Goal: Task Accomplishment & Management: Complete application form

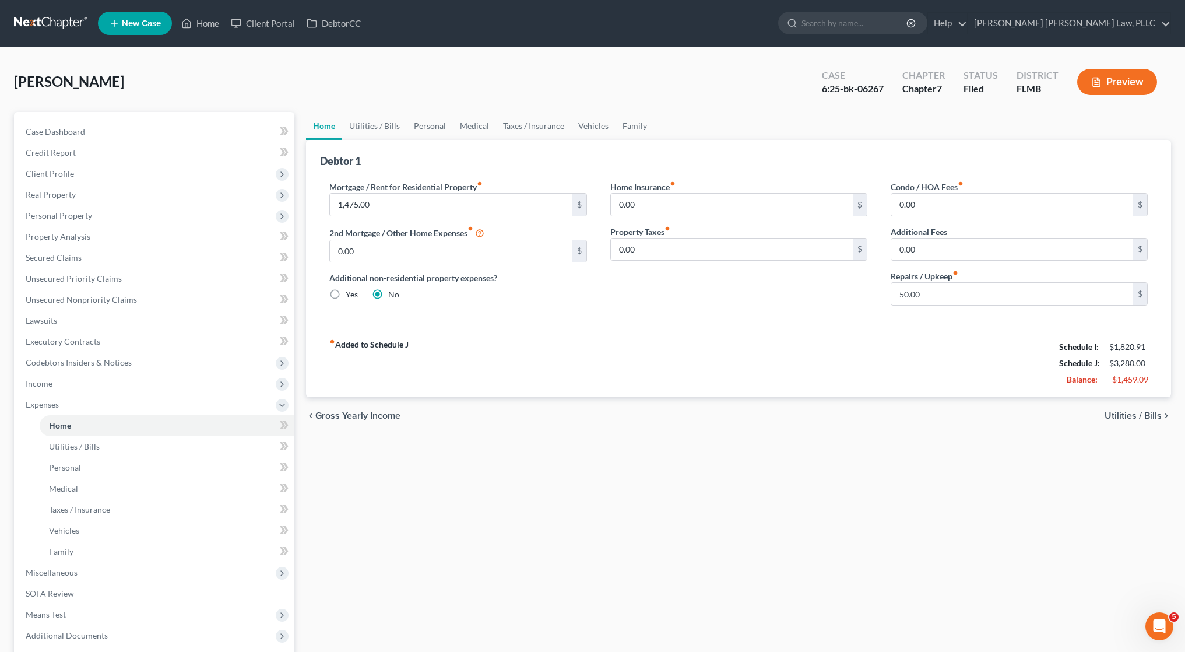
click at [37, 19] on link at bounding box center [51, 23] width 75 height 21
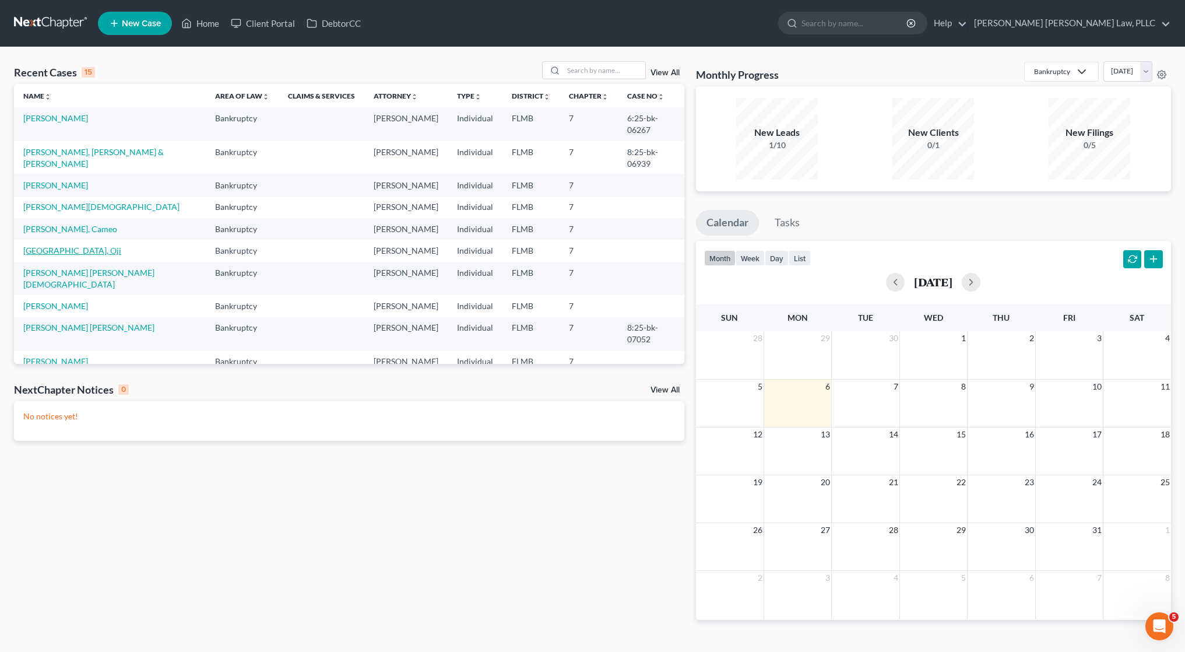
click at [55, 245] on link "Dallas, Oji" at bounding box center [72, 250] width 98 height 10
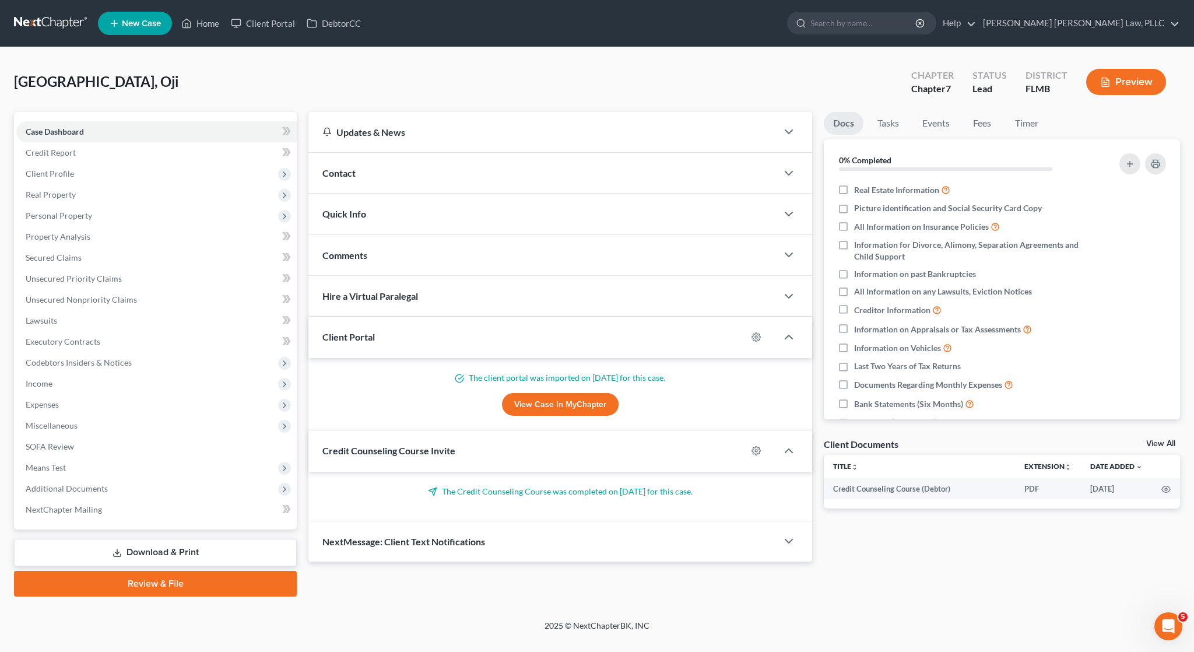
click at [66, 30] on link at bounding box center [51, 23] width 75 height 21
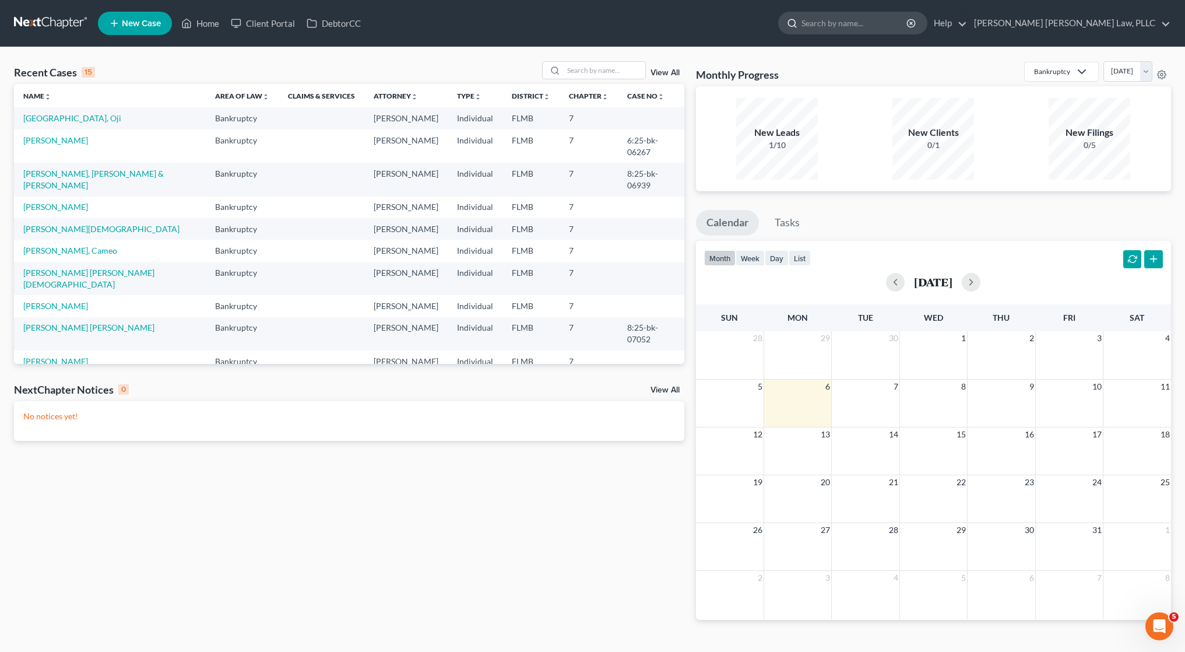
click at [908, 16] on input "search" at bounding box center [854, 23] width 107 height 22
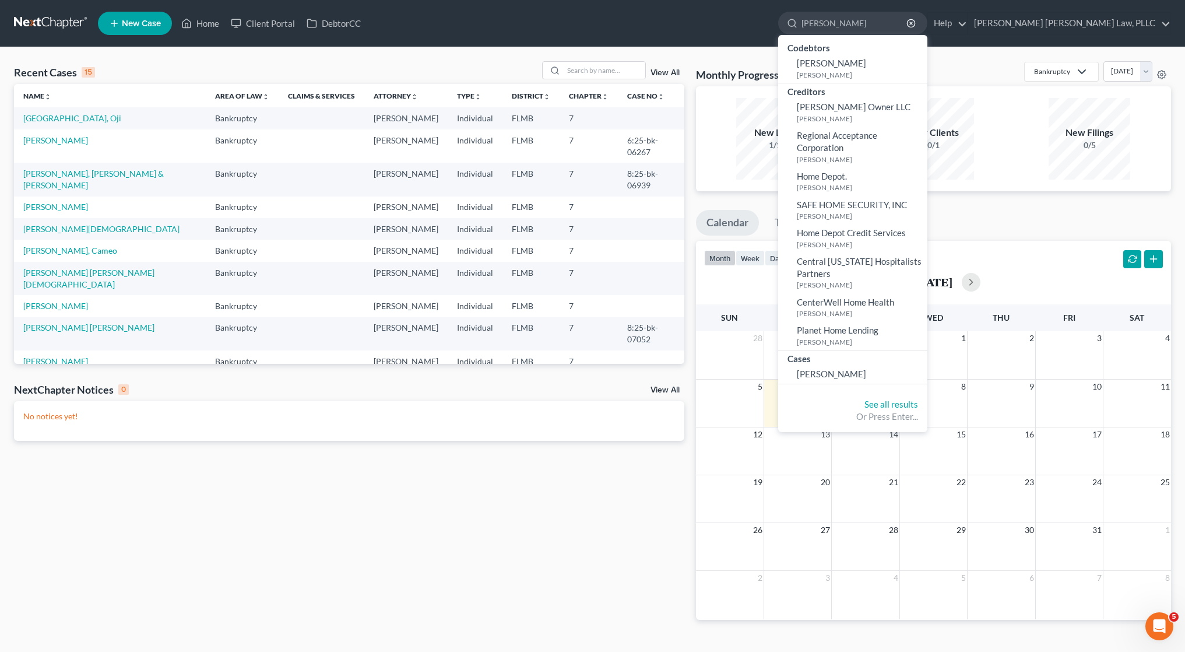
type input "hodge"
click at [205, 502] on div "Recent Cases 15 View All Name unfold_more expand_more expand_less Area of Law u…" at bounding box center [349, 349] width 682 height 577
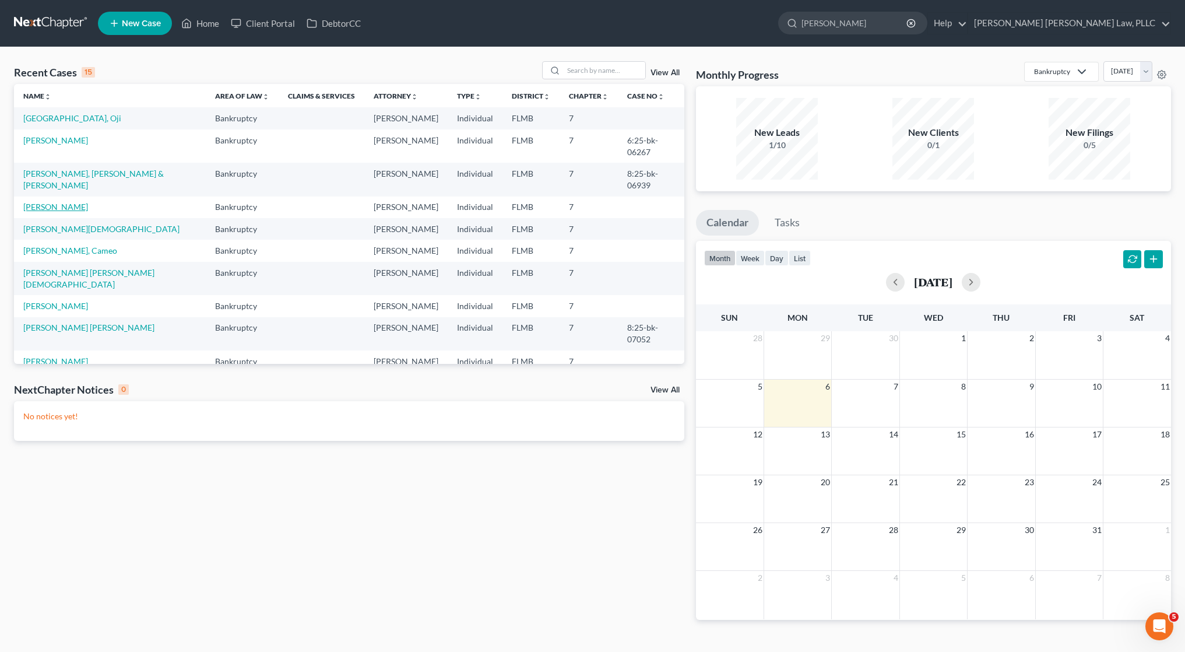
click at [74, 202] on link "Hodge, Morgan" at bounding box center [55, 207] width 65 height 10
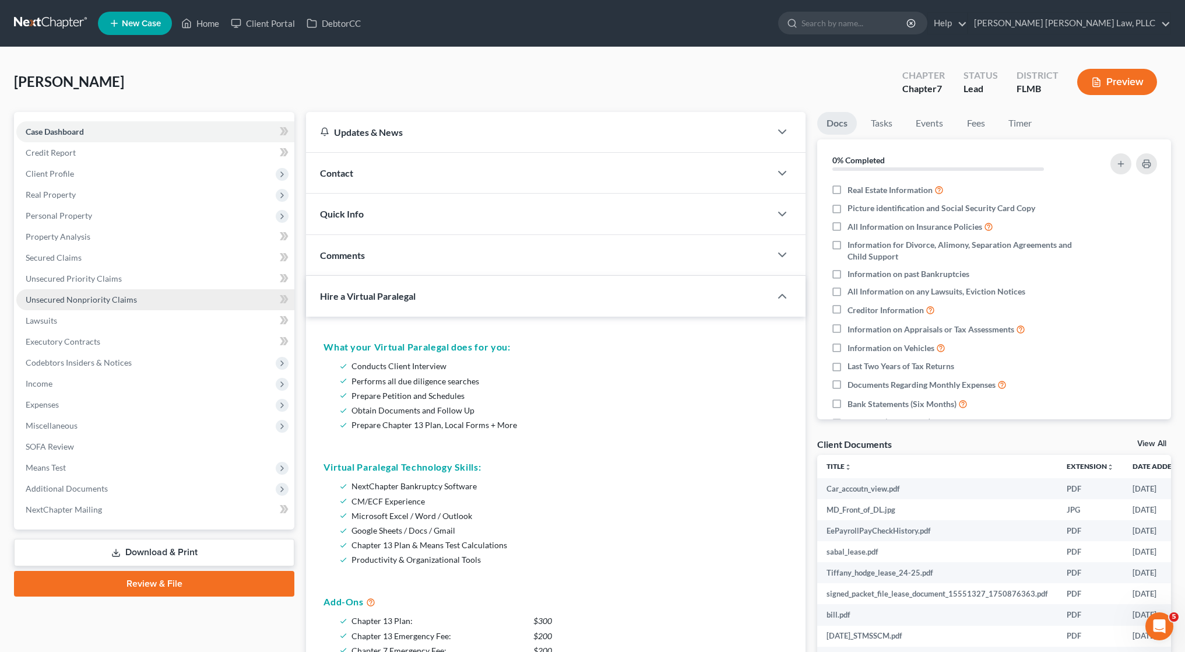
click at [79, 305] on link "Unsecured Nonpriority Claims" at bounding box center [155, 299] width 278 height 21
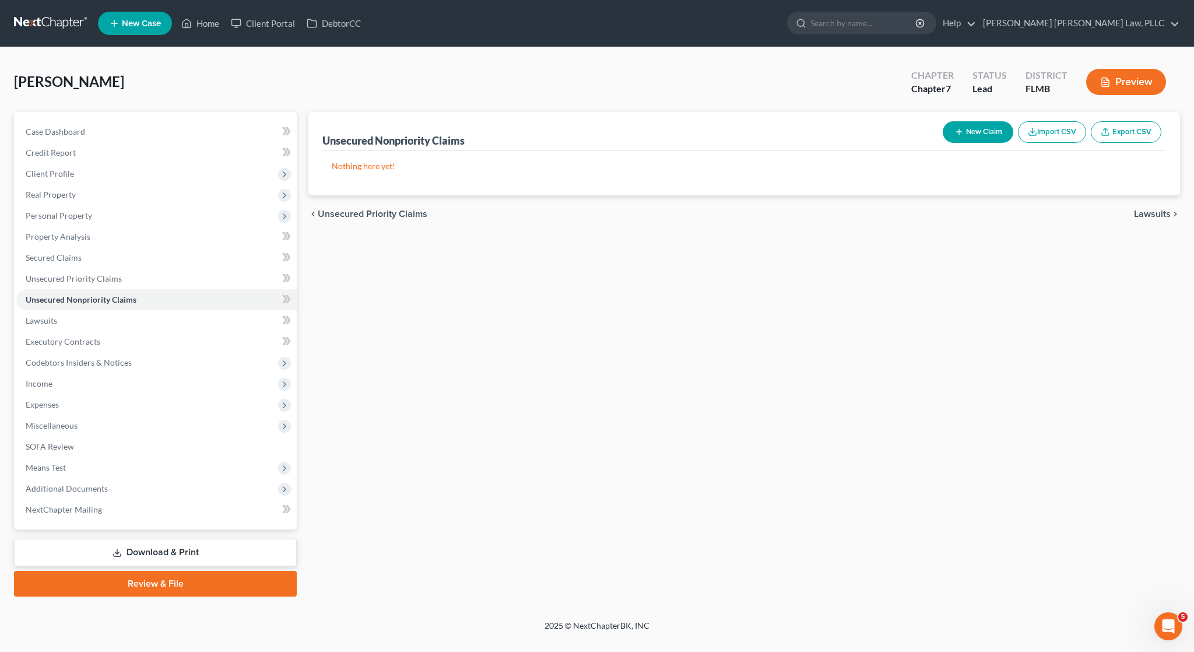
click at [967, 136] on button "New Claim" at bounding box center [977, 132] width 71 height 22
select select "0"
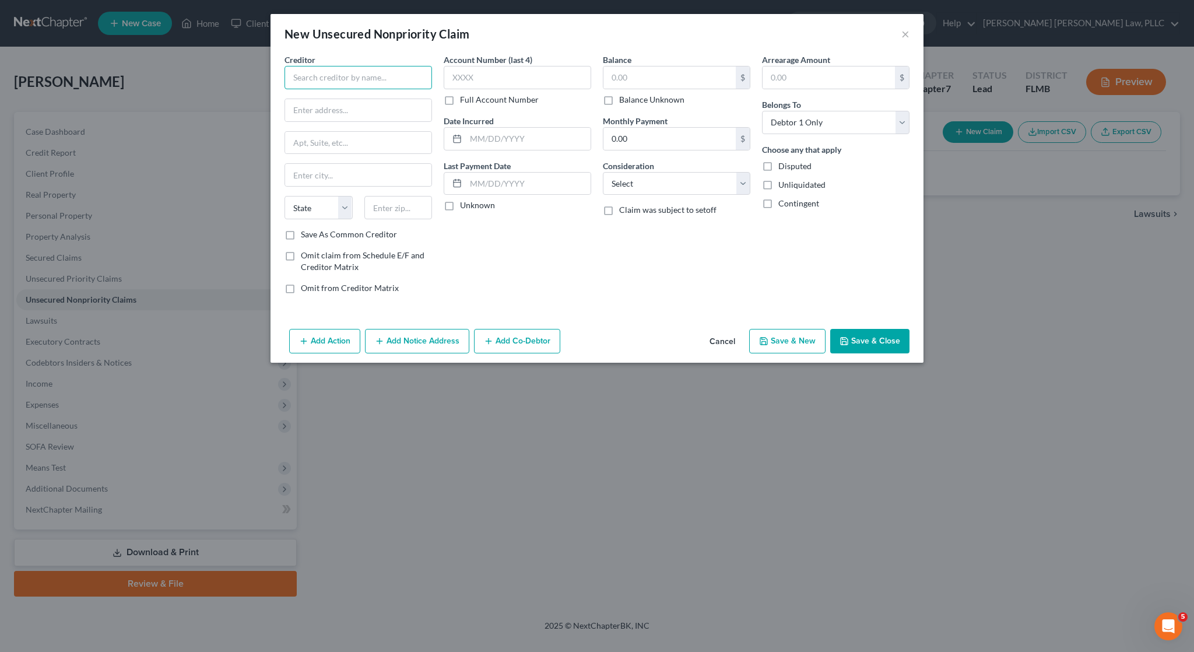
click at [365, 72] on input "text" at bounding box center [357, 77] width 147 height 23
type input "COMENITY BANK/DVDSBR"
type input "3095 Loyalty Circle"
type input "Building A"
type input "43219"
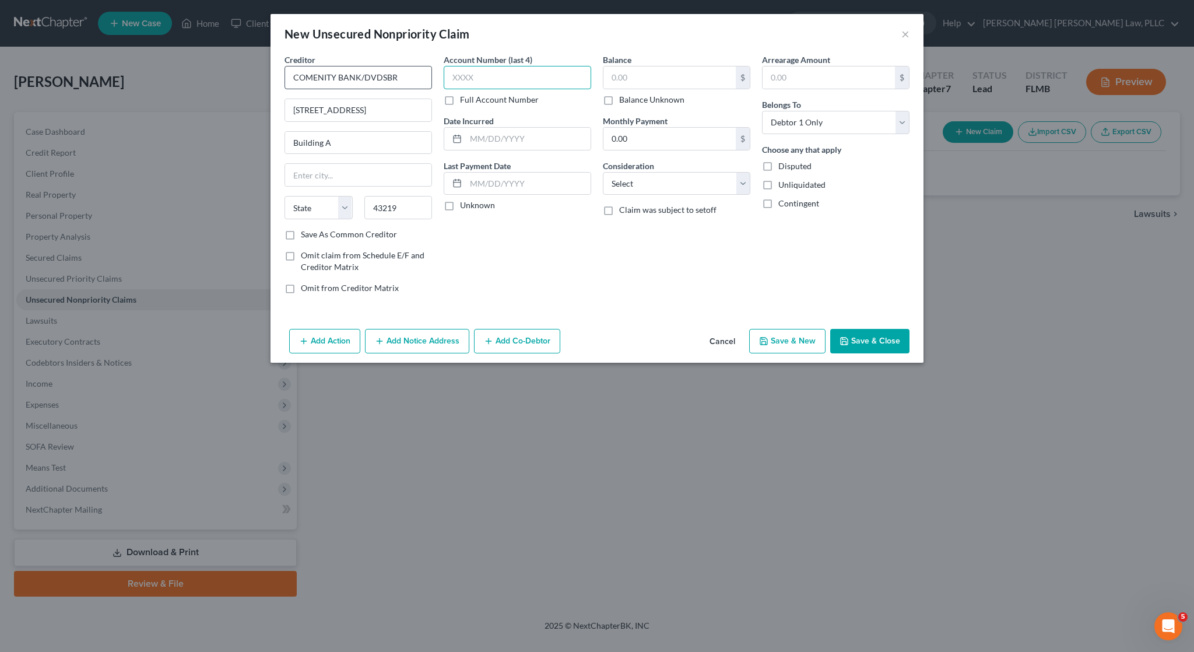
type input "Columbus"
select select "36"
type input "0697"
click at [644, 87] on input "text" at bounding box center [669, 77] width 132 height 22
click at [558, 130] on input "text" at bounding box center [528, 139] width 125 height 22
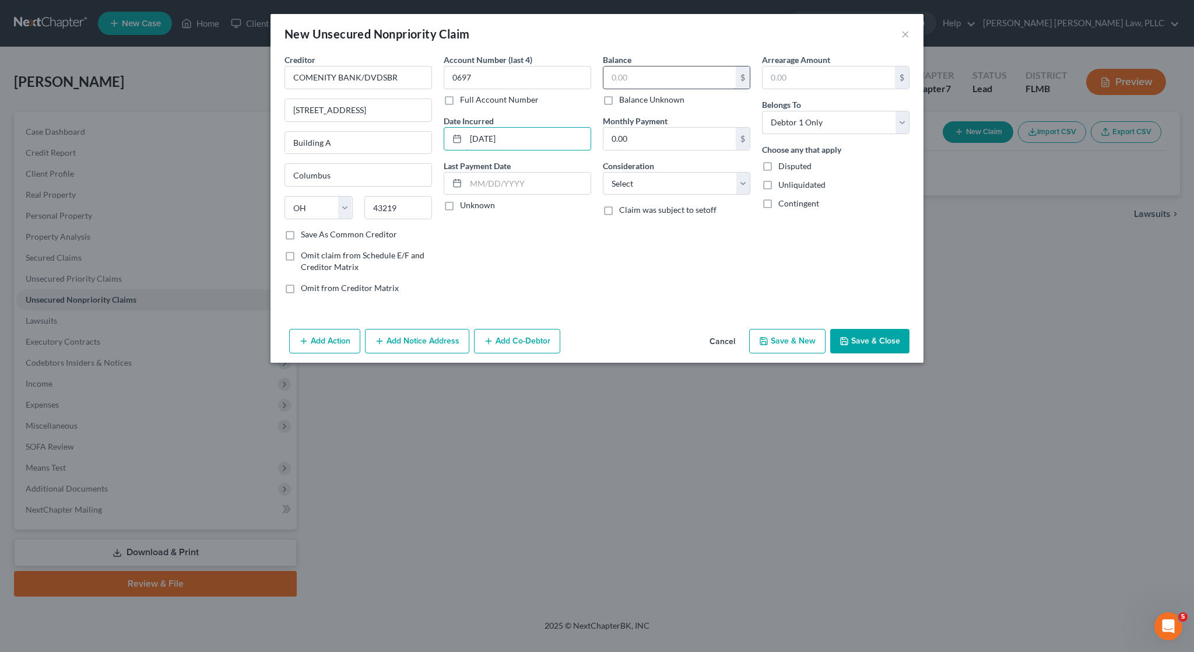
type input "04/30/2017"
click at [662, 70] on input "text" at bounding box center [669, 77] width 132 height 22
type input "716"
select select "2"
click at [870, 350] on button "Save & Close" at bounding box center [869, 341] width 79 height 24
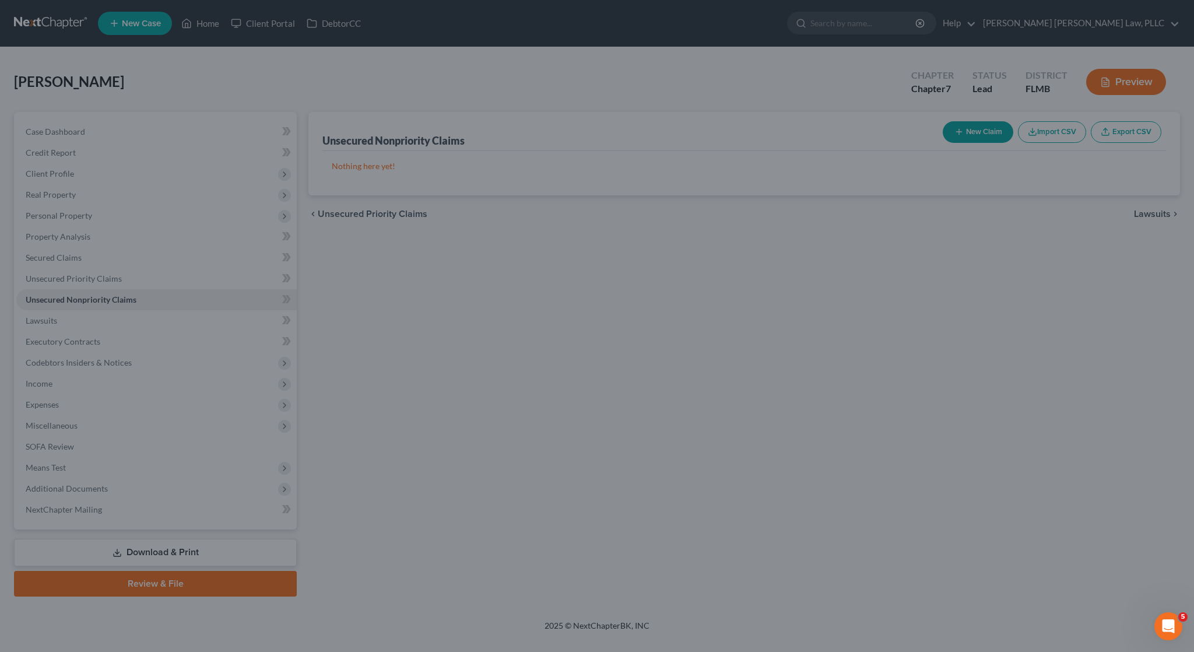
type input "716.00"
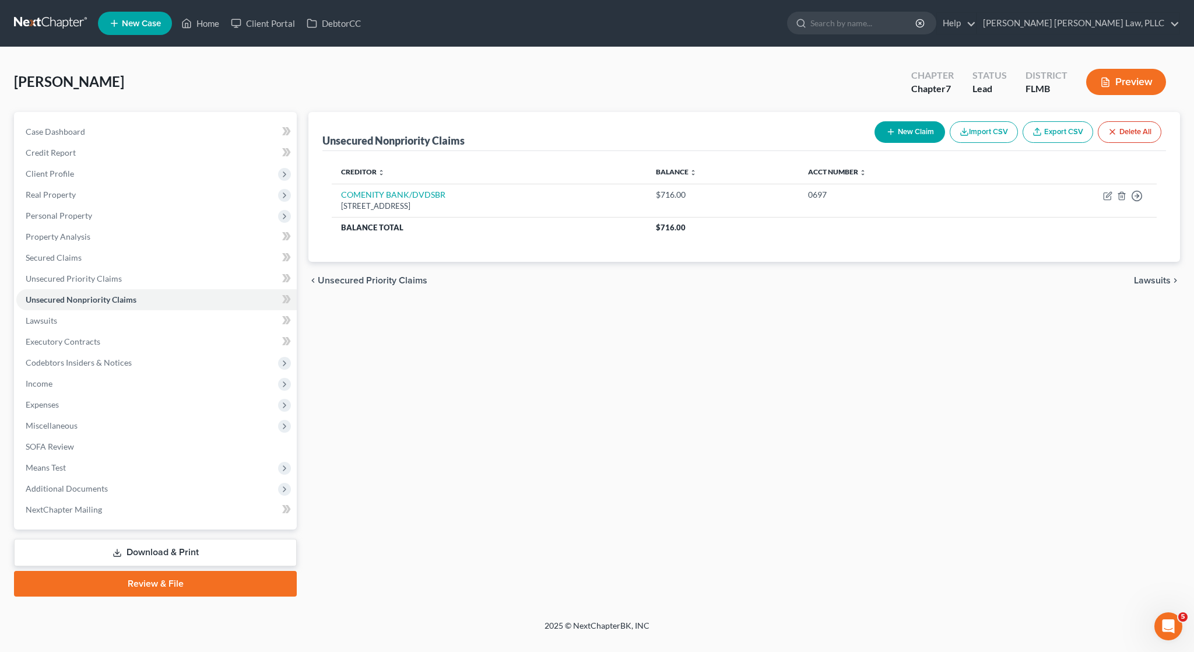
click at [900, 140] on button "New Claim" at bounding box center [909, 132] width 71 height 22
select select "0"
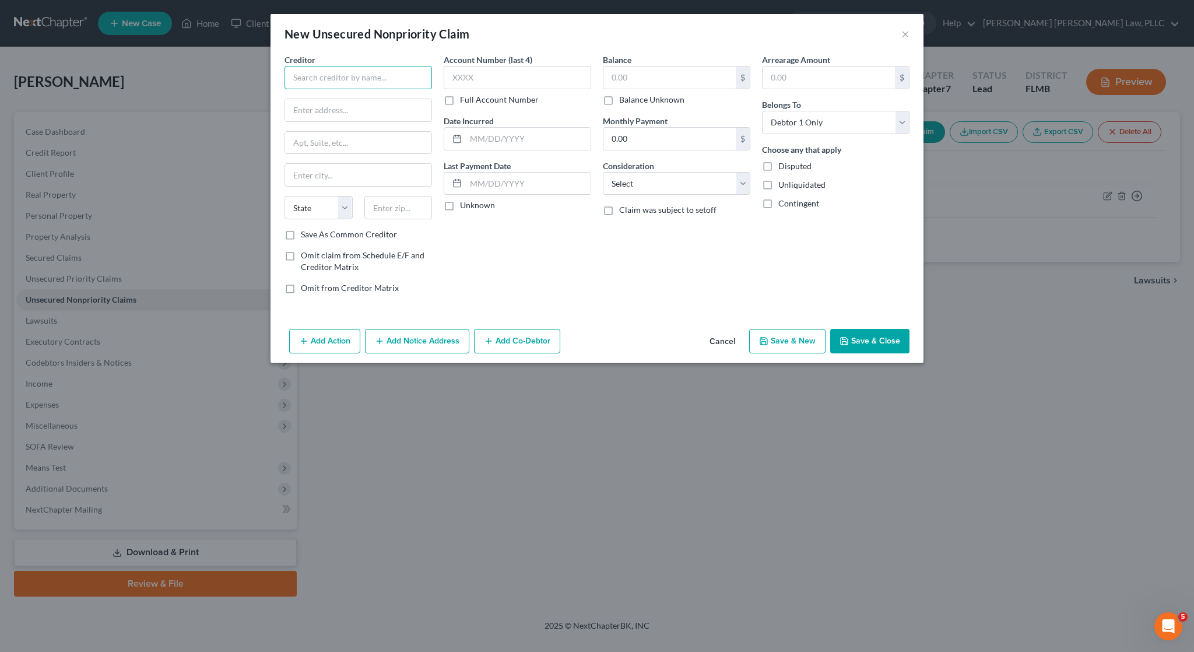
click at [379, 82] on input "text" at bounding box center [357, 77] width 147 height 23
click at [337, 98] on div "ADS/COMENITY/VICTORIA" at bounding box center [354, 98] width 121 height 12
type input "ADS/COMENITY/VICTORIA"
type input "PO BOX 182789"
type input "Columbus"
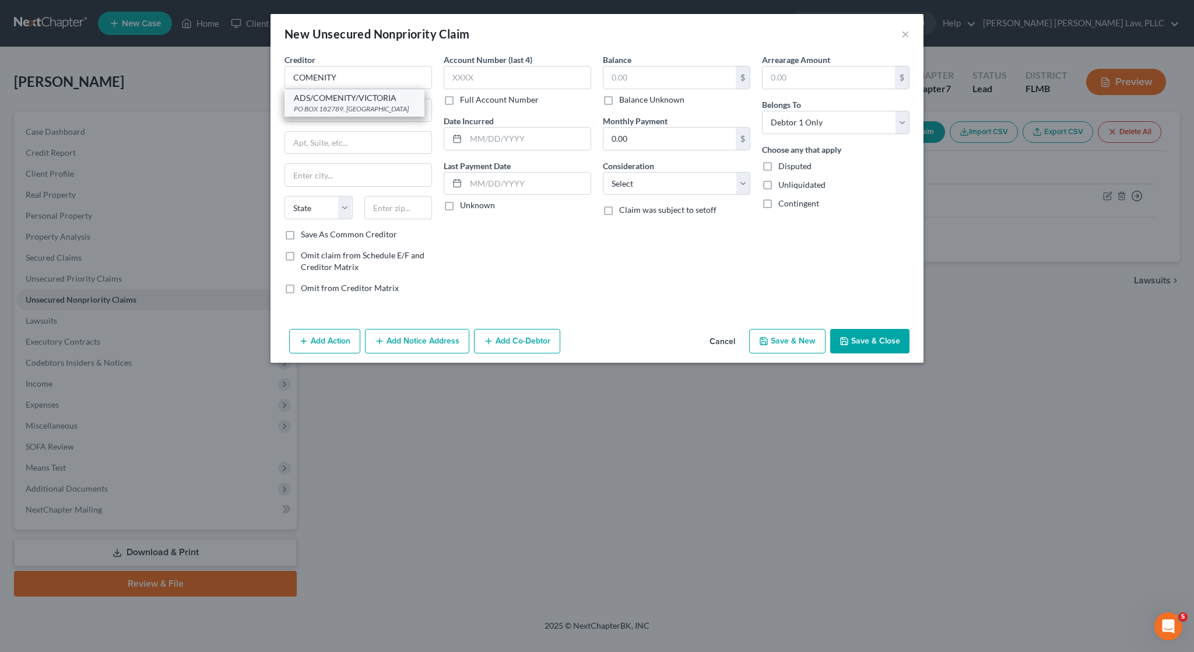
select select "36"
type input "43218"
type input "8813"
type input "11/07/2022"
type input "443"
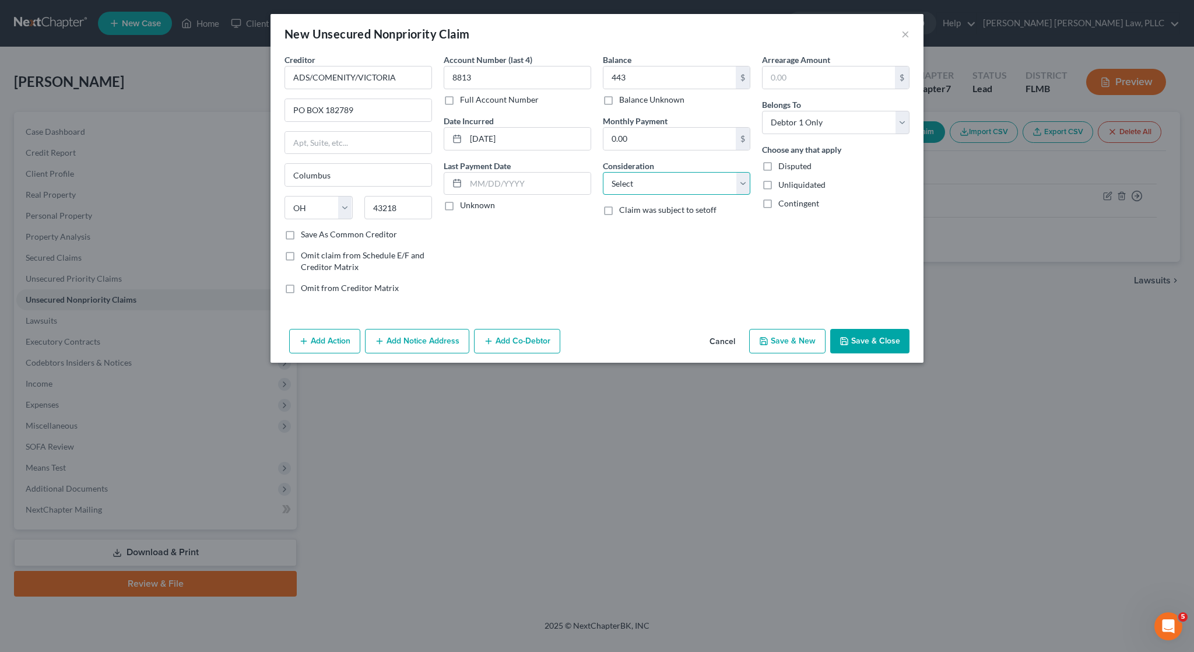
select select "2"
click at [870, 346] on button "Save & Close" at bounding box center [869, 341] width 79 height 24
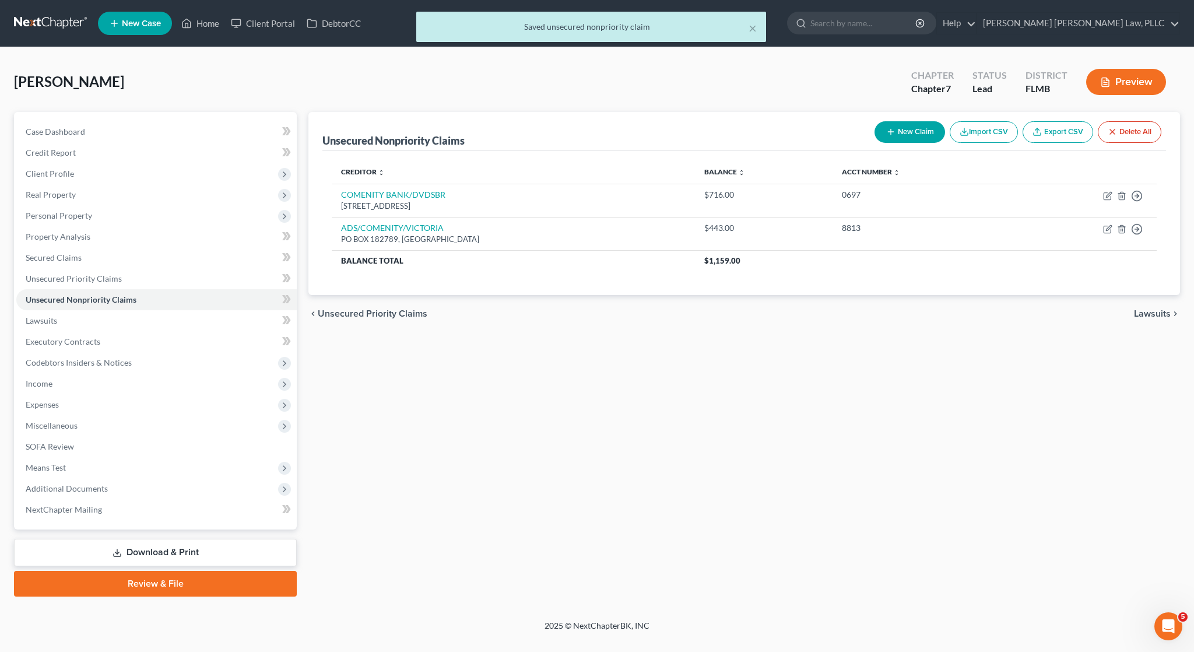
click at [897, 139] on button "New Claim" at bounding box center [909, 132] width 71 height 22
select select "0"
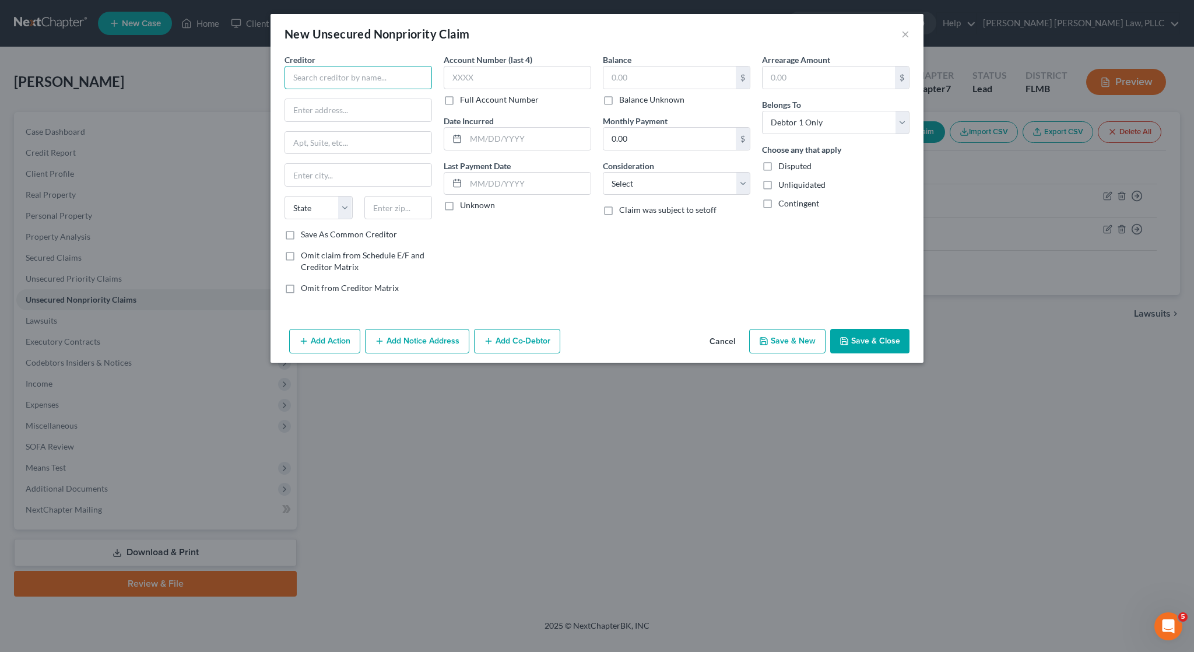
click at [370, 75] on input "text" at bounding box center [357, 77] width 147 height 23
type input "COMENITY/SEPHORA CARD"
type input "2"
type input "3095 Loyalty CIrcle"
type input "Building A"
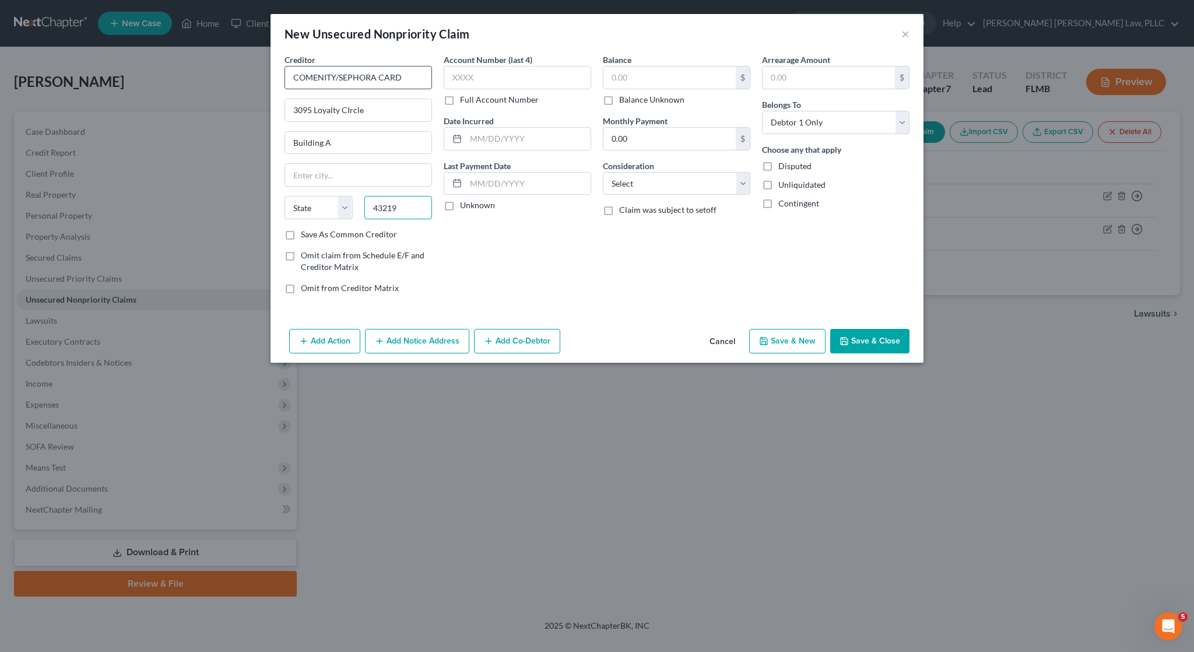
type input "43219"
type input "Columbus"
select select "36"
click at [348, 231] on label "Save As Common Creditor" at bounding box center [349, 234] width 96 height 12
click at [313, 231] on input "Save As Common Creditor" at bounding box center [309, 232] width 8 height 8
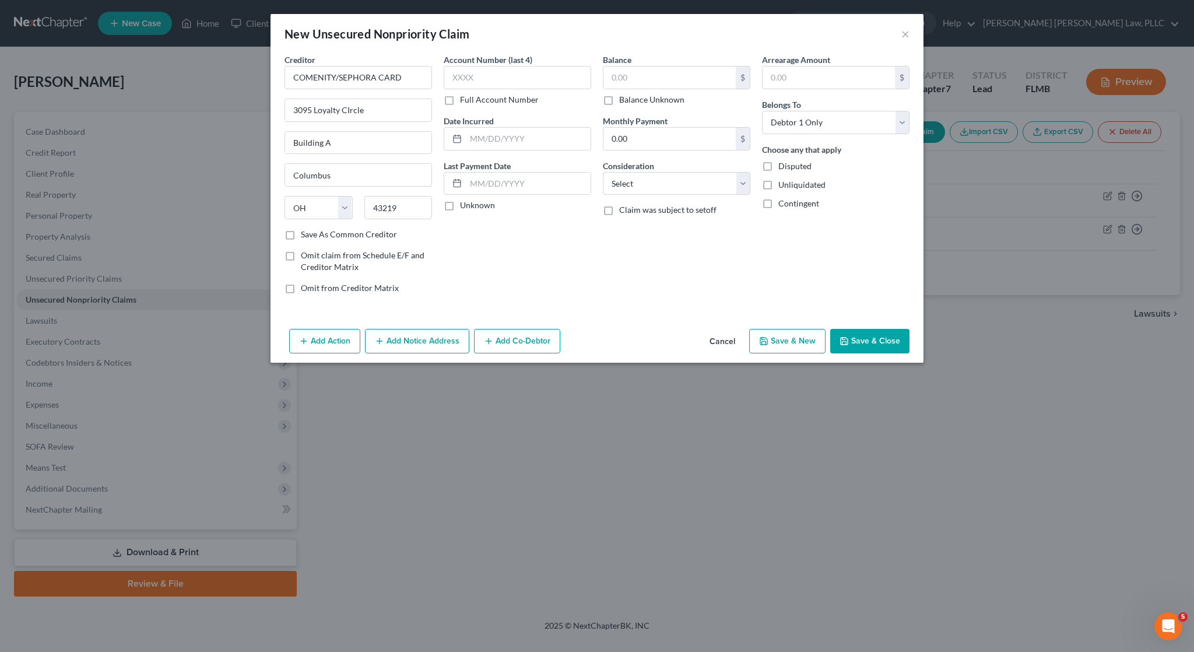
checkbox input "true"
click at [551, 78] on input "text" at bounding box center [517, 77] width 147 height 23
type input "1701"
type input "02/21/2024"
click at [682, 81] on input "text" at bounding box center [669, 77] width 132 height 22
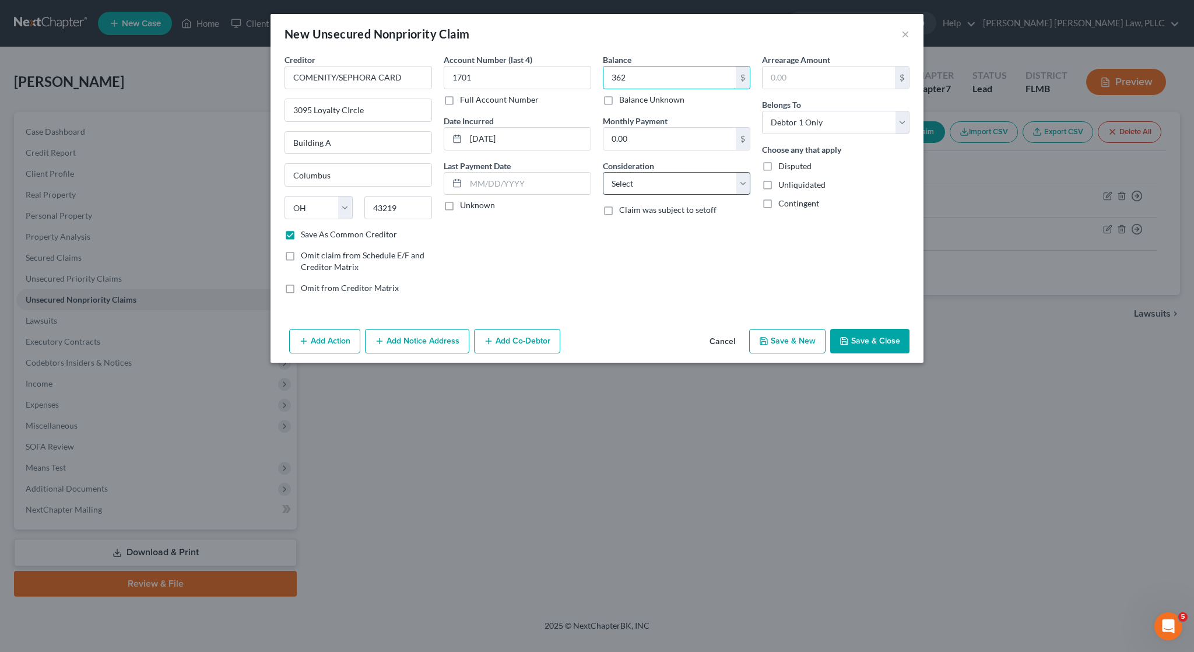
type input "362"
select select "2"
click at [884, 347] on button "Save & Close" at bounding box center [869, 341] width 79 height 24
checkbox input "false"
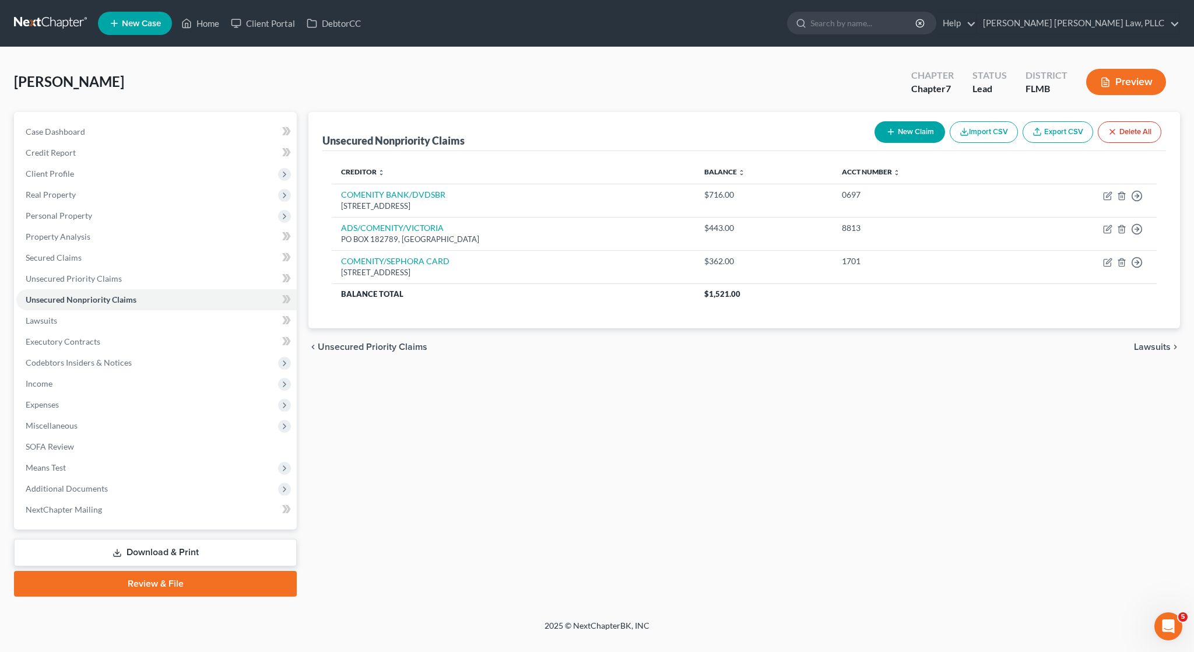
click at [903, 132] on button "New Claim" at bounding box center [909, 132] width 71 height 22
select select "0"
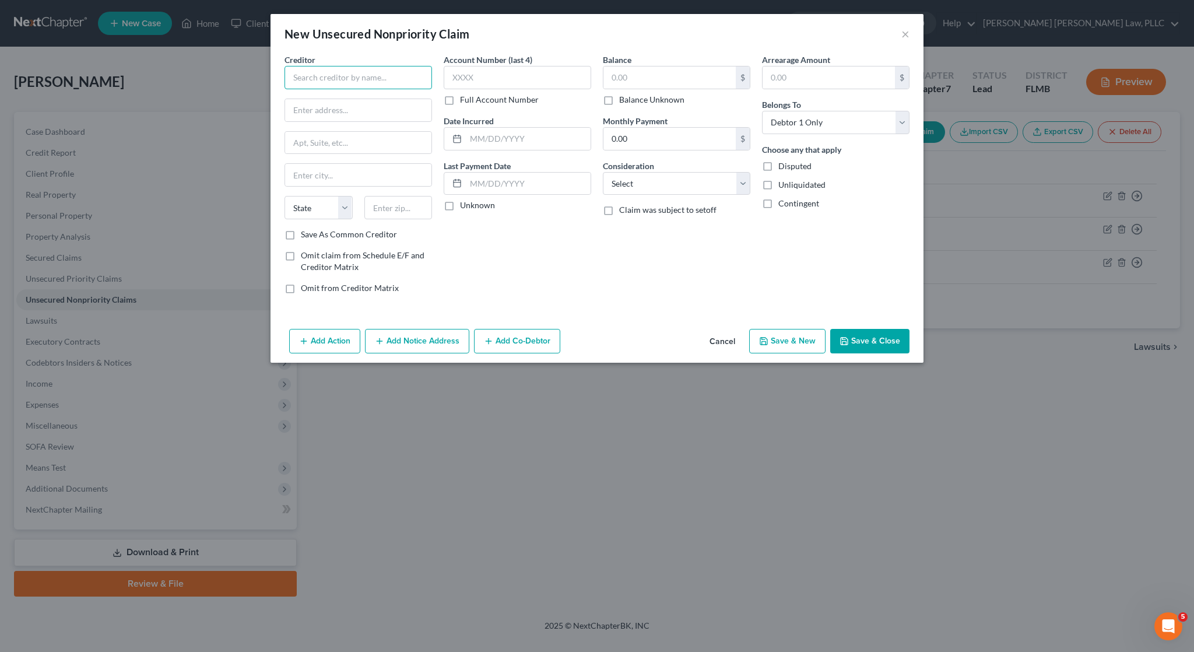
click at [349, 67] on input "text" at bounding box center [357, 77] width 147 height 23
type input "COMENITY/ULTA"
click at [320, 108] on input "3095 Lyalty Circle" at bounding box center [358, 110] width 146 height 22
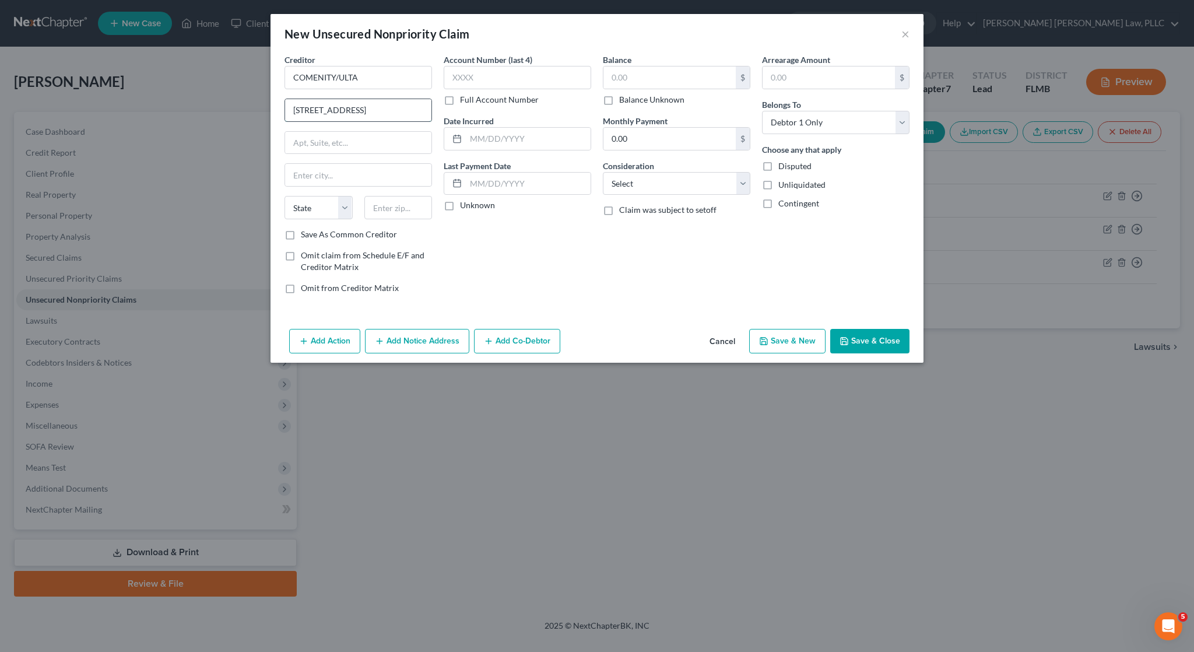
click at [320, 108] on input "3095 Lyalty Circle" at bounding box center [358, 110] width 146 height 22
type input "3095 Loyalty Circle"
type input "3"
type input "43219"
type input "Columbus"
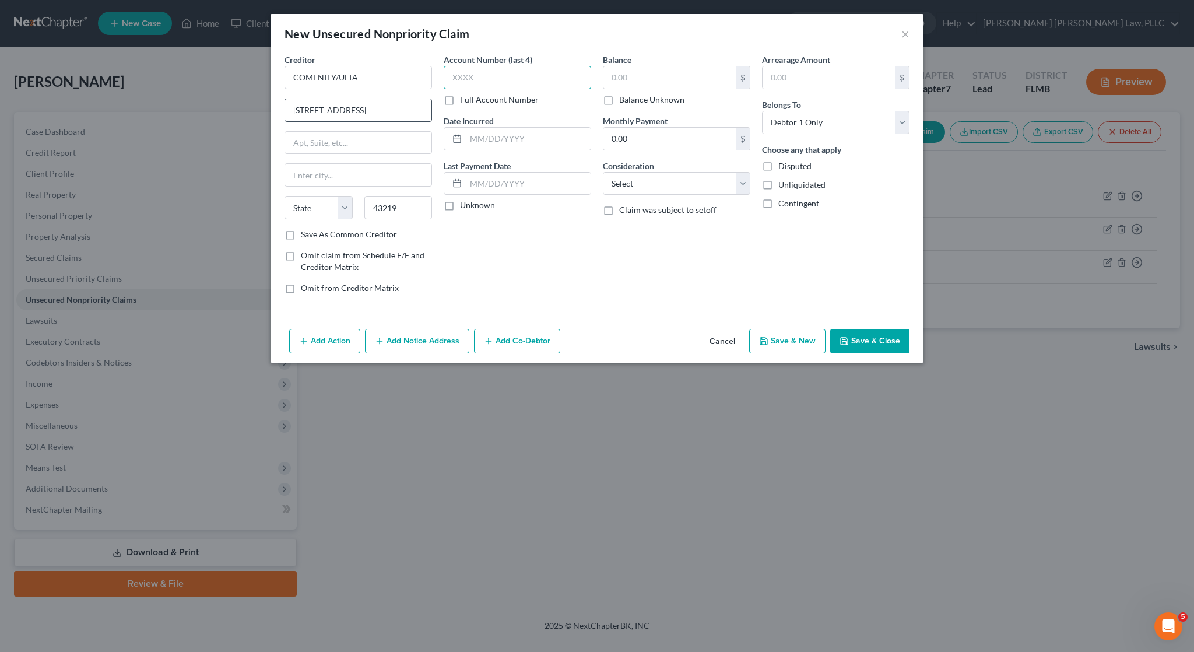
select select "36"
type input "6440"
type input "05/06/2018"
click at [673, 78] on input "text" at bounding box center [669, 77] width 132 height 22
type input "2,190"
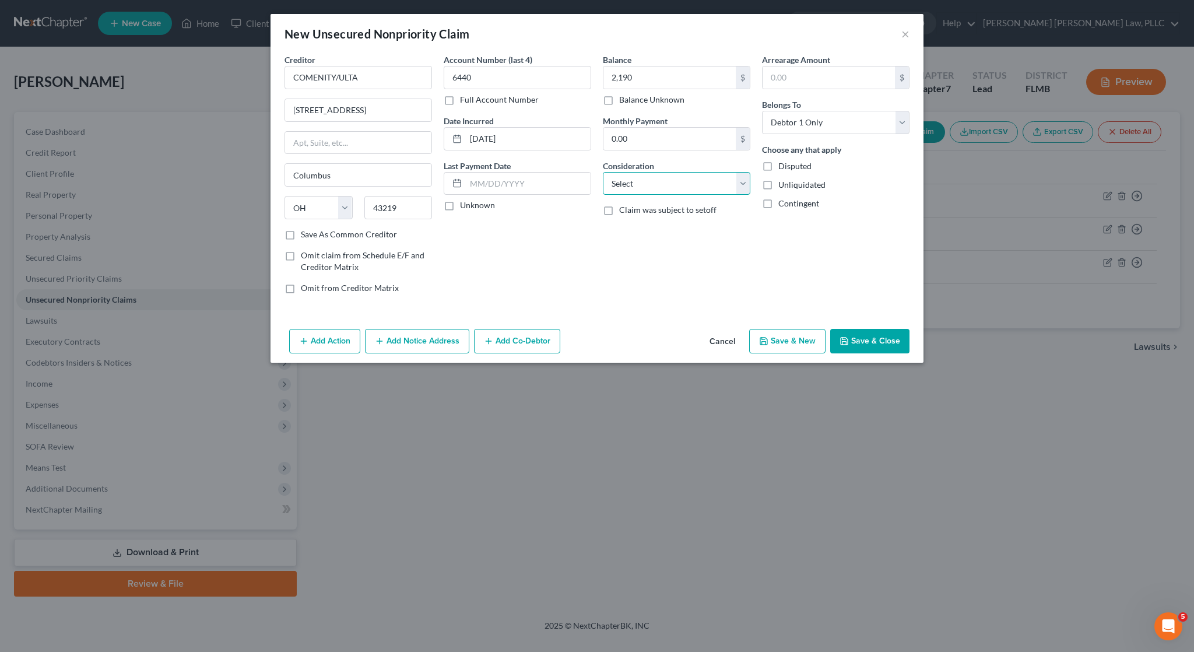
select select "2"
click at [305, 229] on label "Save As Common Creditor" at bounding box center [349, 234] width 96 height 12
click at [305, 229] on input "Save As Common Creditor" at bounding box center [309, 232] width 8 height 8
click at [883, 342] on button "Save & Close" at bounding box center [869, 341] width 79 height 24
checkbox input "false"
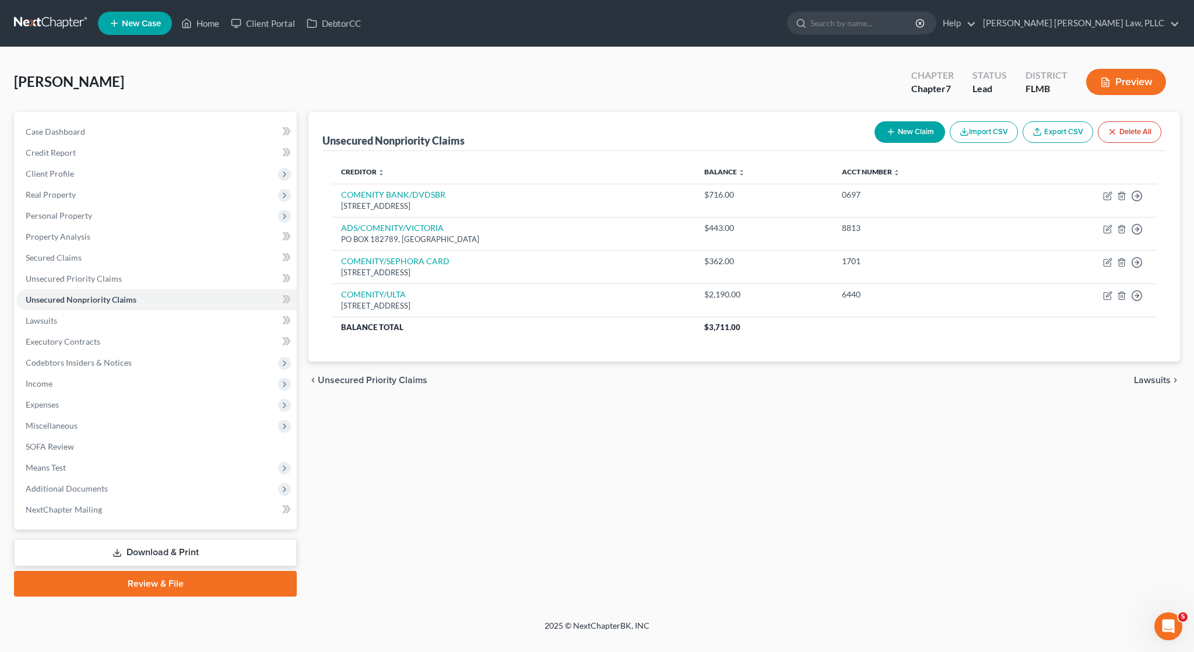
click at [910, 131] on button "New Claim" at bounding box center [909, 132] width 71 height 22
select select "0"
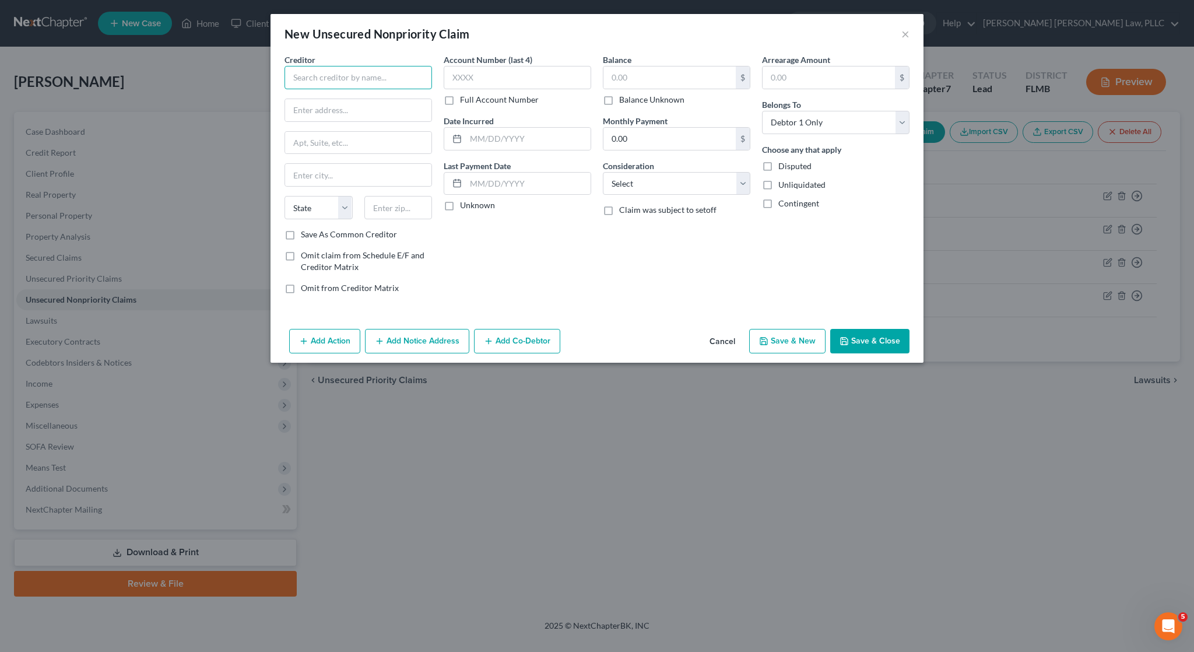
click at [352, 69] on input "text" at bounding box center [357, 77] width 147 height 23
type input "Credit First National Assoc"
type input "PO Box 81315"
type input "44181"
type input "Cleveland"
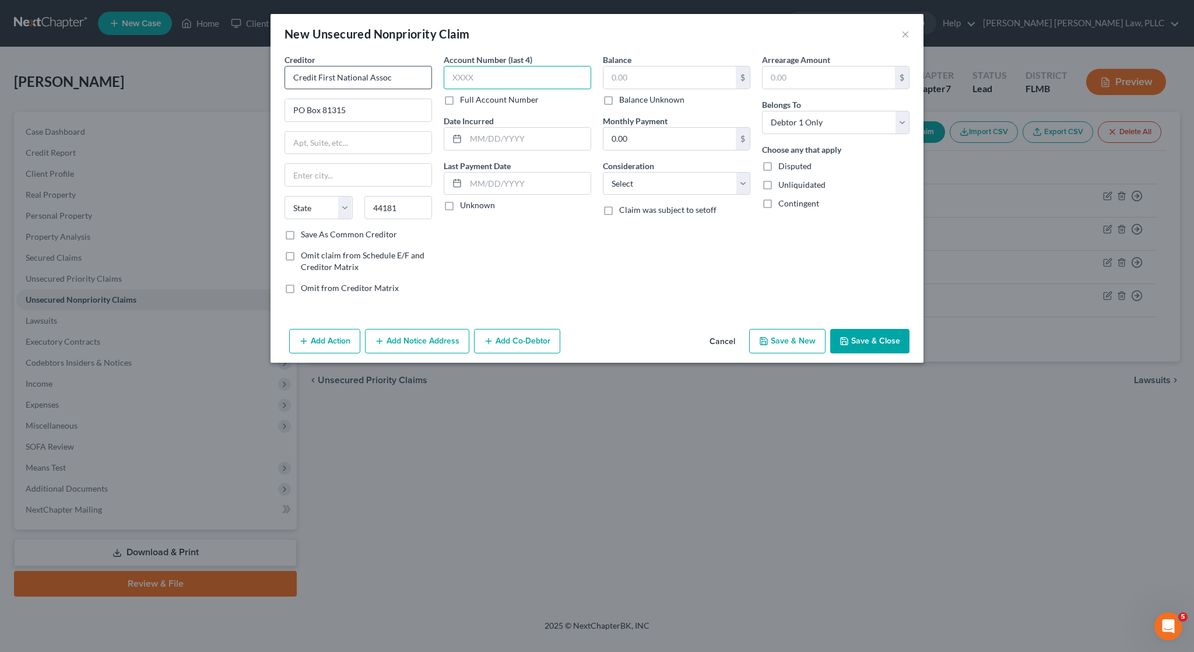
select select "36"
type input "2226"
type input "05/01/2022"
type input "1806"
select select "2"
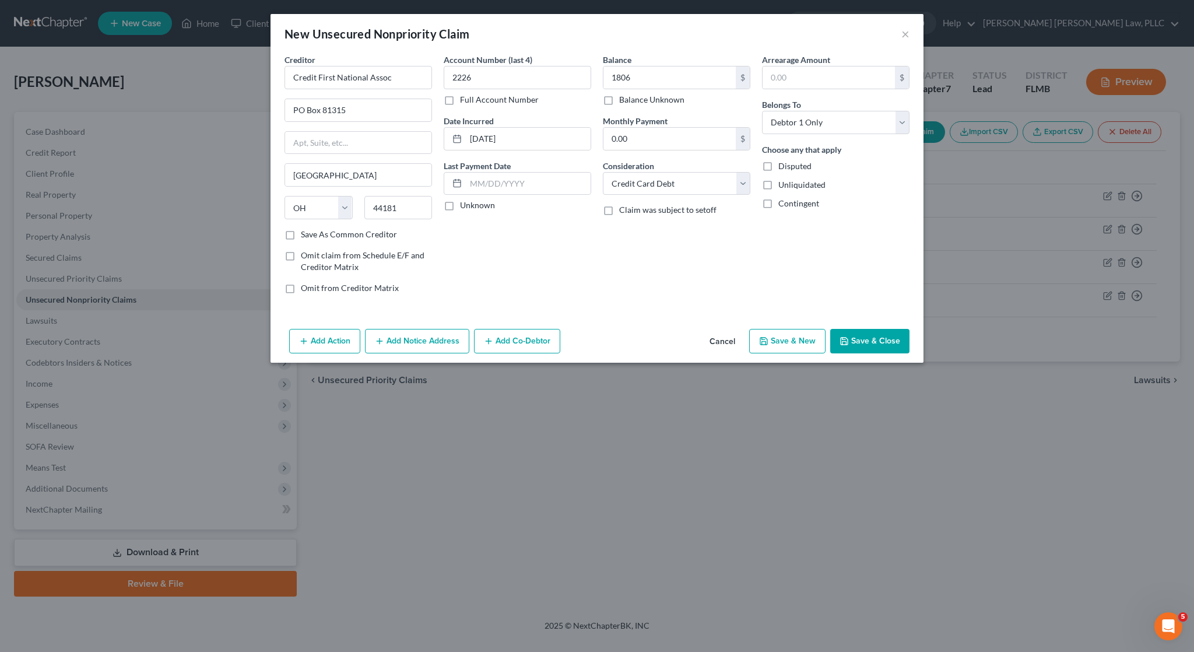
click at [868, 341] on button "Save & Close" at bounding box center [869, 341] width 79 height 24
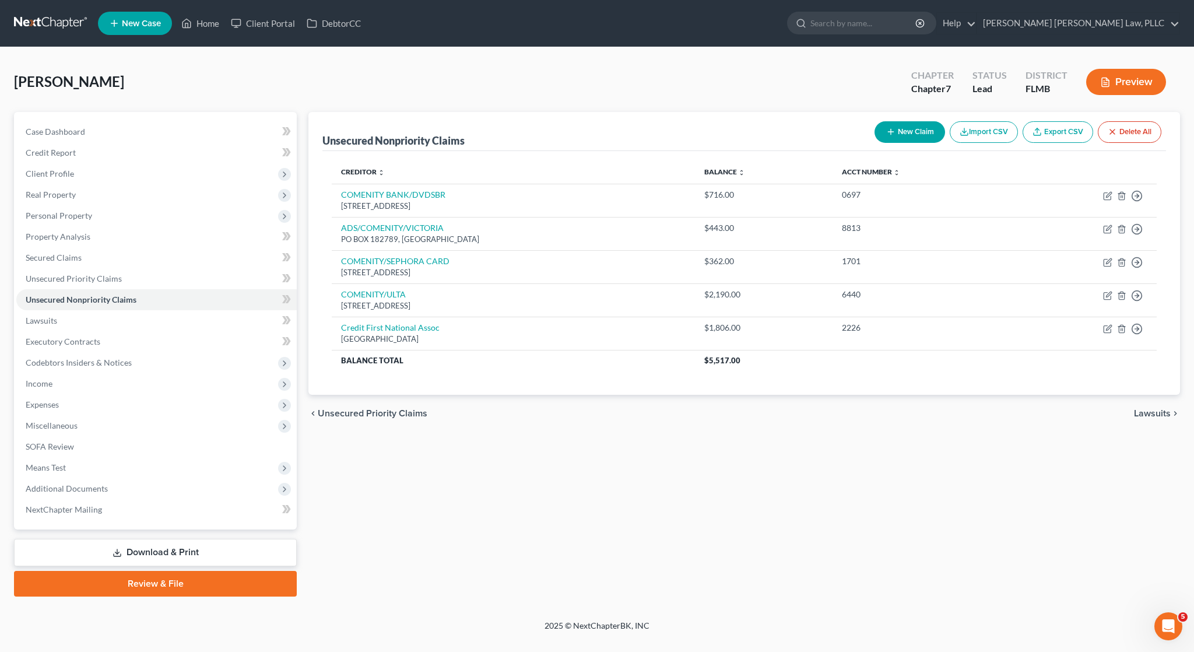
click at [907, 142] on button "New Claim" at bounding box center [909, 132] width 71 height 22
select select "0"
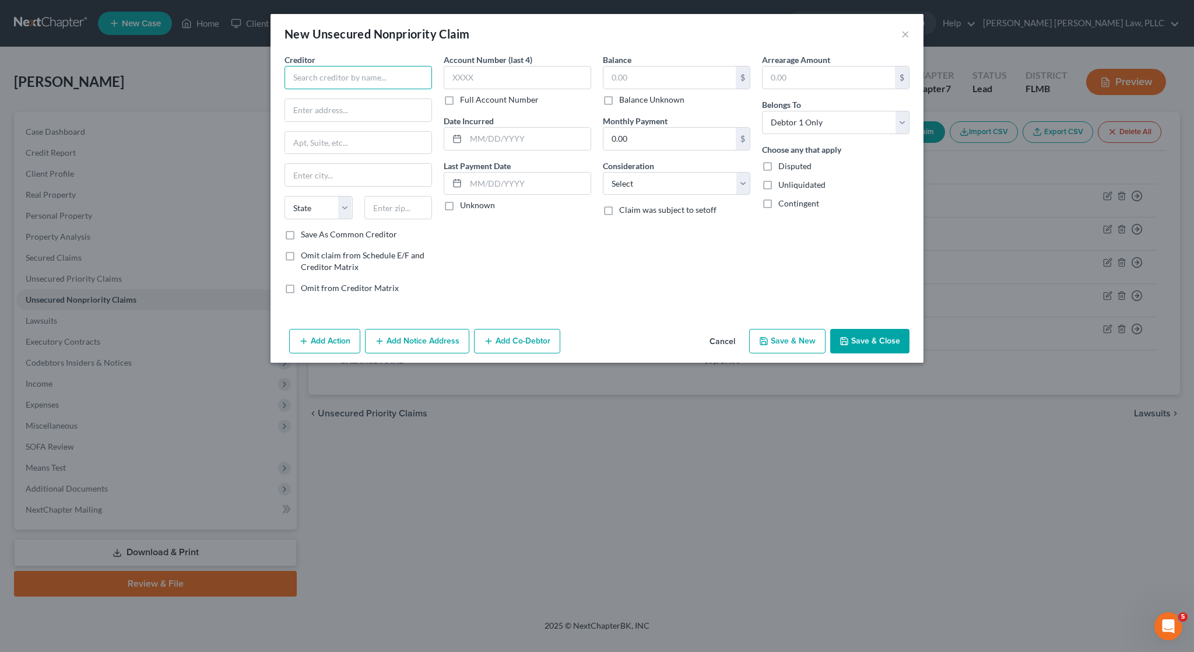
click at [368, 72] on input "text" at bounding box center [357, 77] width 147 height 23
type input "Contnental Finance Company"
type input "4550 New Lunden Hill Rd"
type input "Suite 400"
type input "19808"
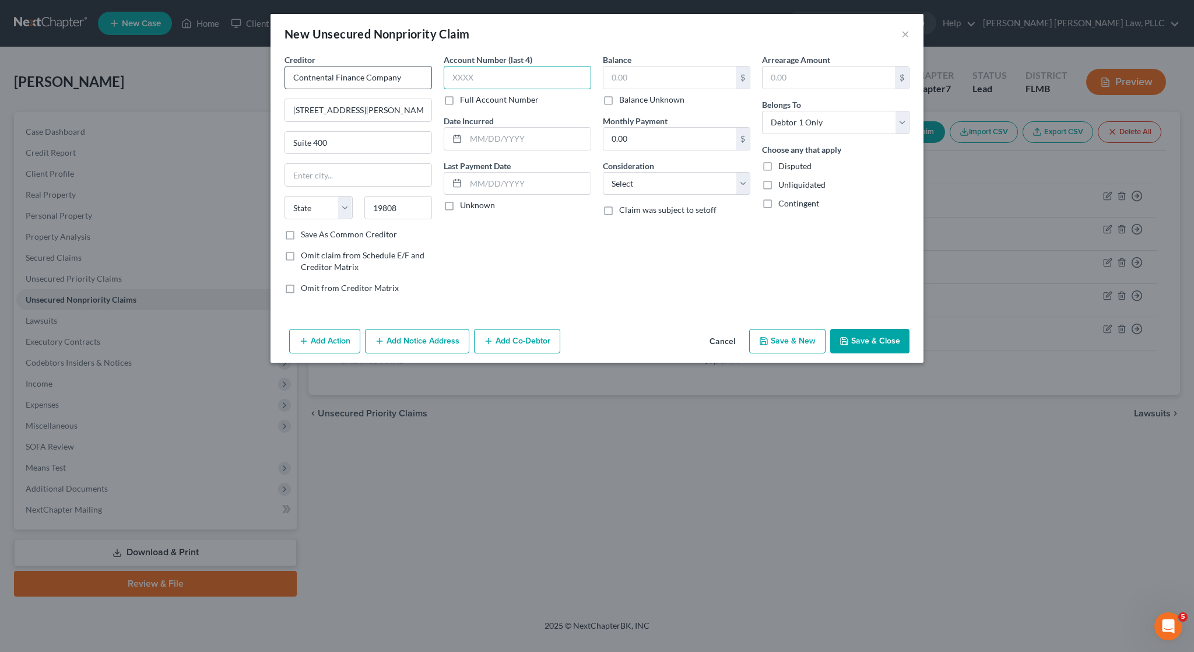
type input "Wilmington"
select select "7"
type input "2267"
type input "01/08/2023"
click at [682, 72] on input "text" at bounding box center [669, 77] width 132 height 22
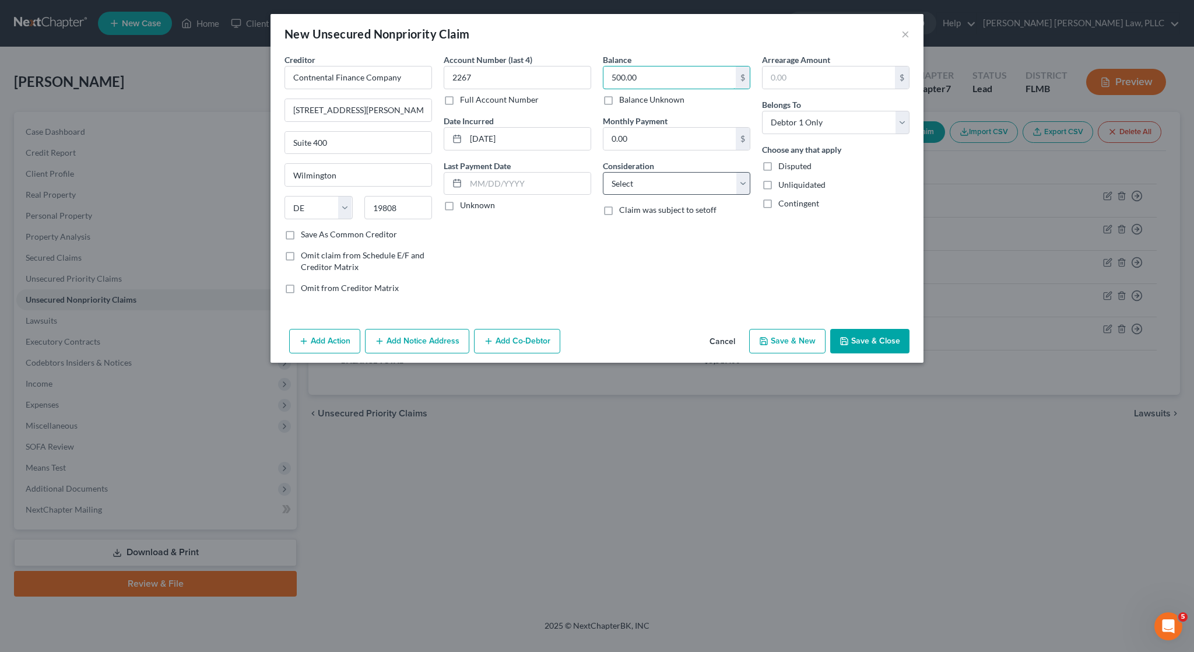
type input "500.00"
select select "2"
click at [868, 346] on button "Save & Close" at bounding box center [869, 341] width 79 height 24
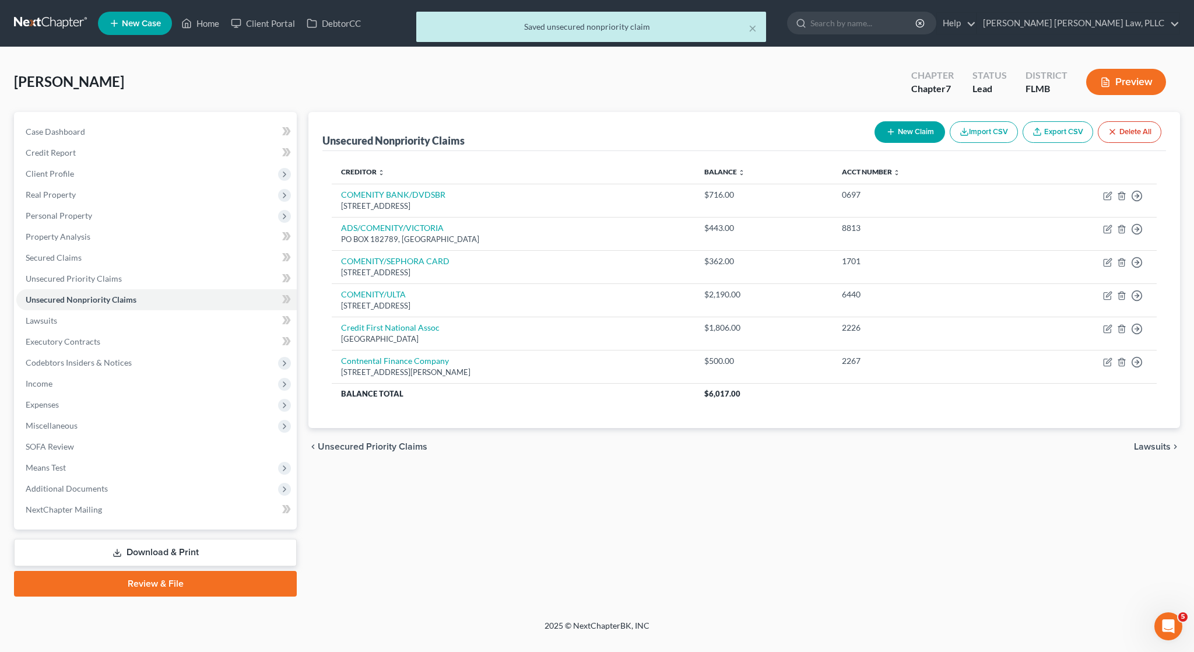
click at [914, 129] on button "New Claim" at bounding box center [909, 132] width 71 height 22
select select "0"
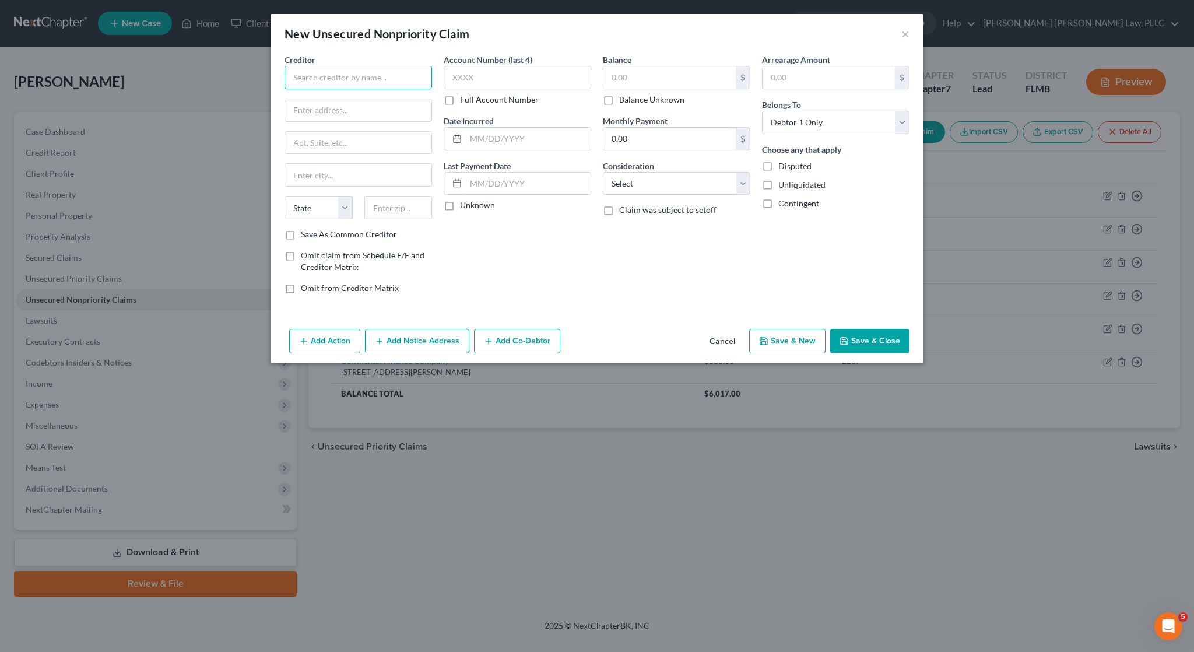
click at [400, 78] on input "text" at bounding box center [357, 77] width 147 height 23
type input "j"
type input "JPMCB- Card Service"
type input "PO BOX 15369"
type input "19850"
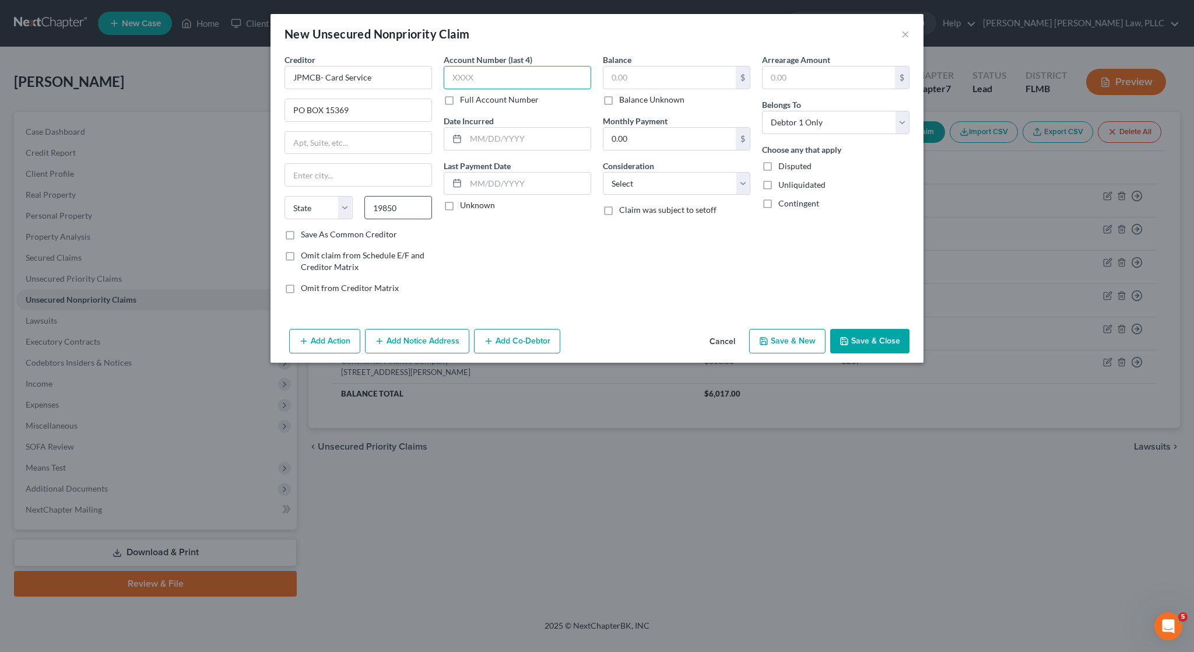
type input "Wilmington"
select select "7"
type input "1678"
type input "04/29/2017"
click at [683, 66] on div "$" at bounding box center [676, 77] width 147 height 23
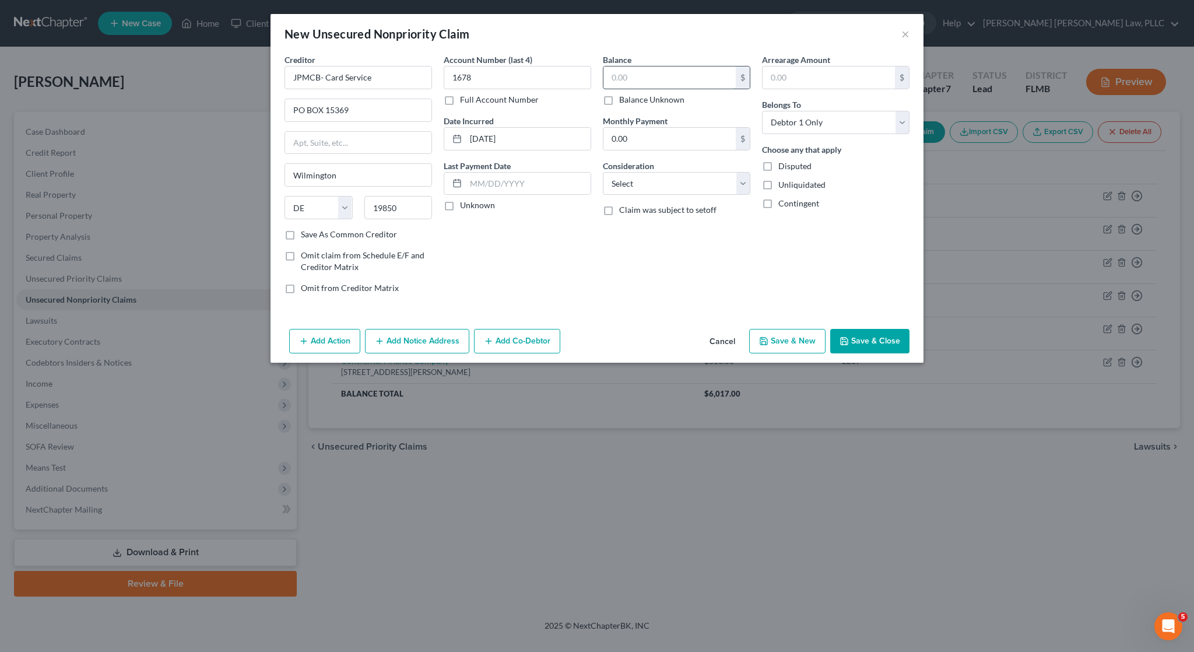
click at [681, 76] on input "text" at bounding box center [669, 77] width 132 height 22
type input "867"
select select "2"
click at [880, 341] on button "Save & Close" at bounding box center [869, 341] width 79 height 24
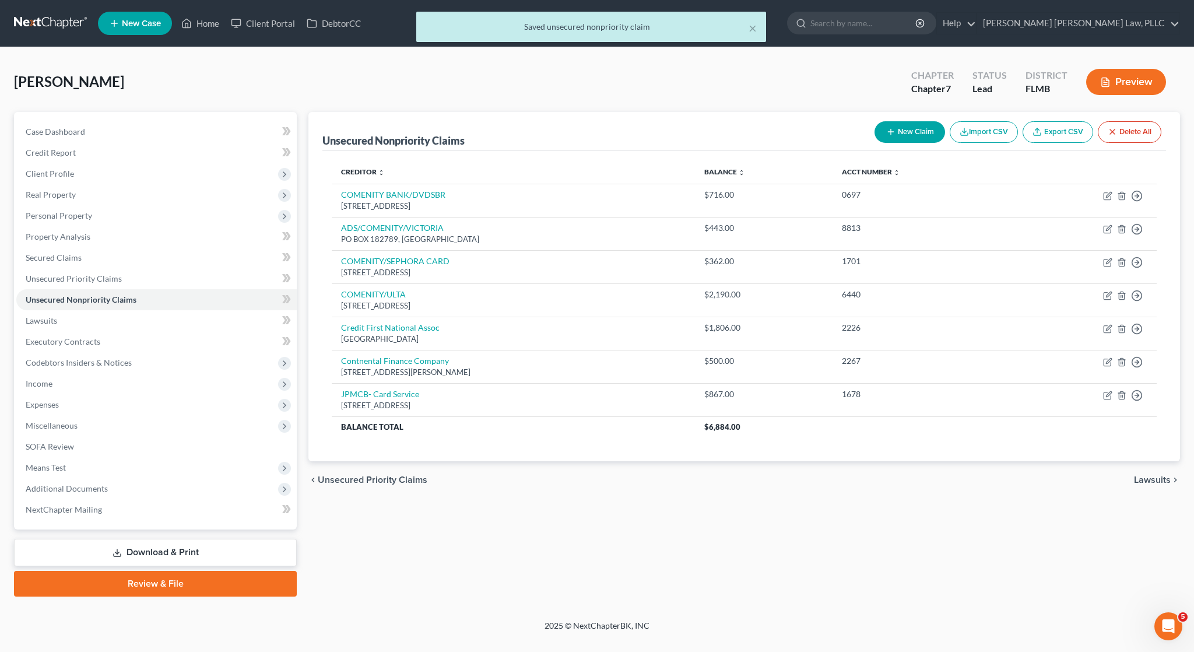
click at [895, 132] on button "New Claim" at bounding box center [909, 132] width 71 height 22
select select "0"
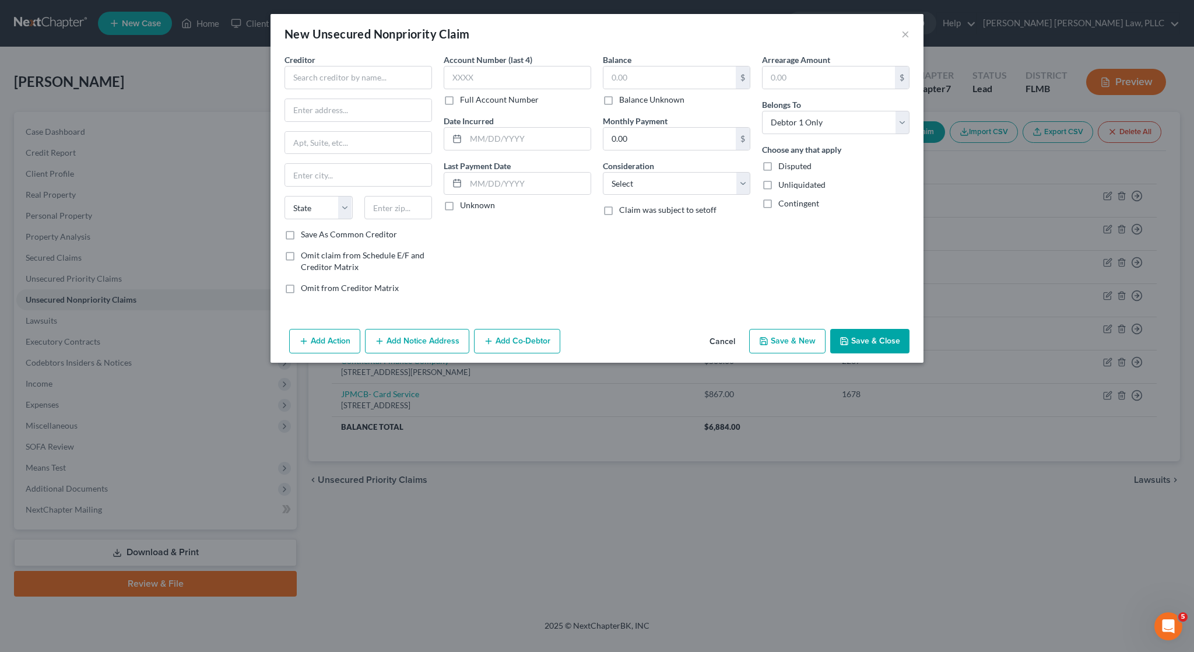
click at [371, 65] on div "Creditor *" at bounding box center [357, 72] width 147 height 36
click at [371, 74] on input "text" at bounding box center [357, 77] width 147 height 23
type input "MERRICK BANK"
type input "PO. BOX 9201"
type input "Old Bethpage"
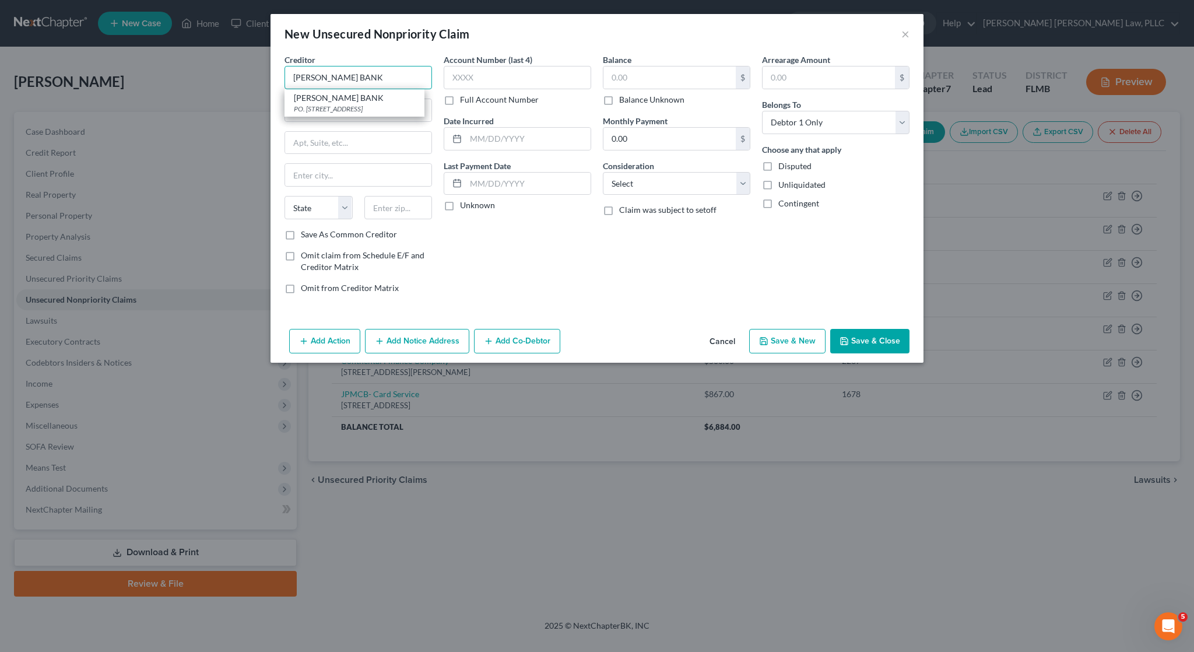
select select "35"
type input "11804"
type input "5412"
type input "01/20/2020"
type input "1,486"
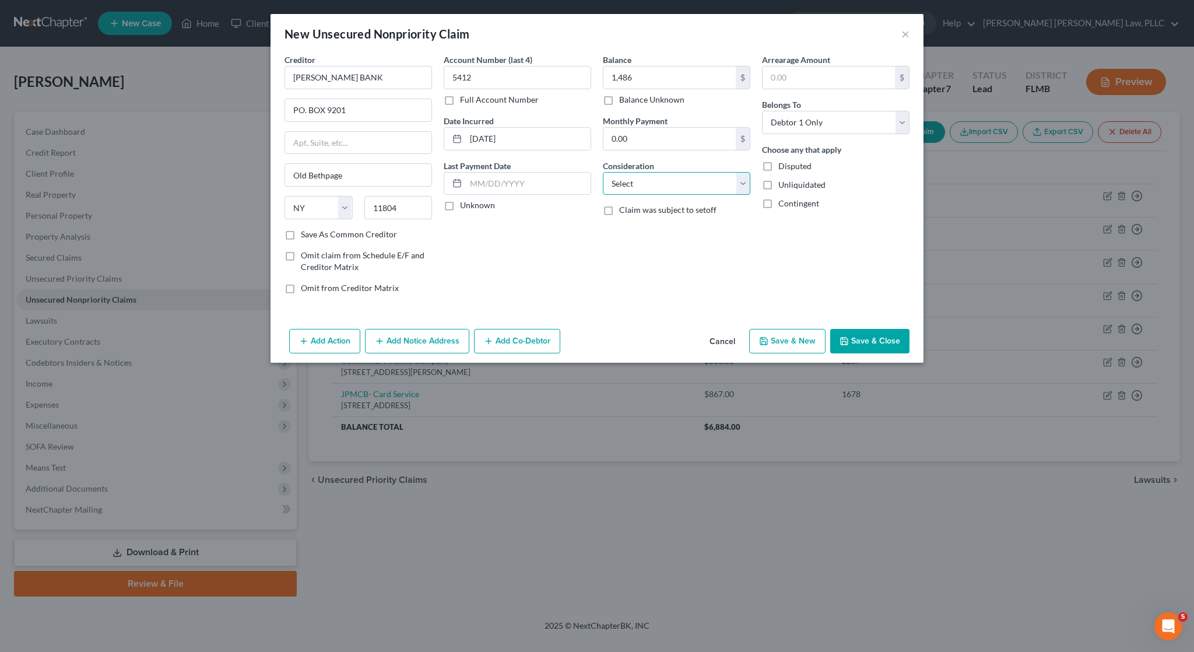
select select "2"
click at [882, 340] on button "Save & Close" at bounding box center [869, 341] width 79 height 24
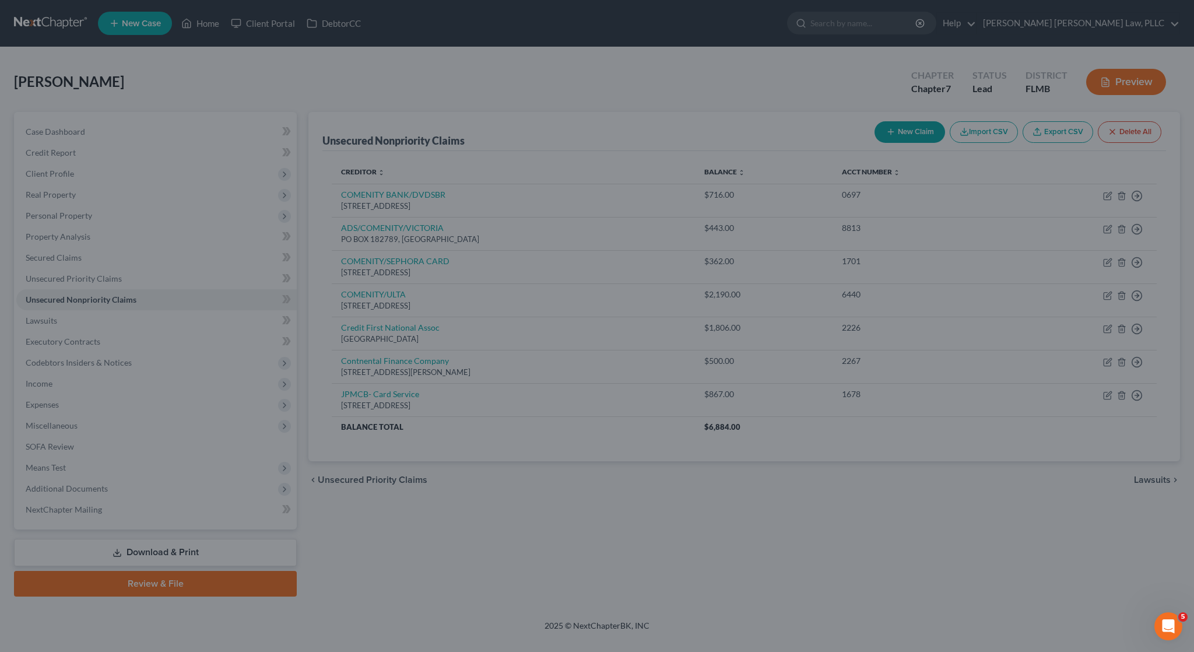
type input "1,486.00"
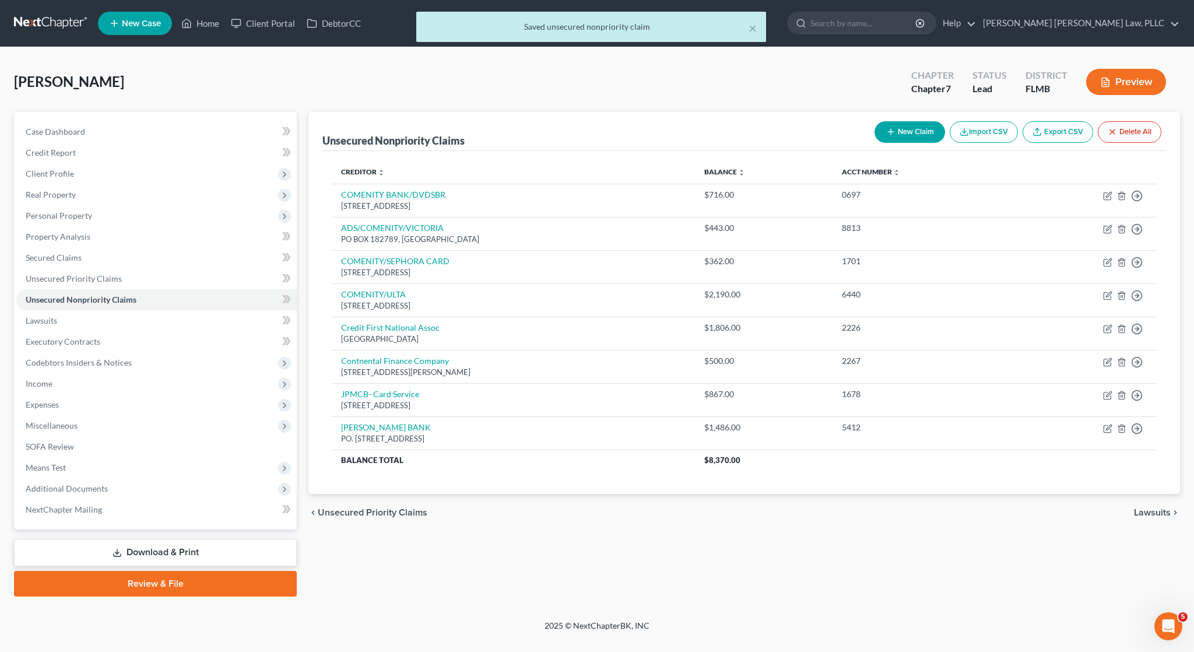
click at [903, 130] on button "New Claim" at bounding box center [909, 132] width 71 height 22
select select "0"
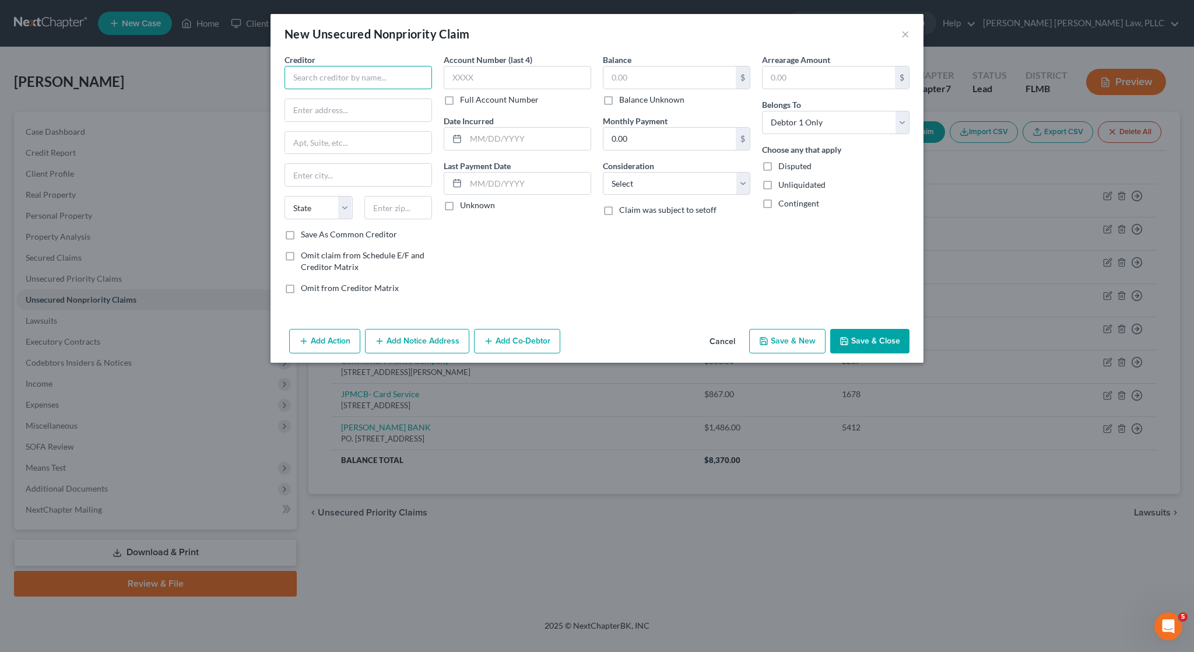
click at [367, 79] on input "text" at bounding box center [357, 77] width 147 height 23
type input "REPUBLIC BANK/NETCREDIT"
type input "175 W Jackson Blvd"
type input "Suite 1000"
type input "60604"
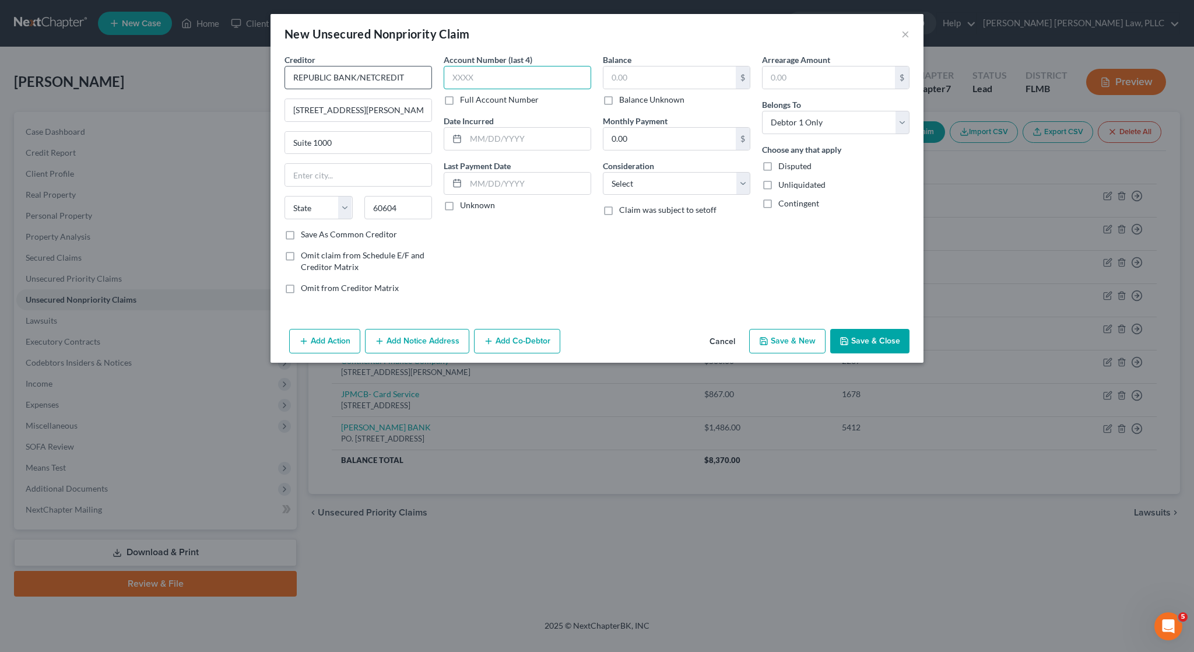
type input "Chicago"
select select "14"
type input "7222"
type input "02/25/2025"
click at [706, 83] on input "text" at bounding box center [669, 77] width 132 height 22
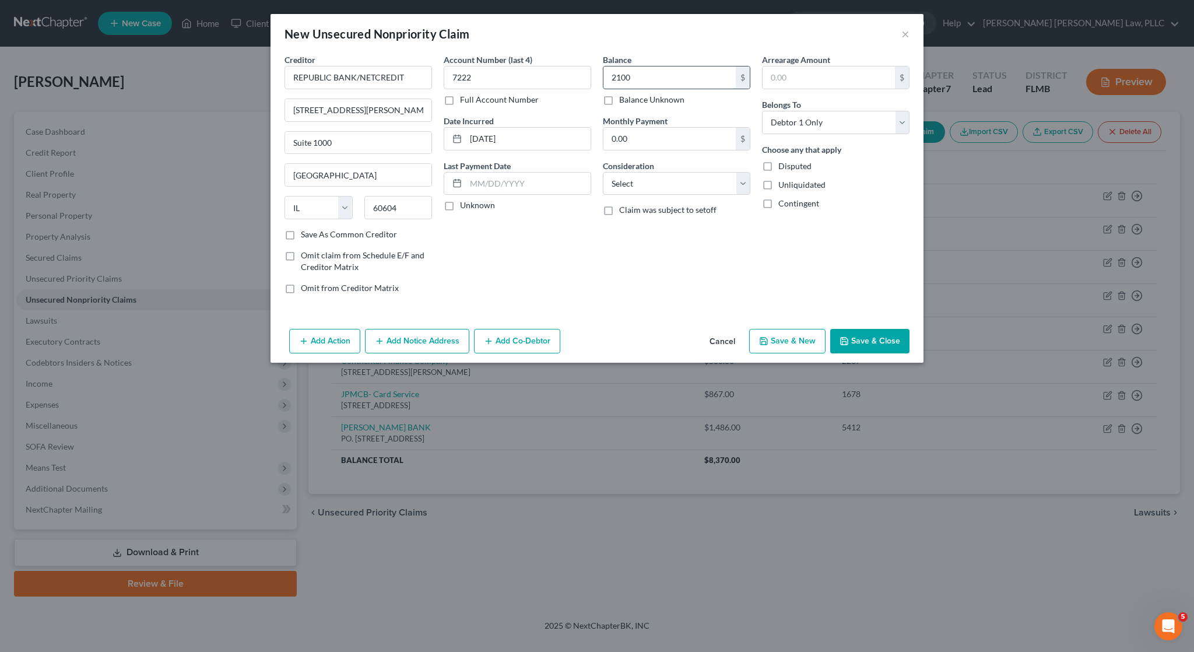
type input "2,100"
select select "10"
click at [872, 349] on button "Save & Close" at bounding box center [869, 341] width 79 height 24
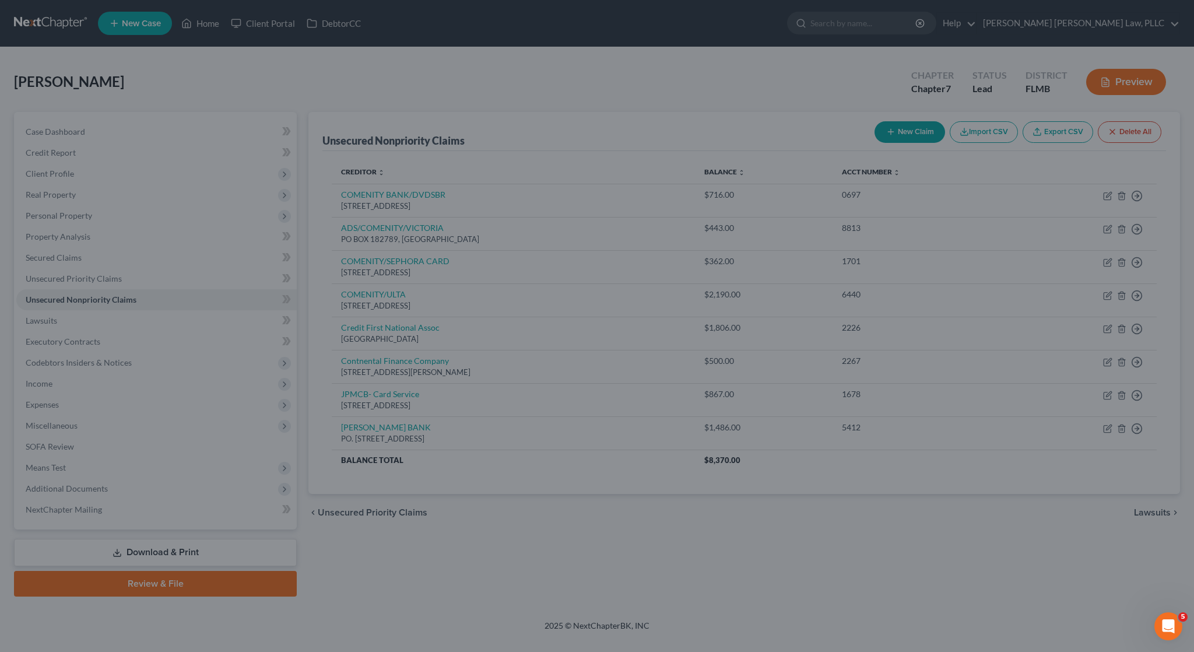
type input "2,100.00"
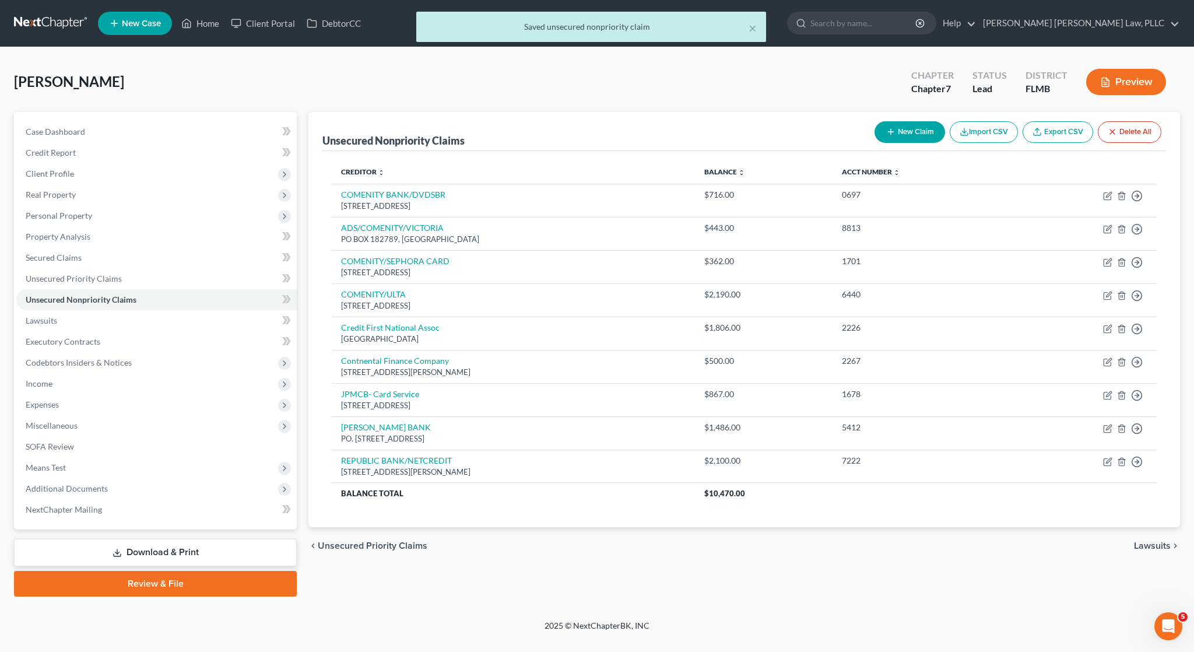
click at [902, 125] on button "New Claim" at bounding box center [909, 132] width 71 height 22
select select "0"
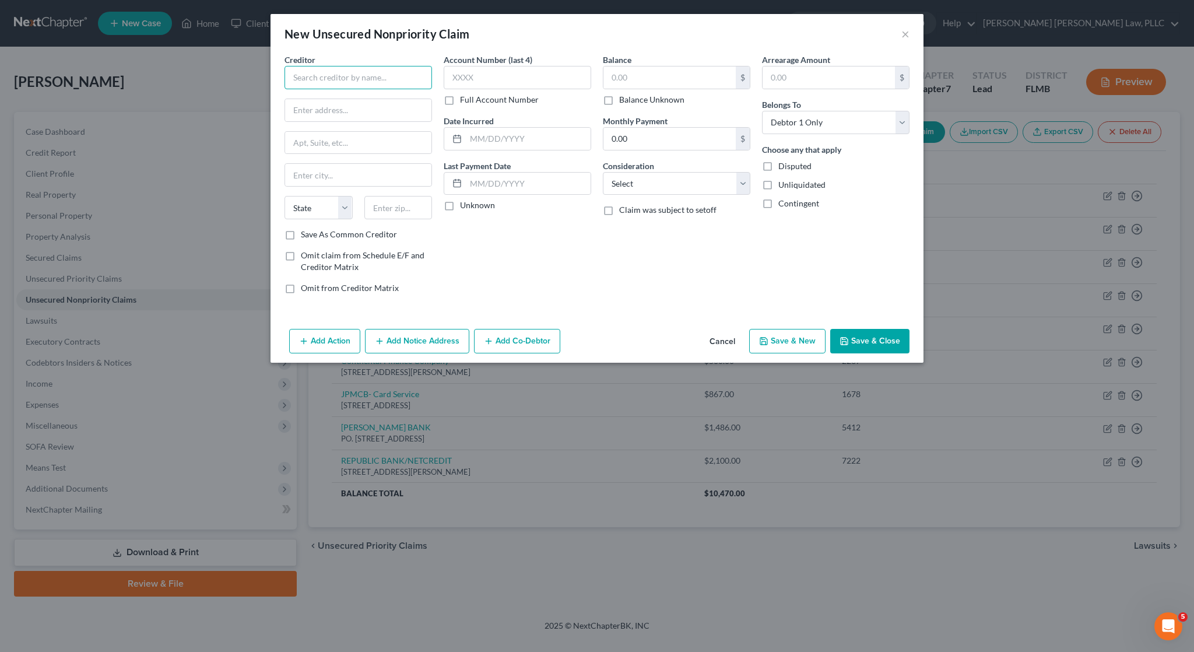
click at [345, 75] on input "text" at bounding box center [357, 77] width 147 height 23
type input "TAB - INTEGRA CREDIT"
type input "120 S KASAKKE ST"
type input "SUITE 100"
type input "60603"
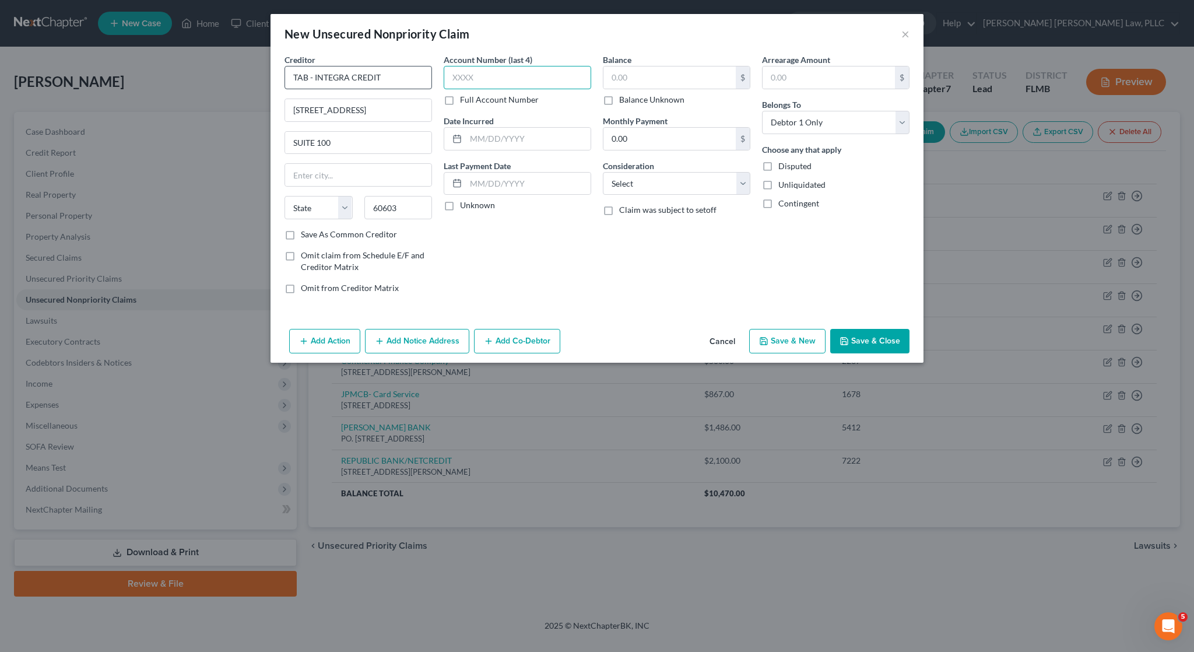
type input "Chicago"
select select "14"
type input "5570"
type input "03/23/2023"
drag, startPoint x: 650, startPoint y: 96, endPoint x: 645, endPoint y: 76, distance: 20.4
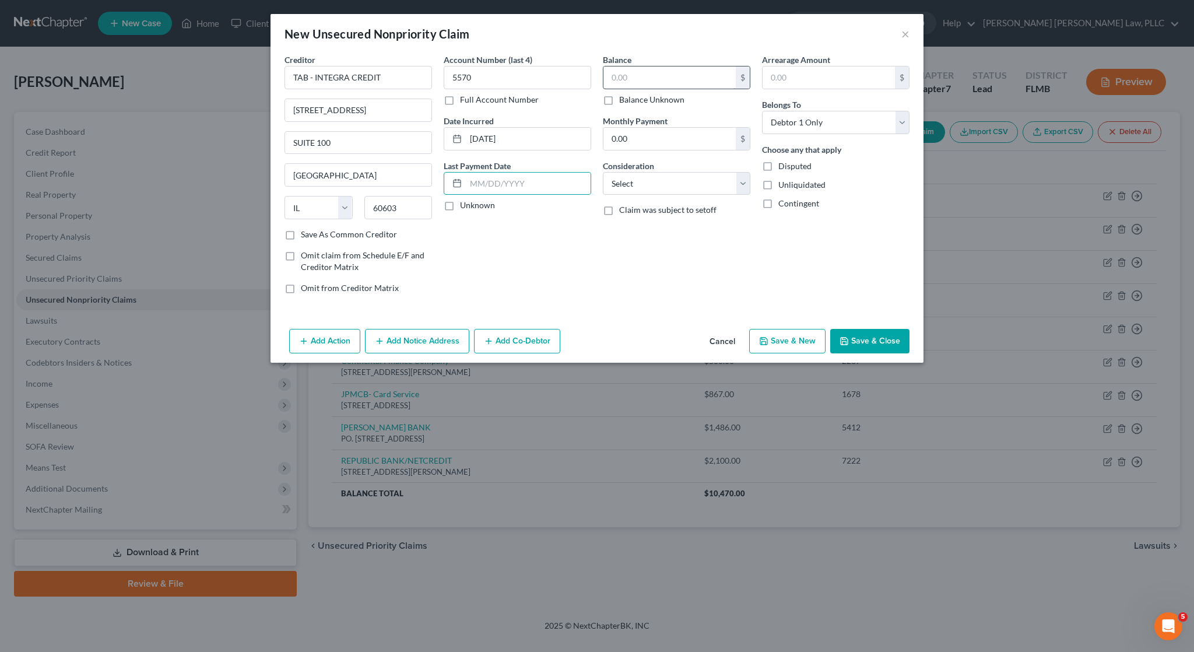
click at [649, 96] on label "Balance Unknown" at bounding box center [651, 100] width 65 height 12
click at [631, 96] on input "Balance Unknown" at bounding box center [628, 98] width 8 height 8
checkbox input "true"
type input "0.00"
click at [641, 94] on label "Balance Unknown" at bounding box center [651, 100] width 65 height 12
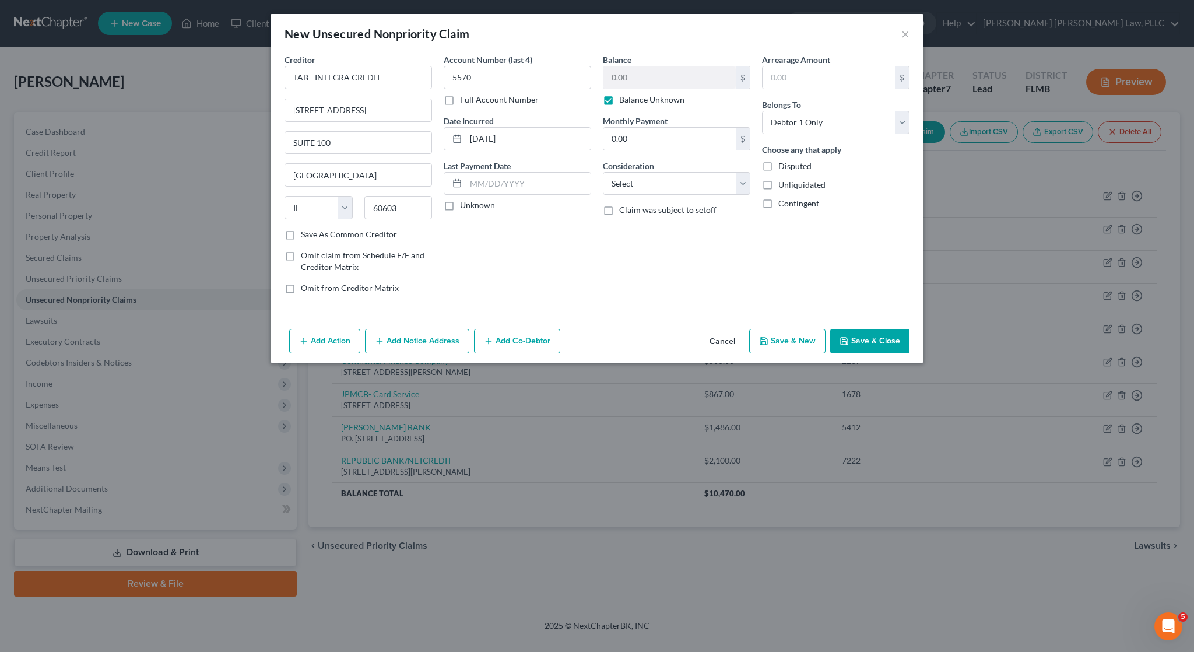
click at [631, 94] on input "Balance Unknown" at bounding box center [628, 98] width 8 height 8
checkbox input "false"
click at [651, 67] on input "0.00" at bounding box center [669, 77] width 132 height 22
click at [650, 79] on input "0.00" at bounding box center [669, 77] width 132 height 22
drag, startPoint x: 689, startPoint y: 87, endPoint x: 546, endPoint y: 72, distance: 144.2
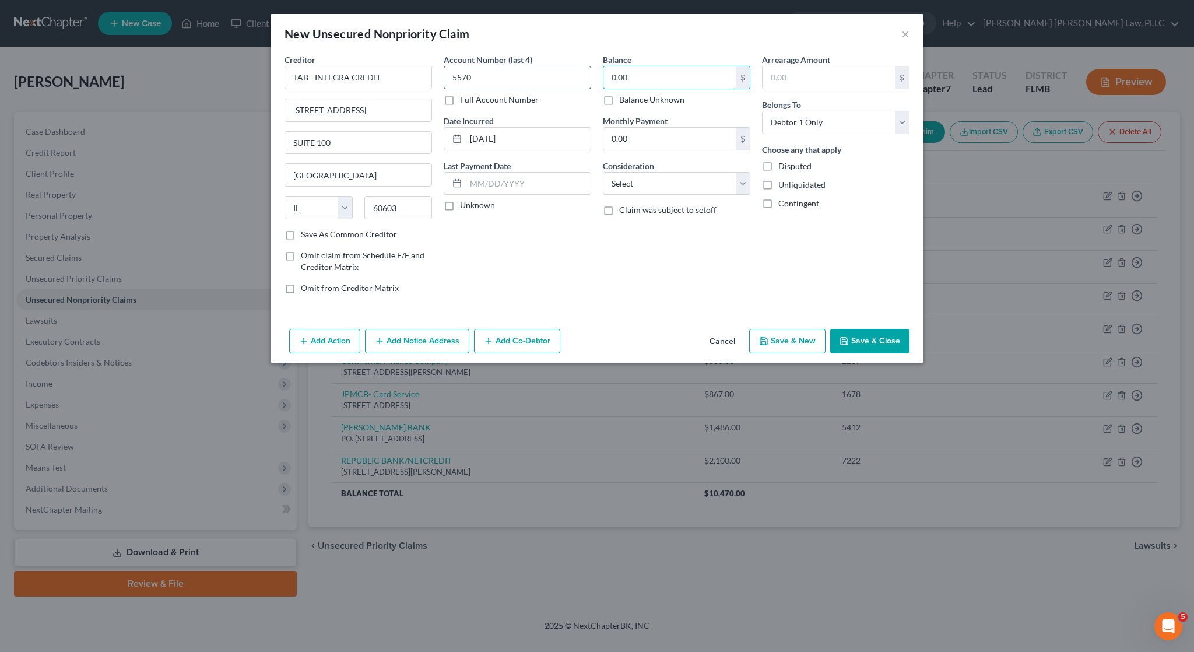
click at [547, 72] on div "Creditor * TAB - INTEGRA CREDIT 120 S KASAKKE ST SUITE 100 Chicago State AL AK …" at bounding box center [597, 178] width 636 height 249
type input "1,600"
select select "10"
click at [896, 341] on button "Save & Close" at bounding box center [869, 341] width 79 height 24
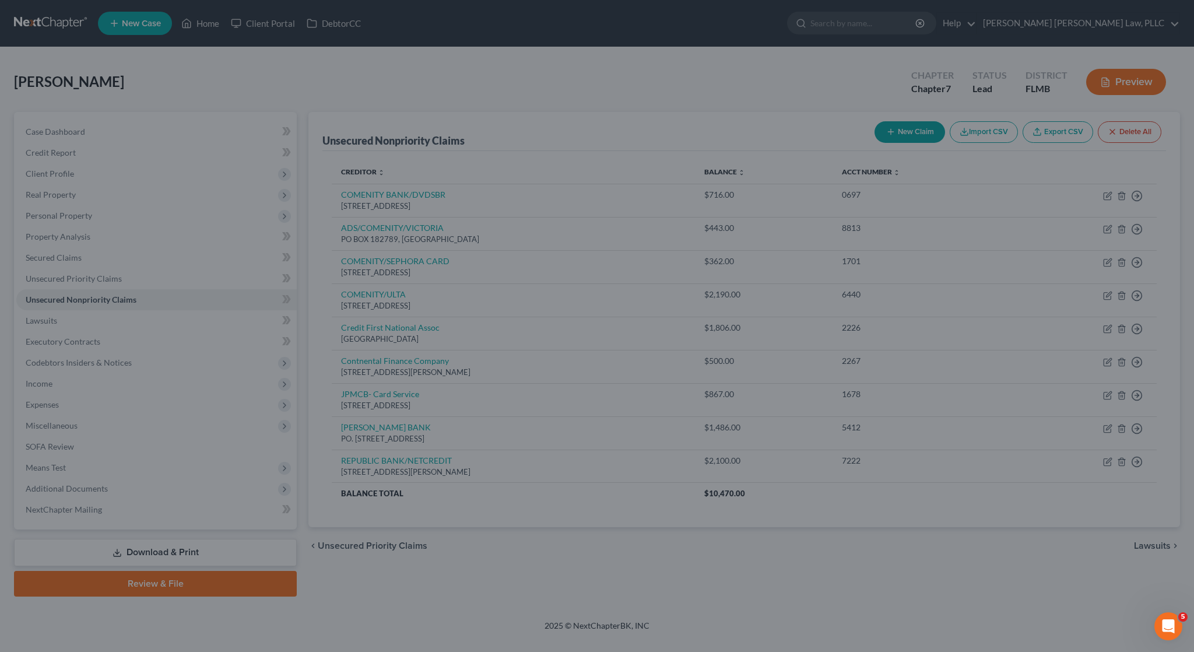
type input "1,600.00"
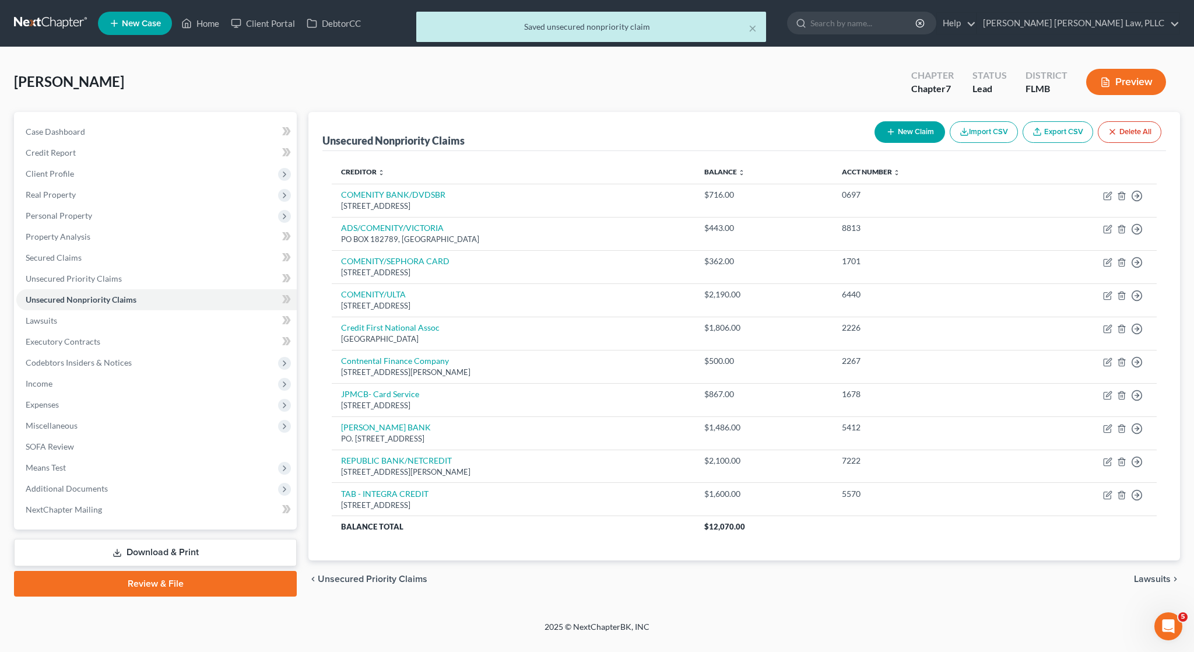
click at [911, 137] on button "New Claim" at bounding box center [909, 132] width 71 height 22
select select "0"
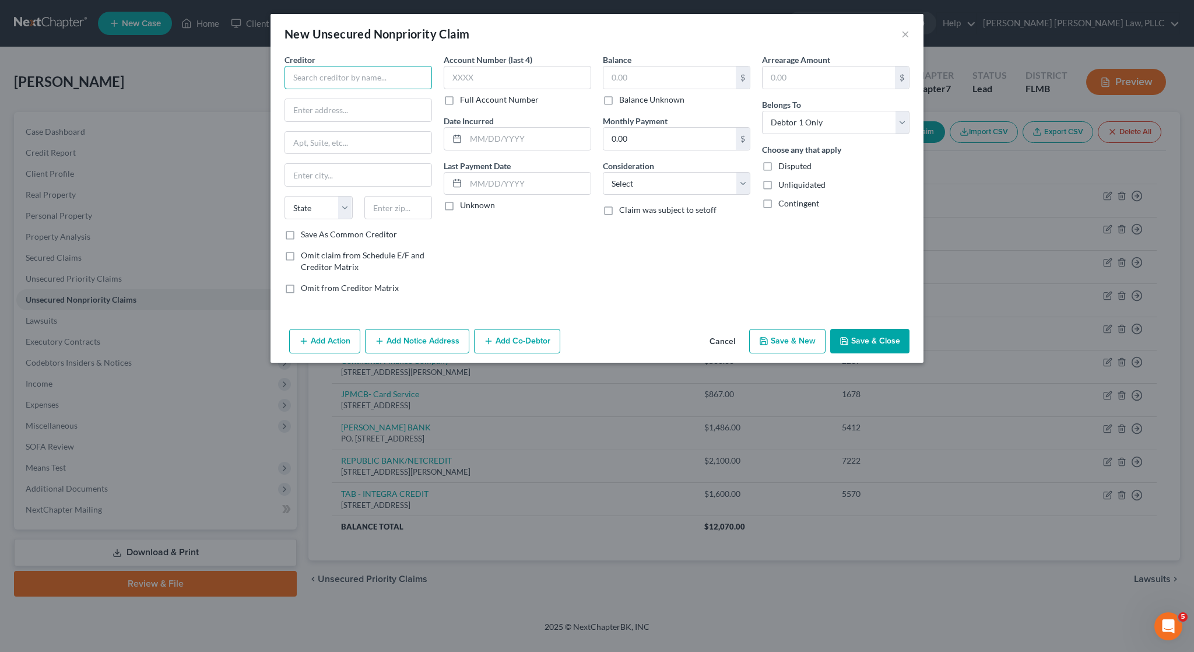
click at [401, 74] on input "text" at bounding box center [357, 77] width 147 height 23
type input "TBOM/ASPIRE"
type input "PO BOX 105555 SW 1340"
type input "30348"
type input "Atlanta"
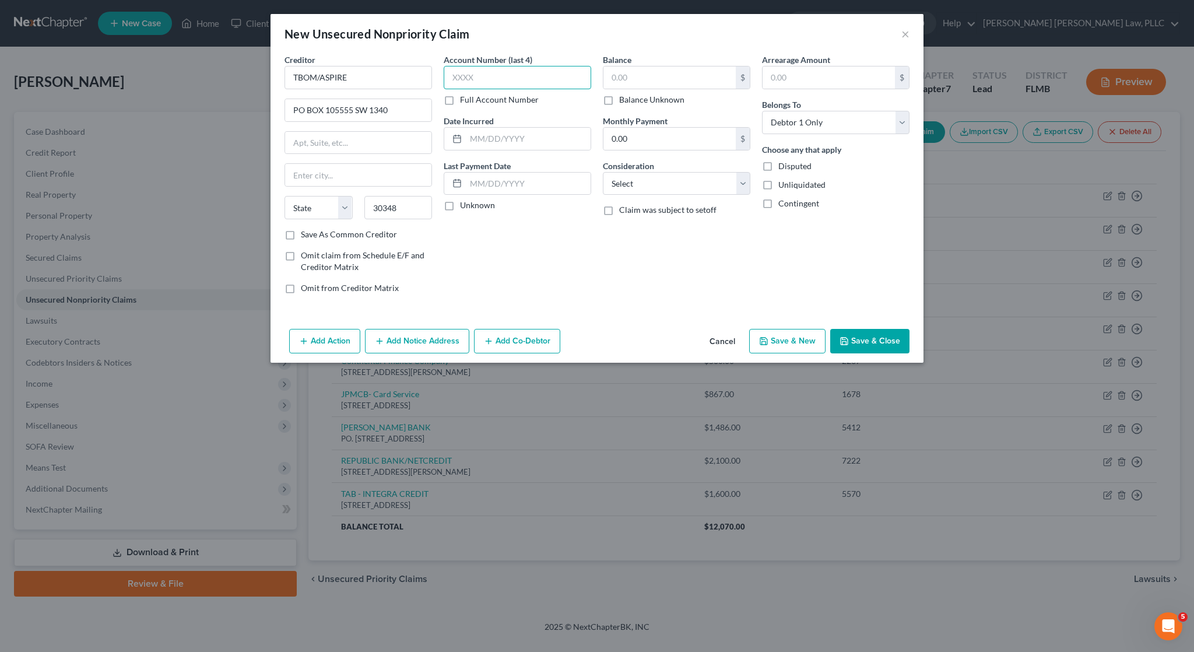
select select "10"
type input "0667"
type input "07/18/2021"
type input "1,099"
select select "2"
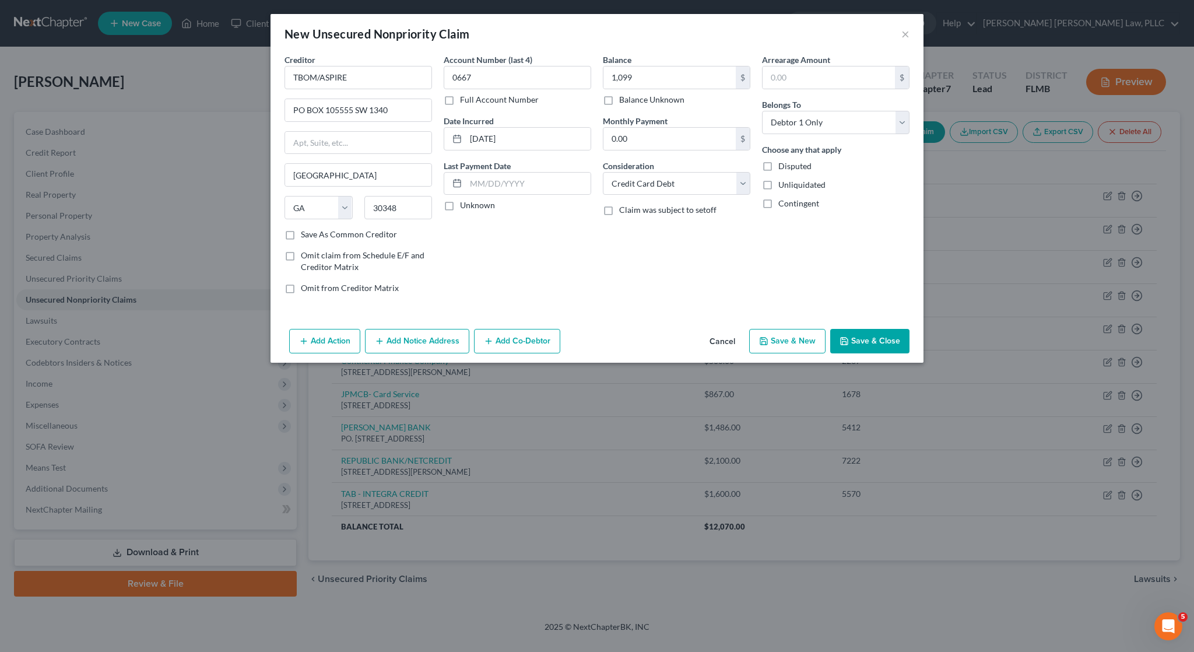
click at [888, 342] on button "Save & Close" at bounding box center [869, 341] width 79 height 24
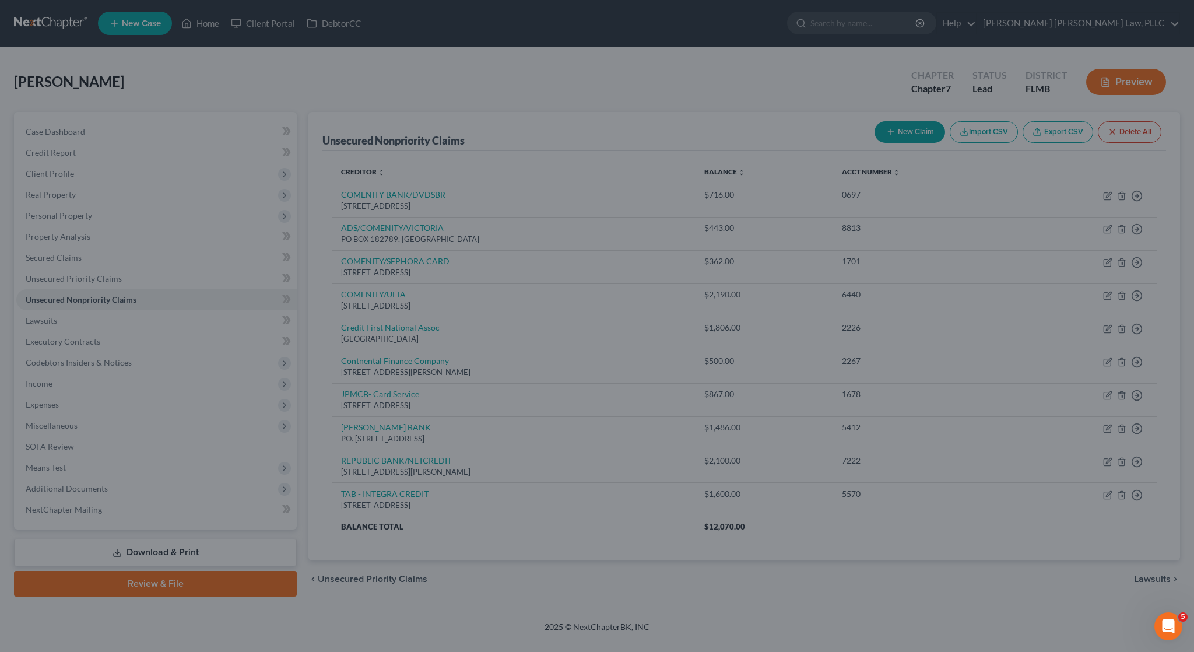
type input "1,099.00"
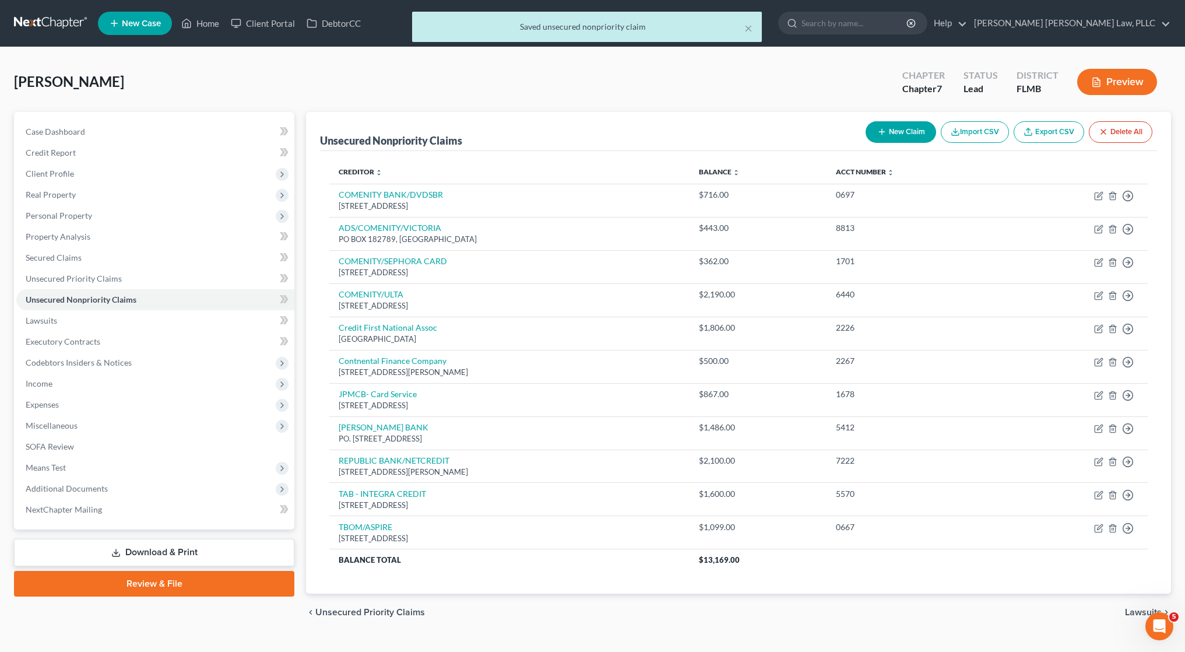
click at [896, 126] on button "New Claim" at bounding box center [900, 132] width 71 height 22
select select "0"
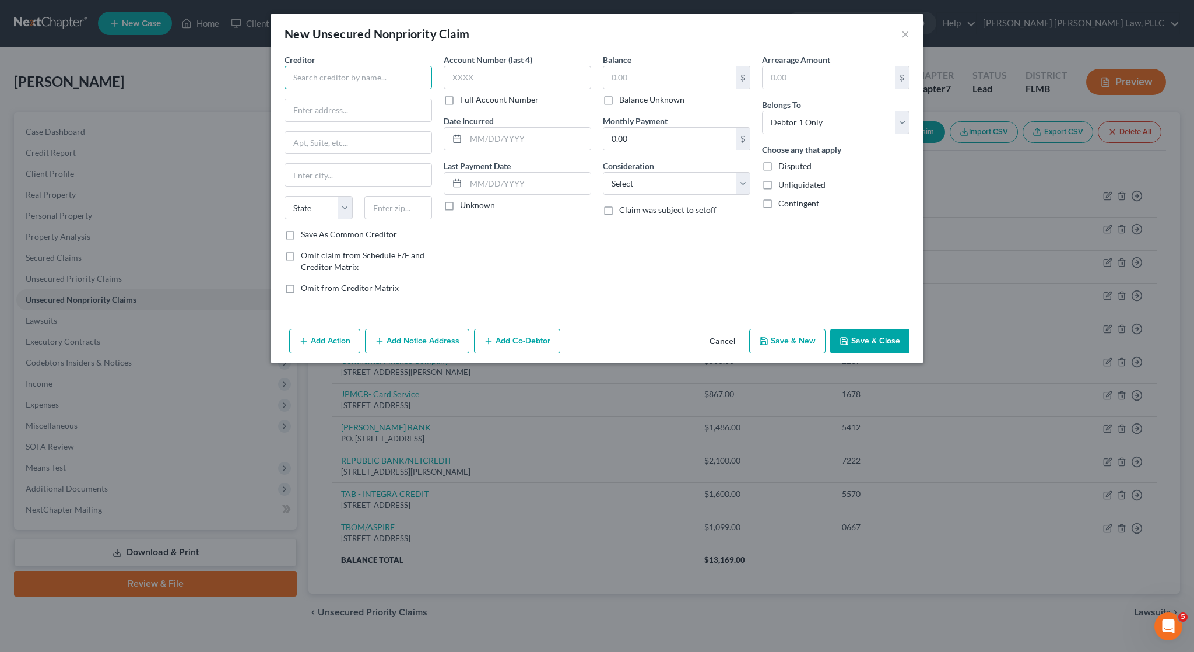
click at [416, 86] on input "text" at bounding box center [357, 77] width 147 height 23
type input "TBOM/FORTIVA MC"
type input "PO BOX 105555"
type input "30348"
type input "Atlanta"
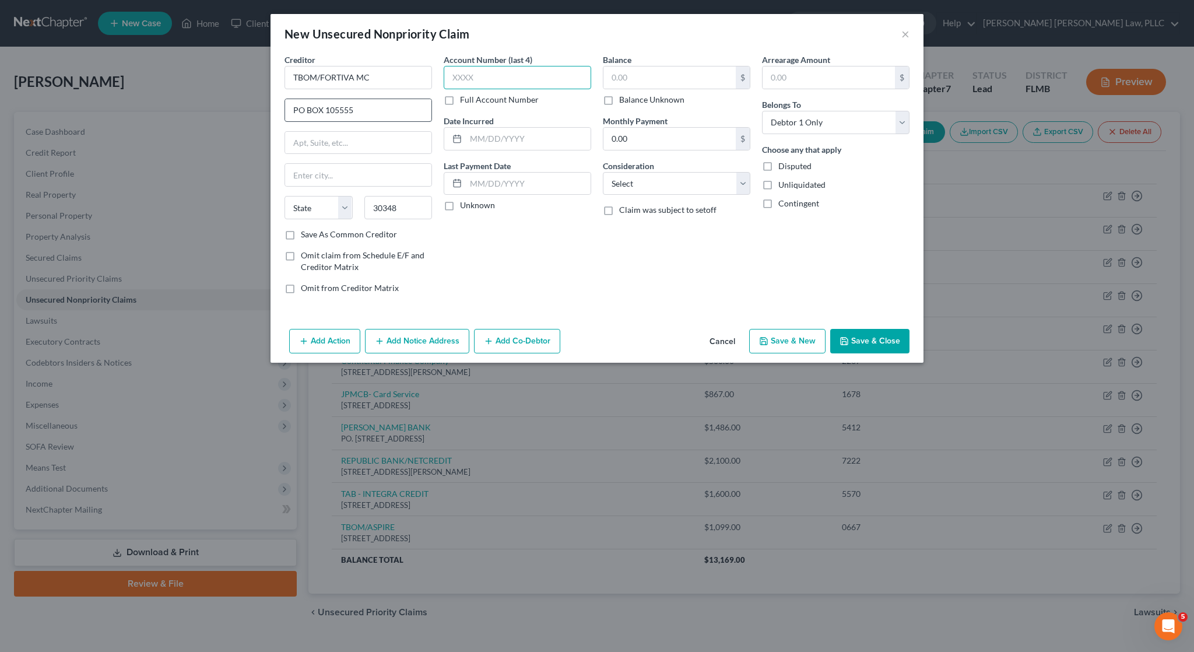
select select "10"
type input "1215"
type input "03/21/2023"
type input "762"
select select "2"
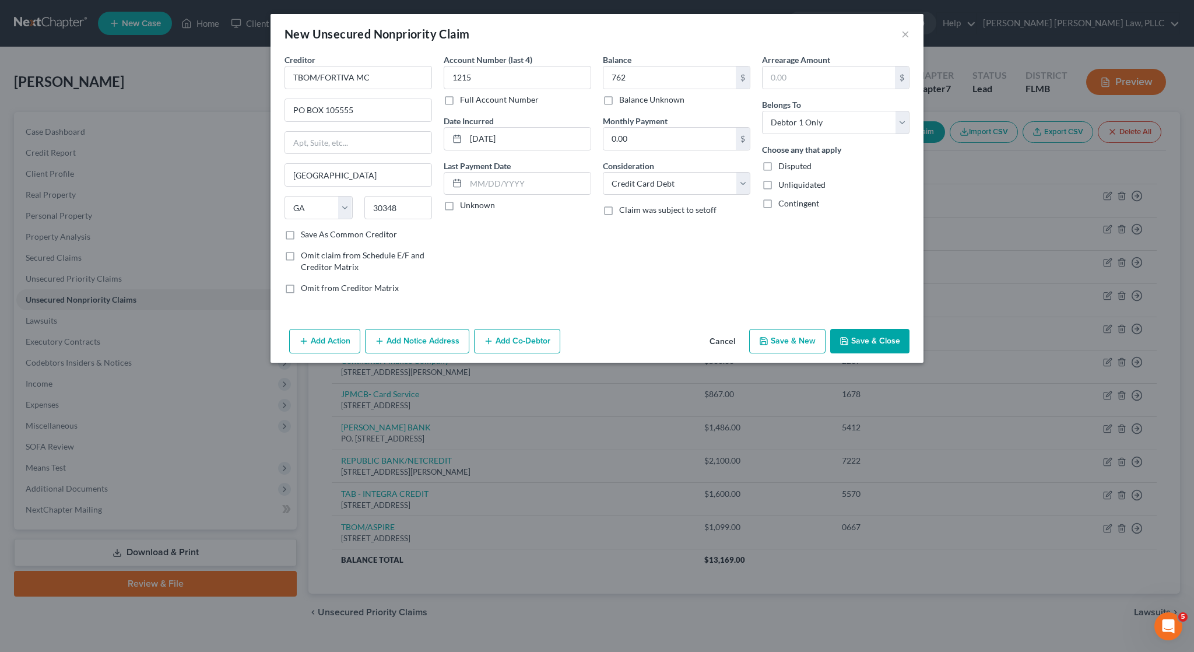
drag, startPoint x: 357, startPoint y: 235, endPoint x: 363, endPoint y: 237, distance: 6.5
click at [357, 236] on label "Save As Common Creditor" at bounding box center [349, 234] width 96 height 12
click at [313, 236] on input "Save As Common Creditor" at bounding box center [309, 232] width 8 height 8
click at [884, 340] on button "Save & Close" at bounding box center [869, 341] width 79 height 24
checkbox input "false"
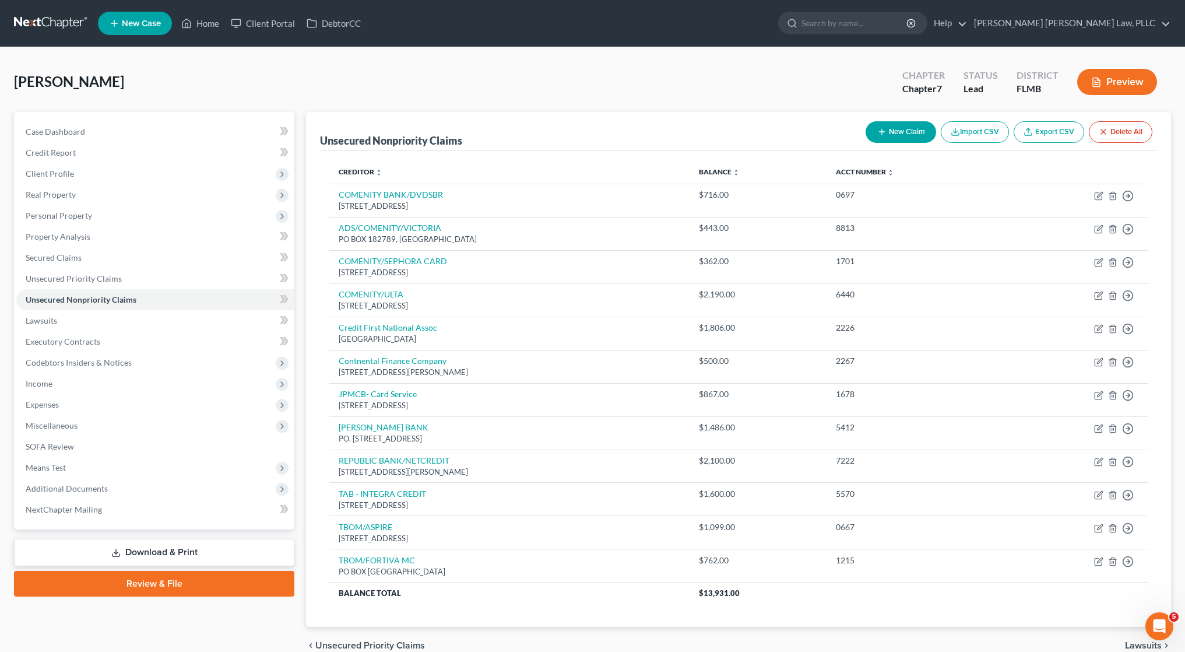
click at [911, 139] on button "New Claim" at bounding box center [900, 132] width 71 height 22
select select "0"
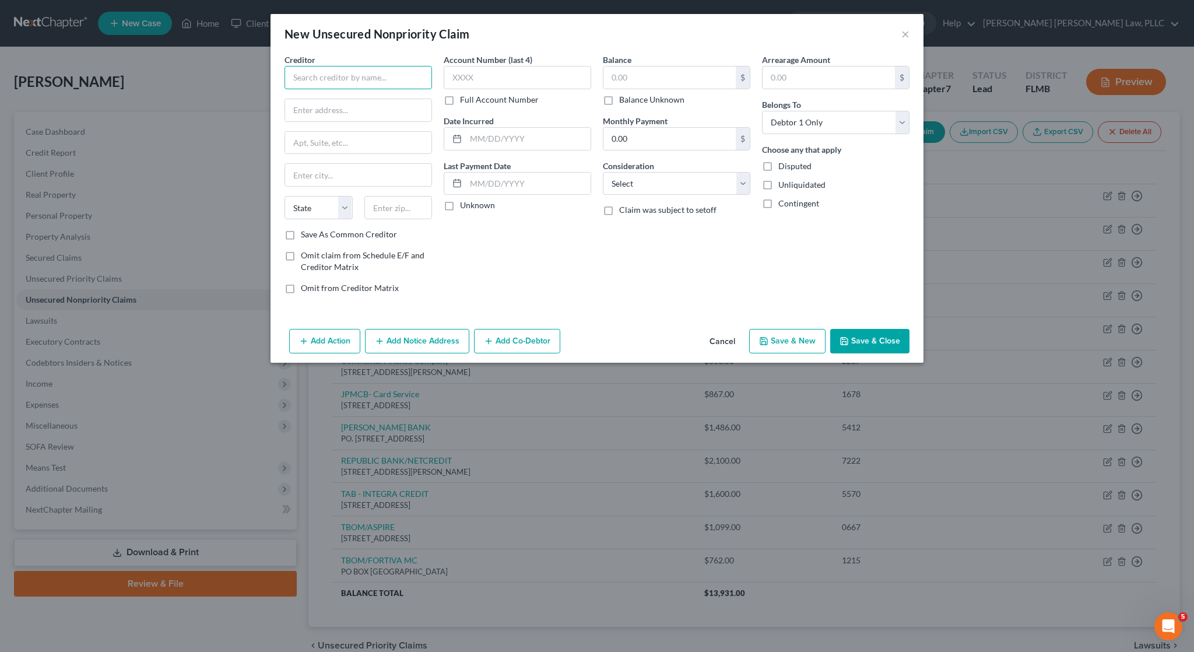
click at [347, 82] on input "text" at bounding box center [357, 77] width 147 height 23
type input "TD BANK/TARGET CREDIT"
type input "PO BOX 1470"
type input "55440"
type input "Minneapolis"
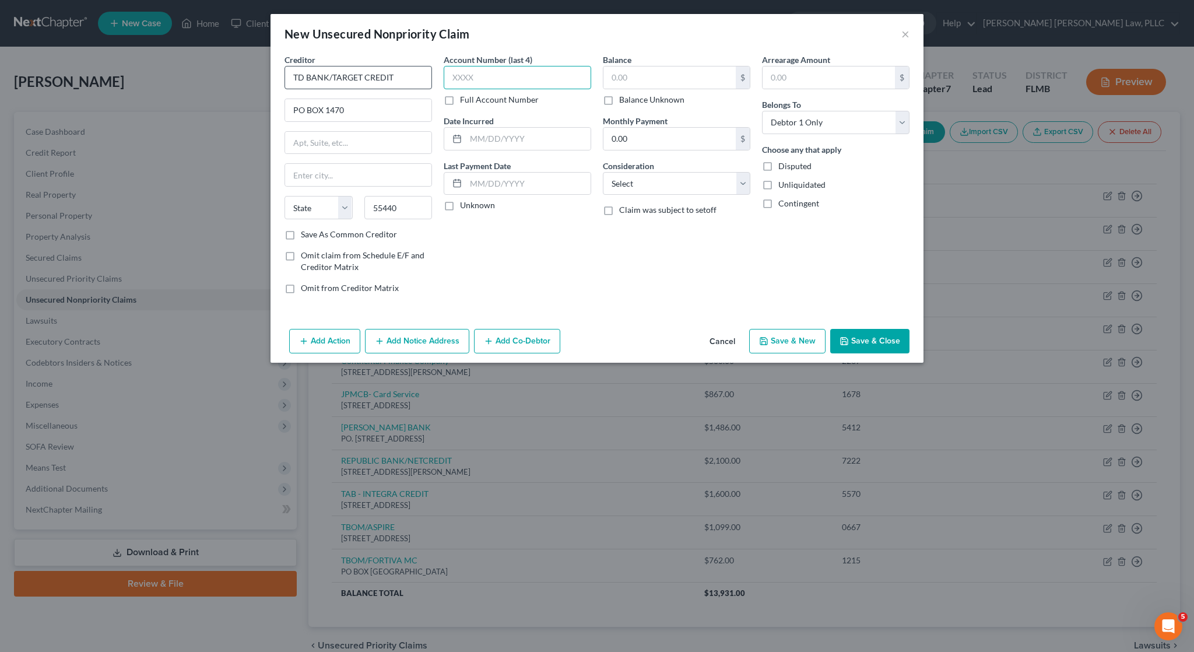
select select "24"
type input "2490"
type input "11/21/2015"
type input "642"
select select "2"
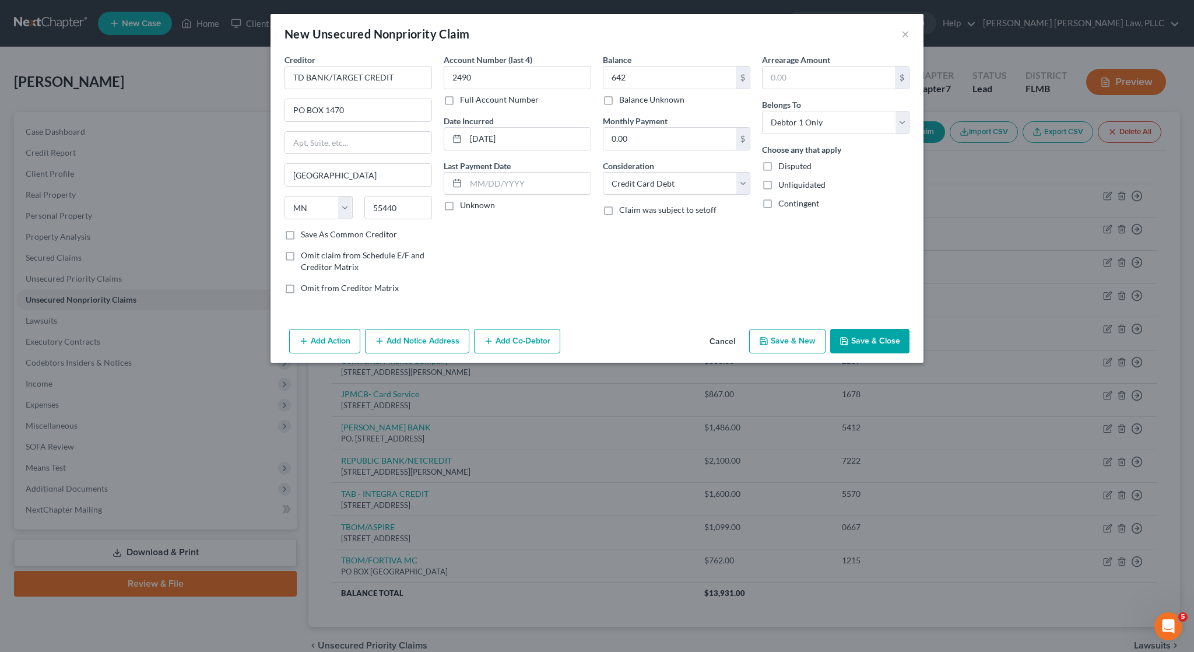
click at [343, 234] on label "Save As Common Creditor" at bounding box center [349, 234] width 96 height 12
click at [313, 234] on input "Save As Common Creditor" at bounding box center [309, 232] width 8 height 8
click at [858, 340] on button "Save & Close" at bounding box center [869, 341] width 79 height 24
checkbox input "false"
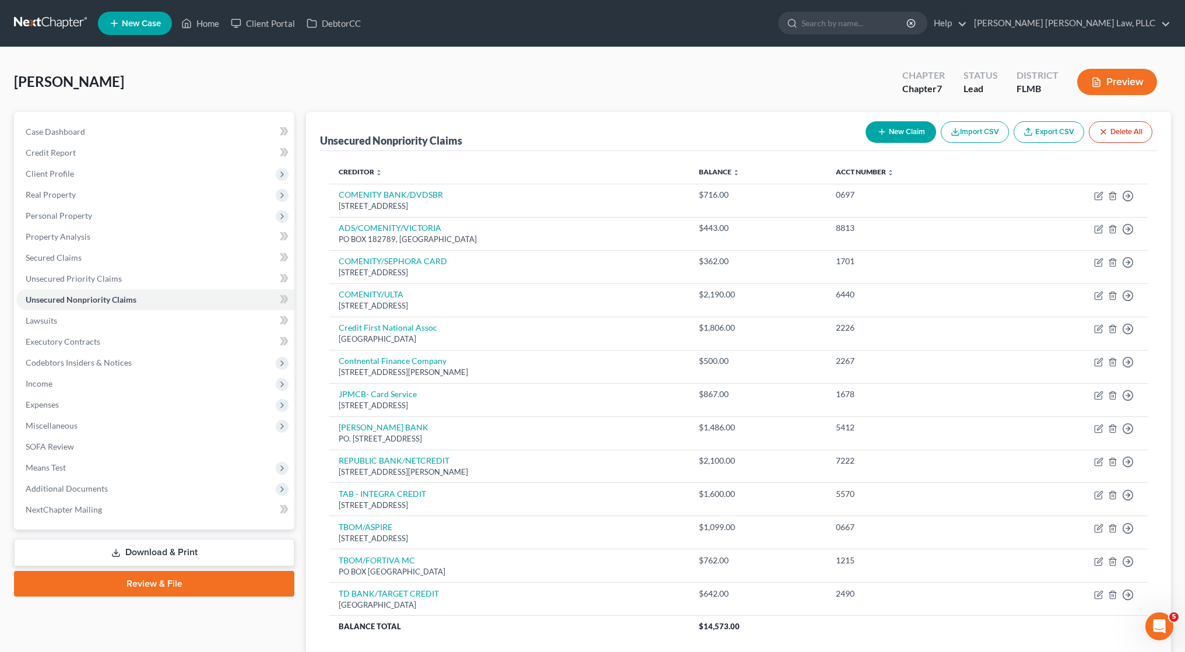
click at [903, 135] on button "New Claim" at bounding box center [900, 132] width 71 height 22
select select "0"
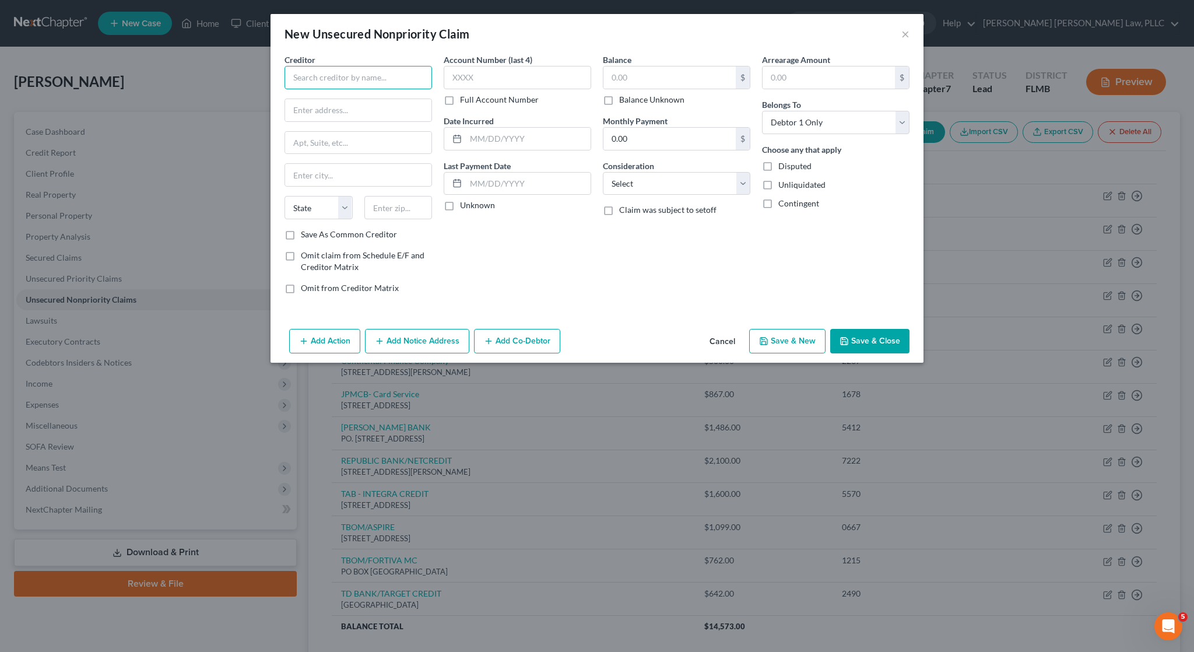
click at [375, 73] on input "text" at bounding box center [357, 77] width 147 height 23
type input "JEFFERSON CAPITAL SYSTEM"
type input "200 14TH AVENUE"
type input "56377"
type input "Sartell"
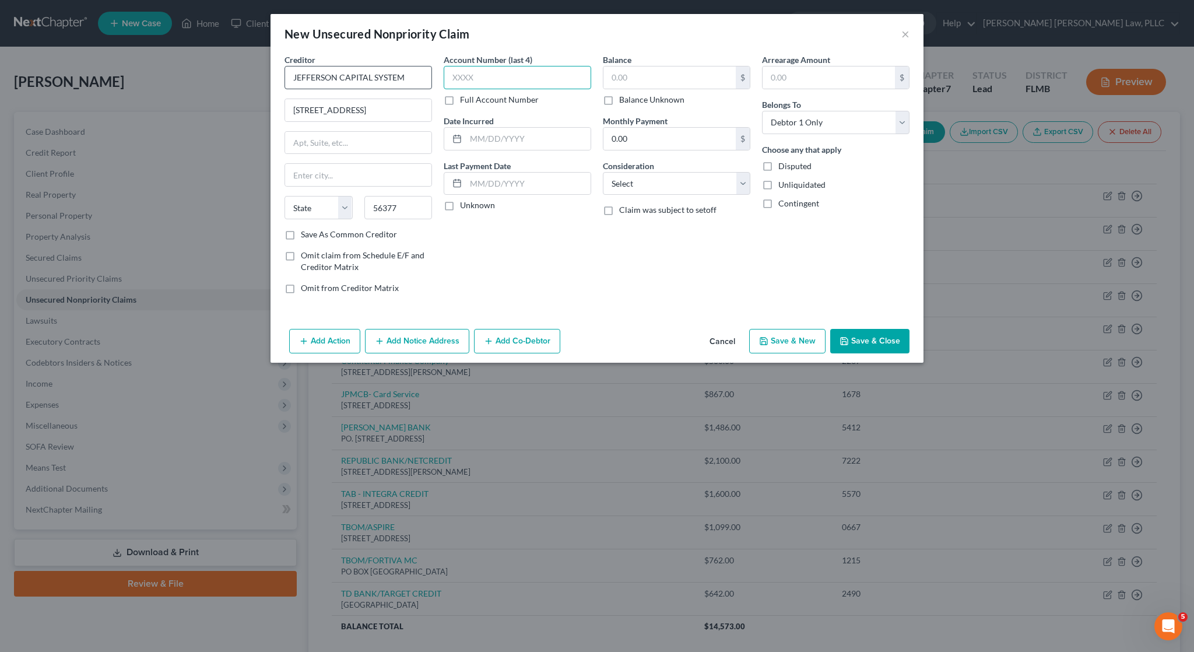
select select "24"
click at [334, 237] on label "Save As Common Creditor" at bounding box center [349, 234] width 96 height 12
click at [313, 236] on input "Save As Common Creditor" at bounding box center [309, 232] width 8 height 8
checkbox input "true"
click at [503, 71] on input "text" at bounding box center [517, 77] width 147 height 23
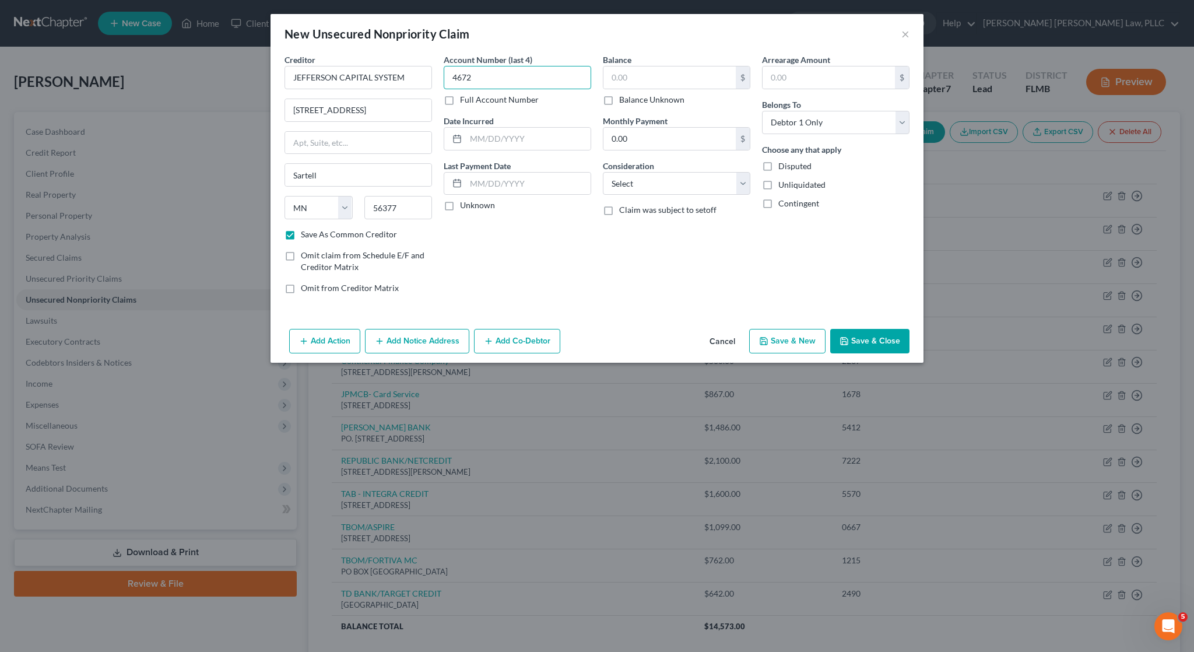
type input "4672"
type input "12/07/2023"
type input "1,134"
select select "1"
click at [838, 279] on div "Arrearage Amount $ Belongs To * Select Debtor 1 Only Debtor 2 Only Debtor 1 And…" at bounding box center [835, 178] width 159 height 249
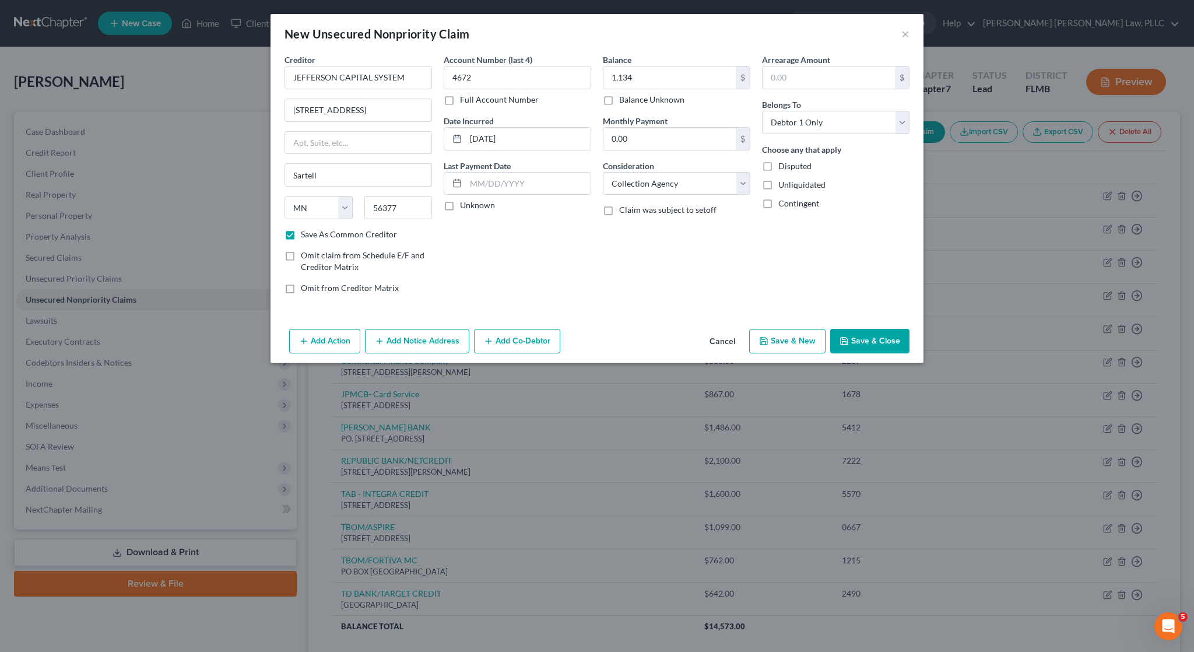
click at [384, 338] on icon "button" at bounding box center [379, 340] width 9 height 9
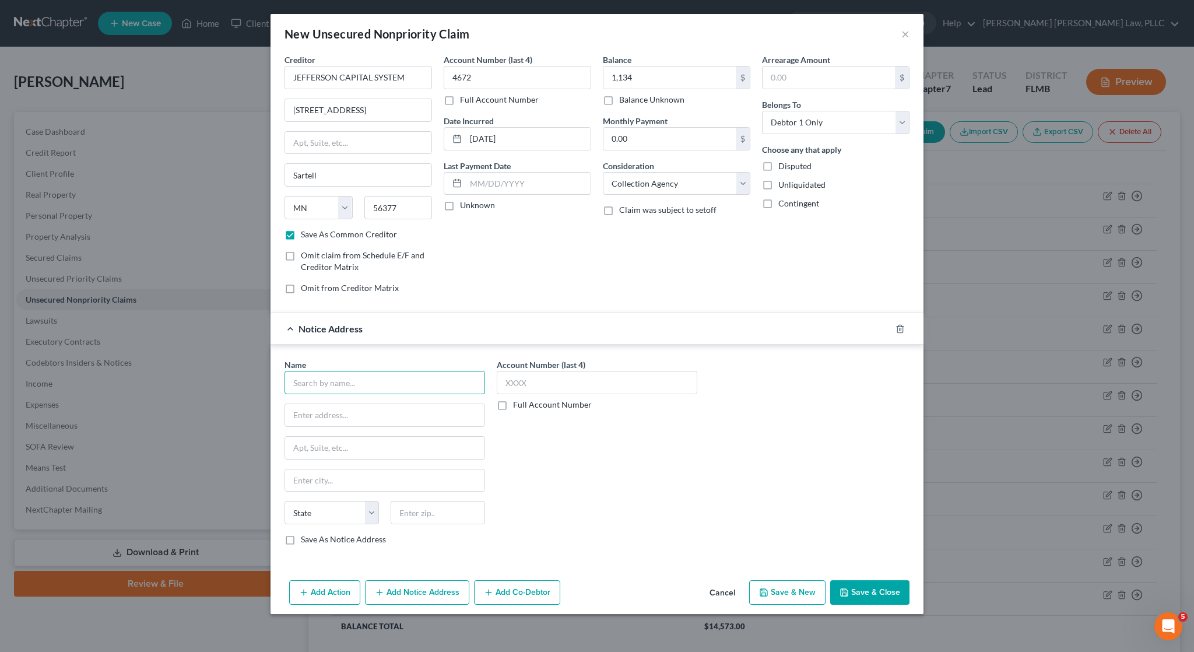
click at [375, 381] on input "text" at bounding box center [384, 382] width 200 height 23
type input "D"
type input "Sprint"
paste input "6360 Sprint Parkway"
type input "6360 Sprint Parkway"
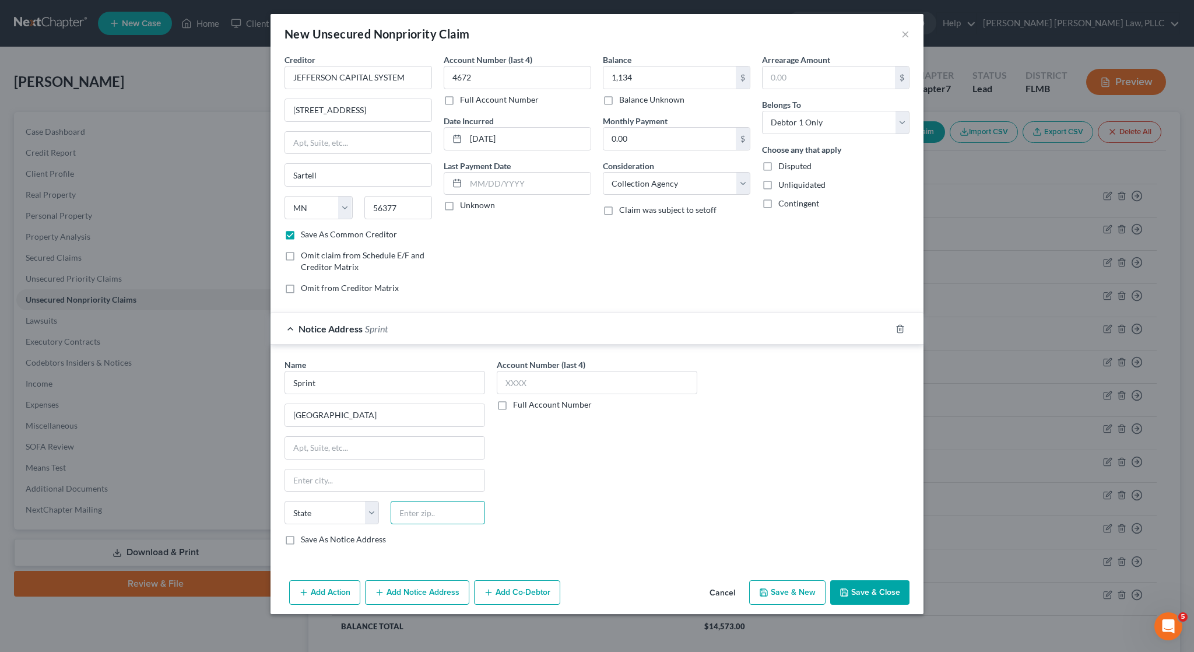
click at [446, 512] on input "text" at bounding box center [437, 512] width 94 height 23
type input "66251"
type input "Shawnee Mission"
select select "17"
click at [875, 588] on button "Save & Close" at bounding box center [869, 592] width 79 height 24
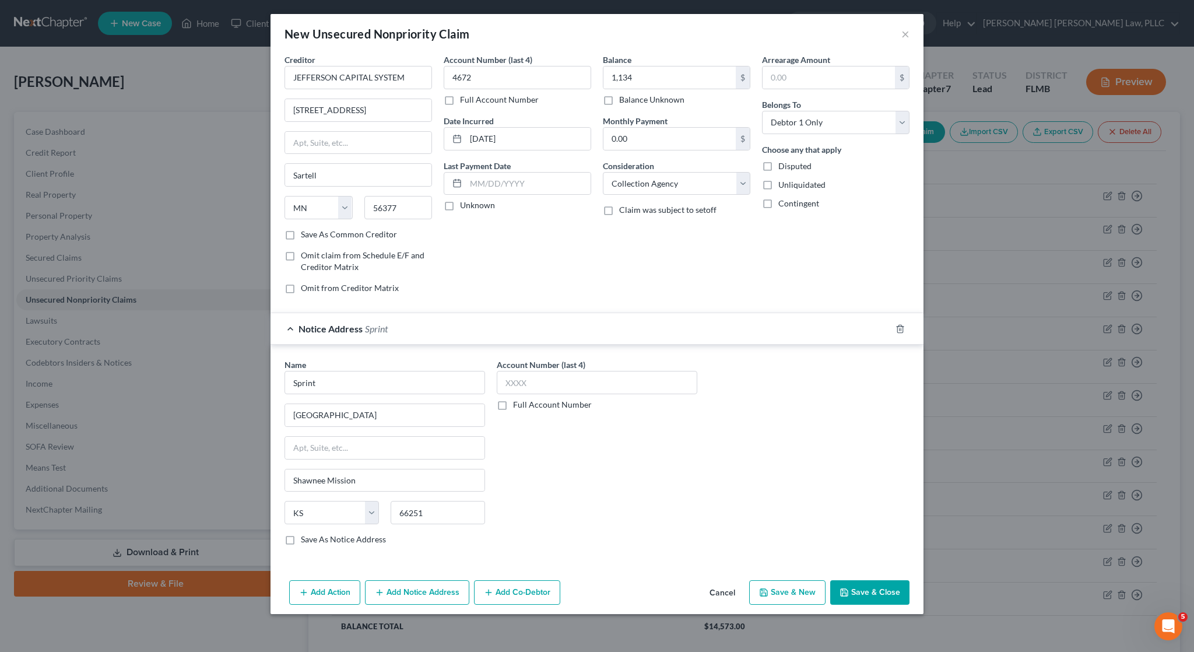
checkbox input "false"
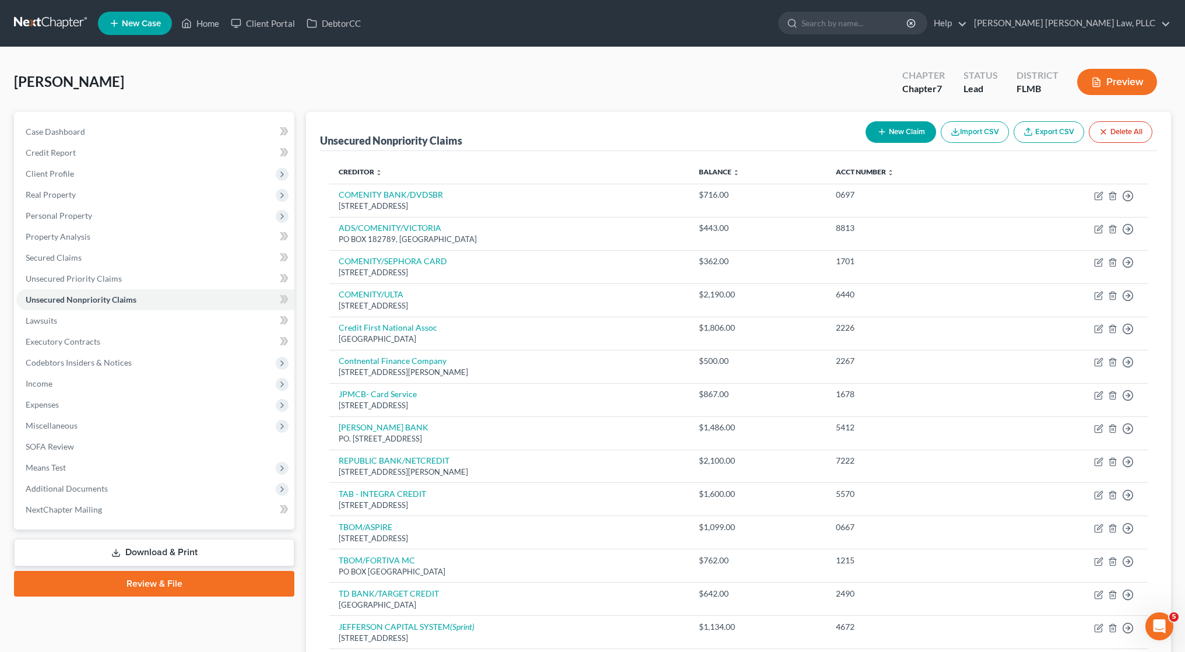
click at [906, 142] on button "New Claim" at bounding box center [900, 132] width 71 height 22
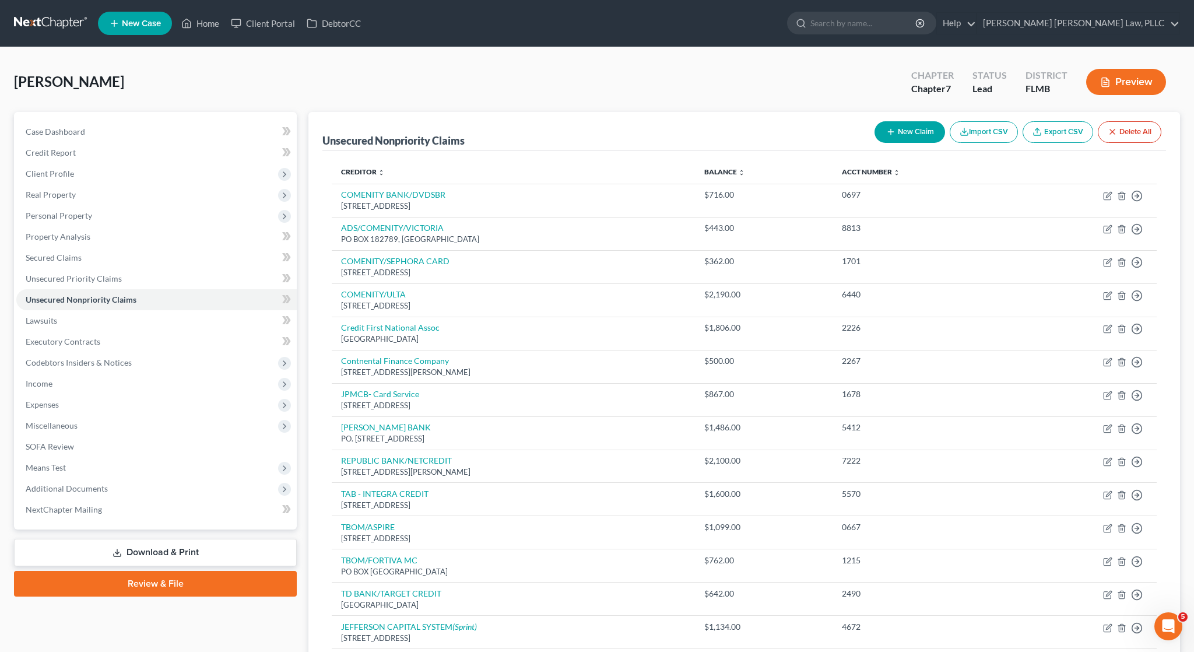
select select "0"
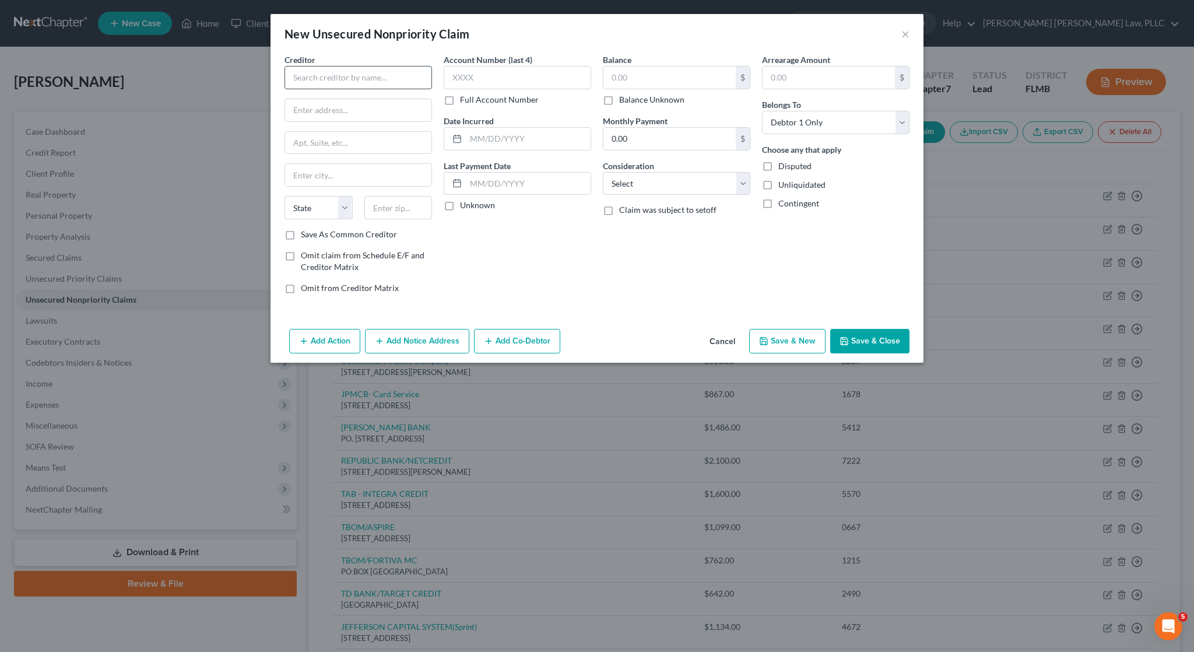
drag, startPoint x: 294, startPoint y: 60, endPoint x: 295, endPoint y: 66, distance: 6.4
click at [294, 61] on span "Creditor" at bounding box center [299, 60] width 31 height 10
click at [315, 75] on input "text" at bounding box center [357, 77] width 147 height 23
type input "l"
type input "LEAFY FINANCIAL LLC"
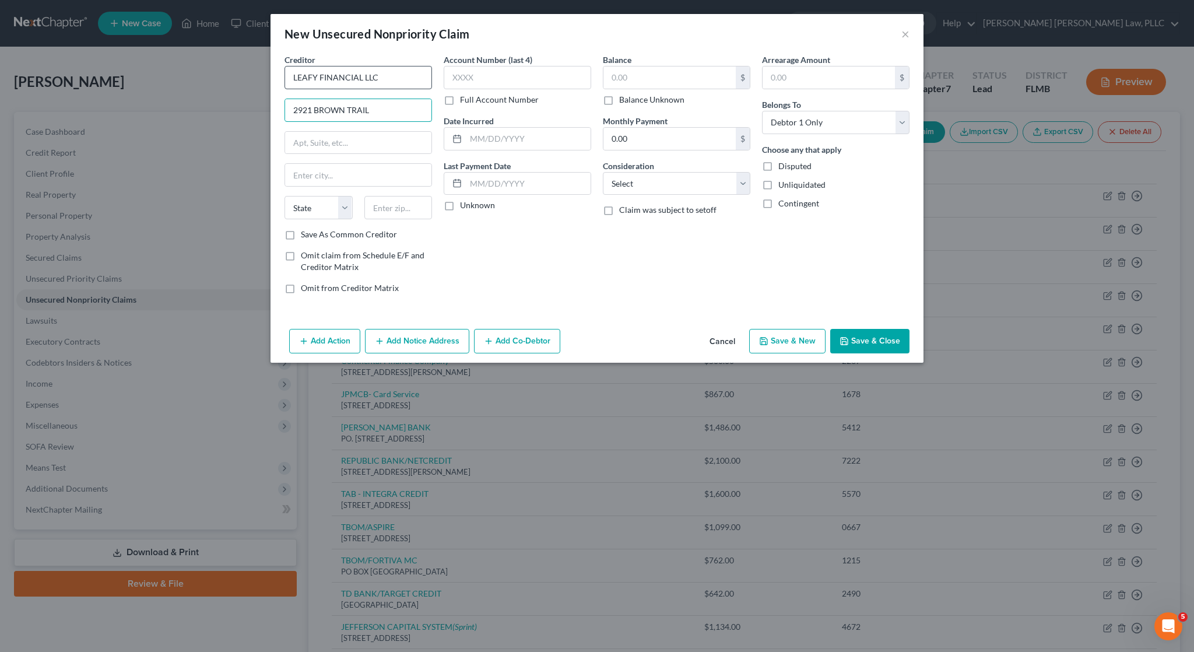
type input "2921 BROWN TRAIL"
type input "SUITE 250"
type input "76021"
type input "Bedford"
select select "45"
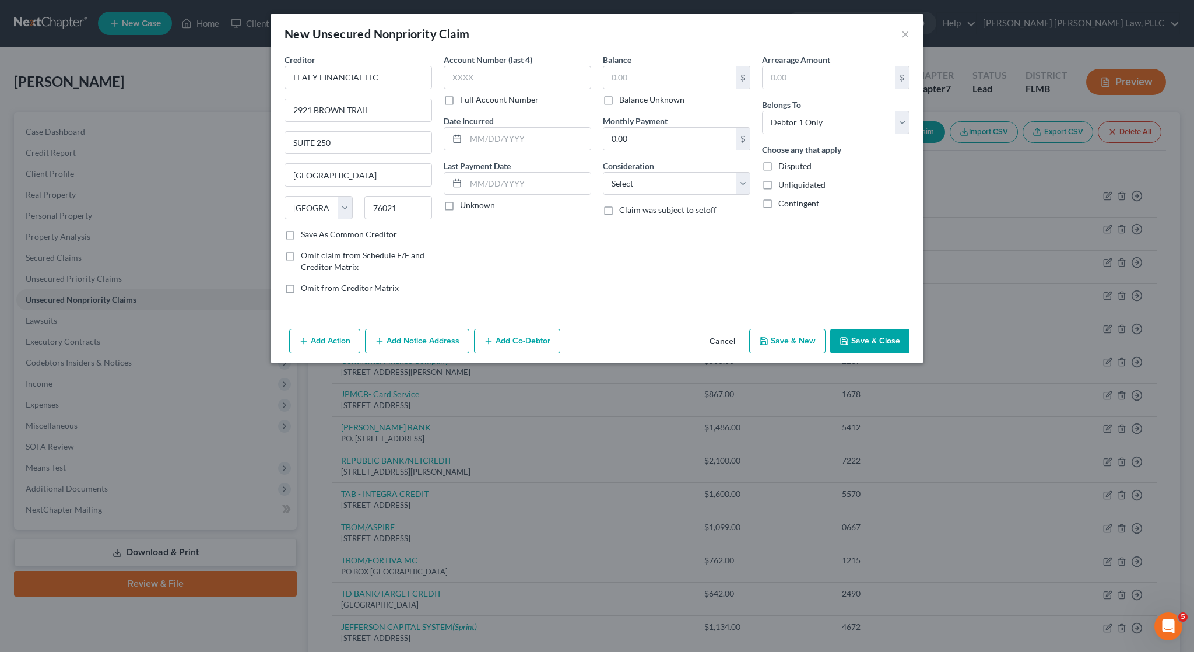
click at [358, 235] on label "Save As Common Creditor" at bounding box center [349, 234] width 96 height 12
click at [313, 235] on input "Save As Common Creditor" at bounding box center [309, 232] width 8 height 8
checkbox input "true"
click at [490, 63] on label "Account Number (last 4)" at bounding box center [488, 60] width 89 height 12
click at [491, 72] on input "text" at bounding box center [517, 77] width 147 height 23
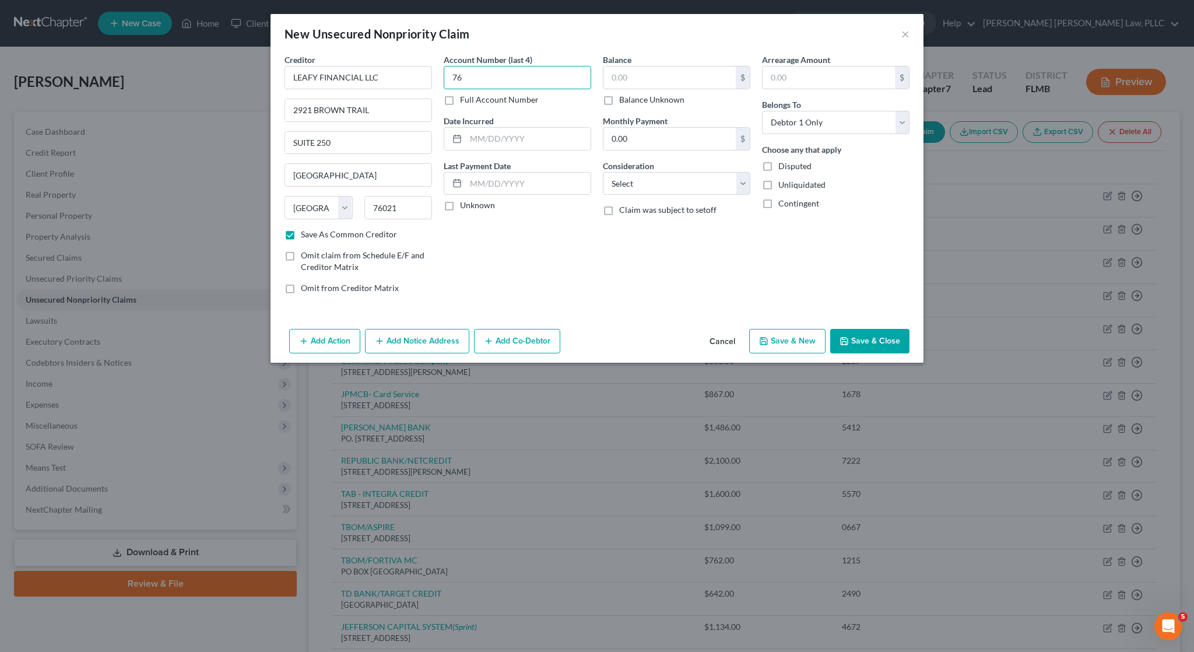
type input "7"
type input "2138"
type input "12/24/2024"
type input "648"
select select "10"
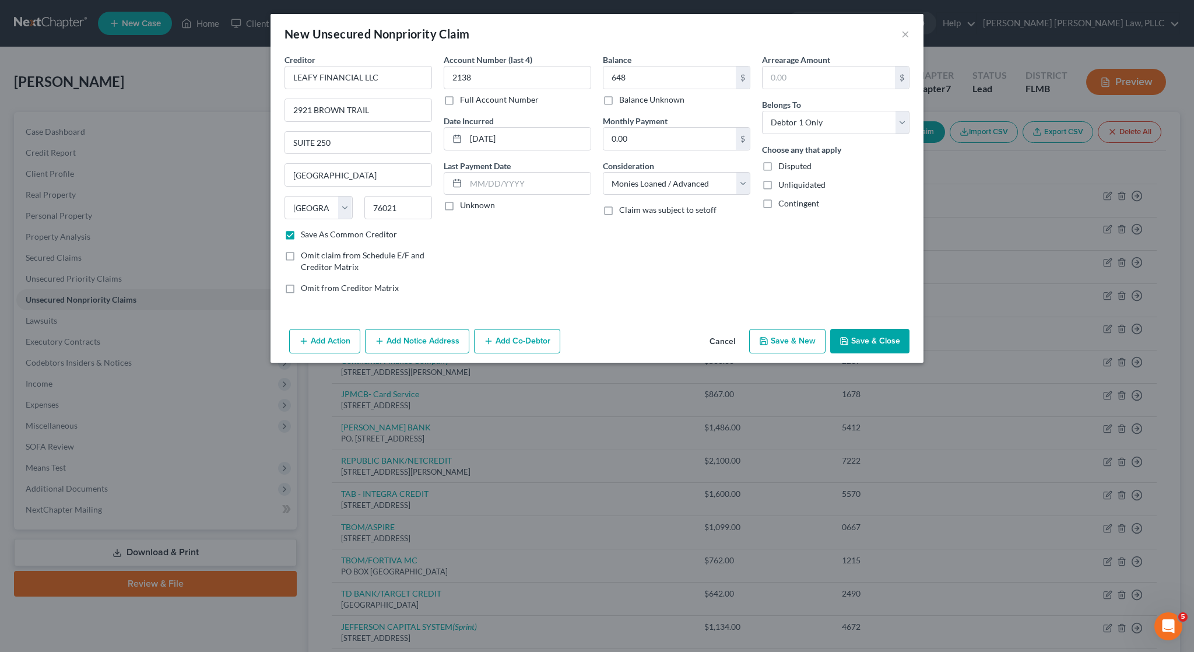
click at [893, 346] on button "Save & Close" at bounding box center [869, 341] width 79 height 24
checkbox input "false"
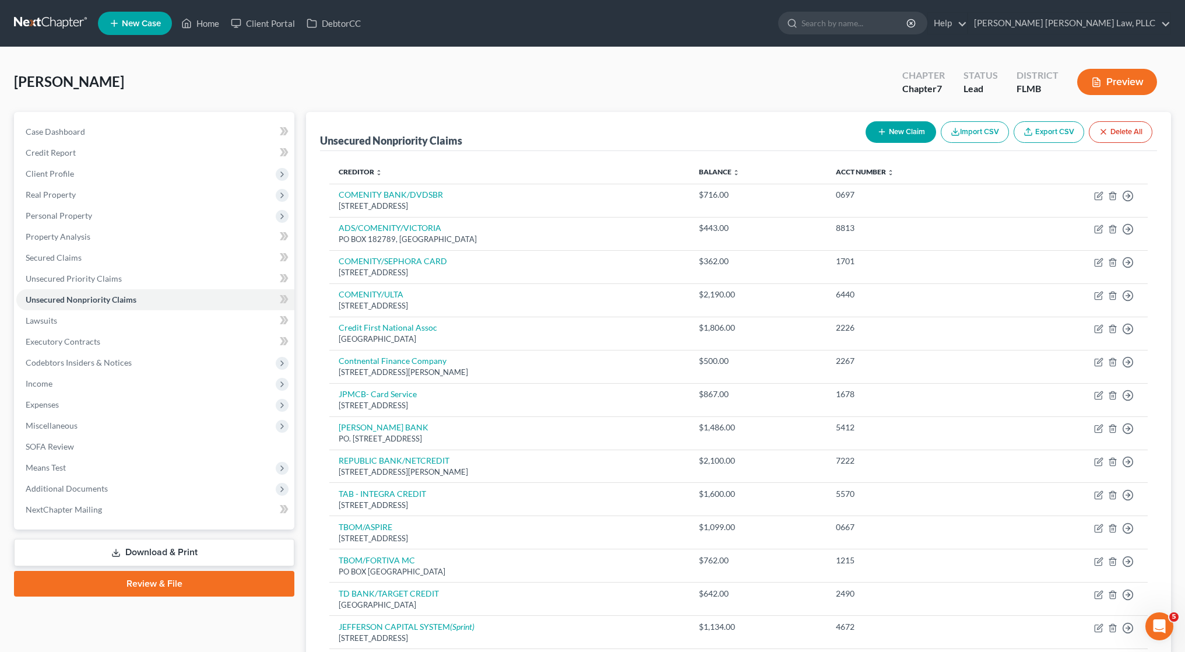
click at [865, 136] on button "New Claim" at bounding box center [900, 132] width 71 height 22
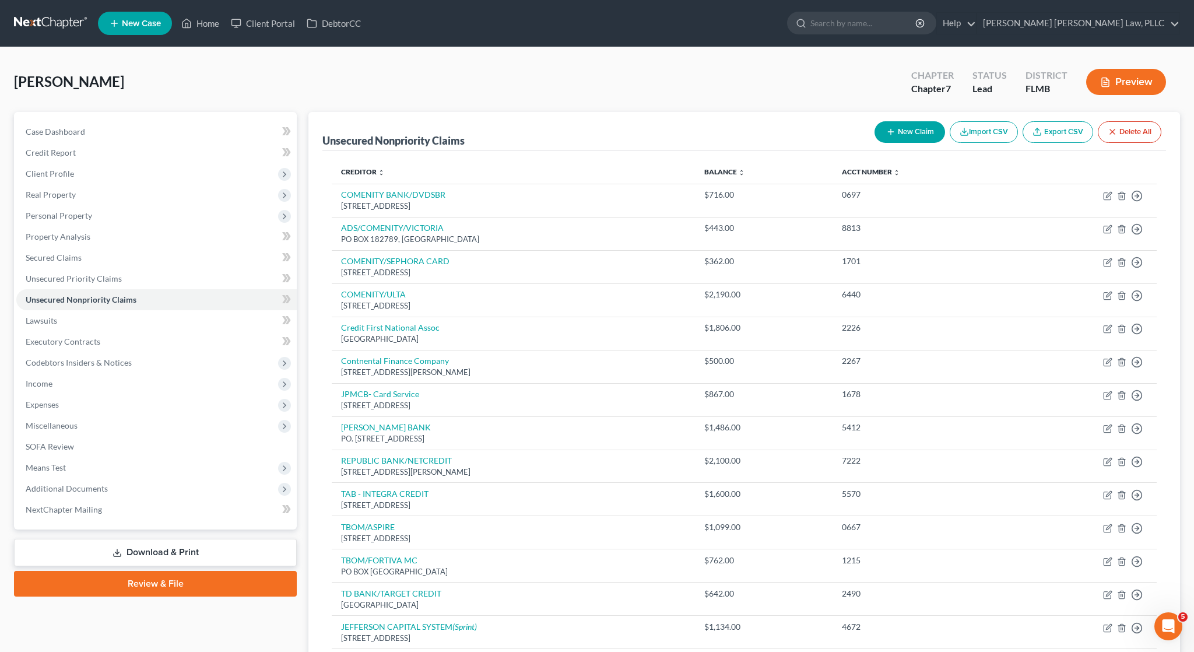
select select "0"
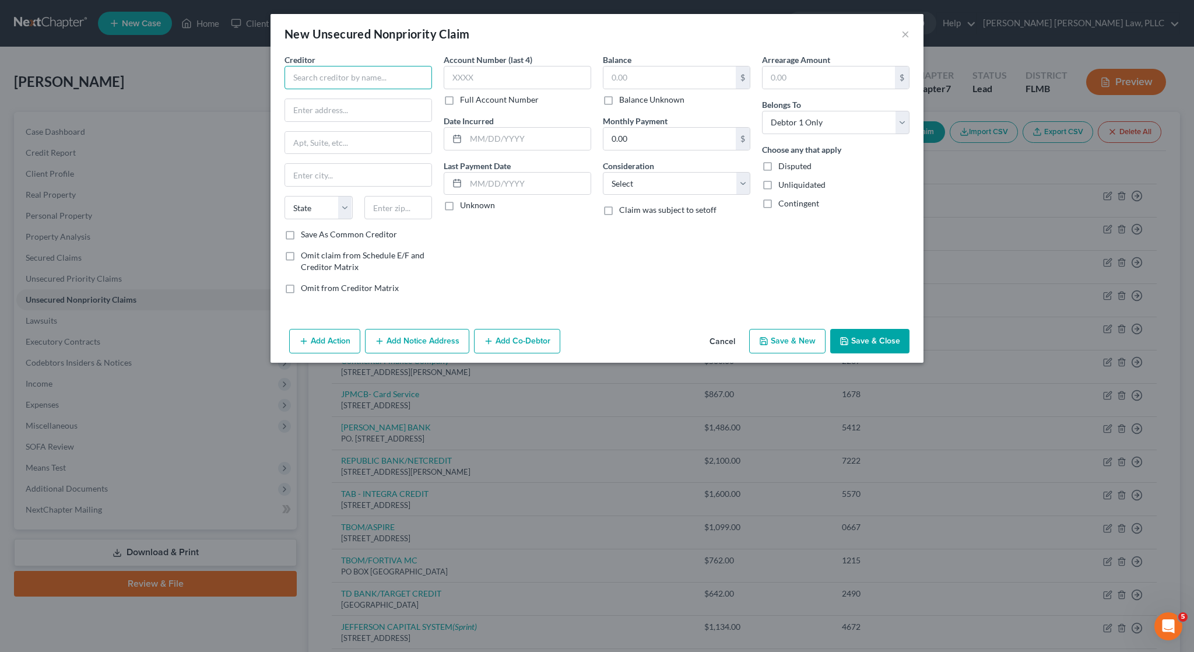
click at [347, 75] on input "text" at bounding box center [357, 77] width 147 height 23
click at [361, 102] on div "LVNV FUNDING LLC" at bounding box center [361, 98] width 135 height 12
type input "LVNV FUNDING LLC"
type input "C/O RESURGENT CAPITAL SERVICES,"
type input "PO BOX 1269"
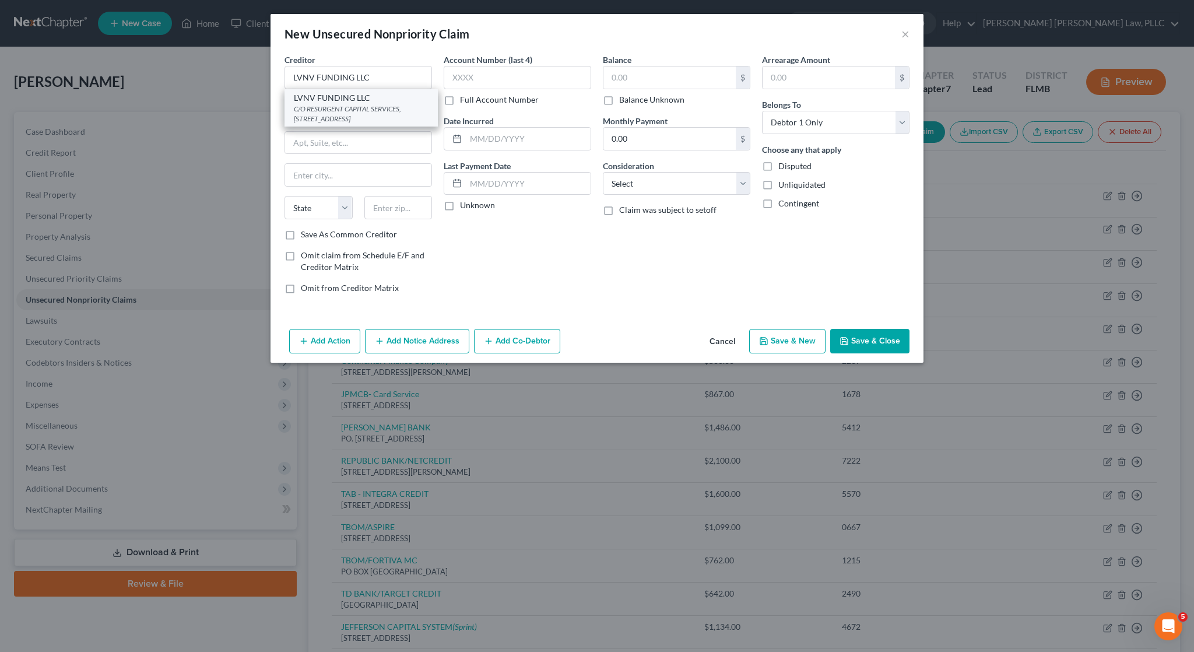
type input "Greenville"
select select "42"
type input "29603"
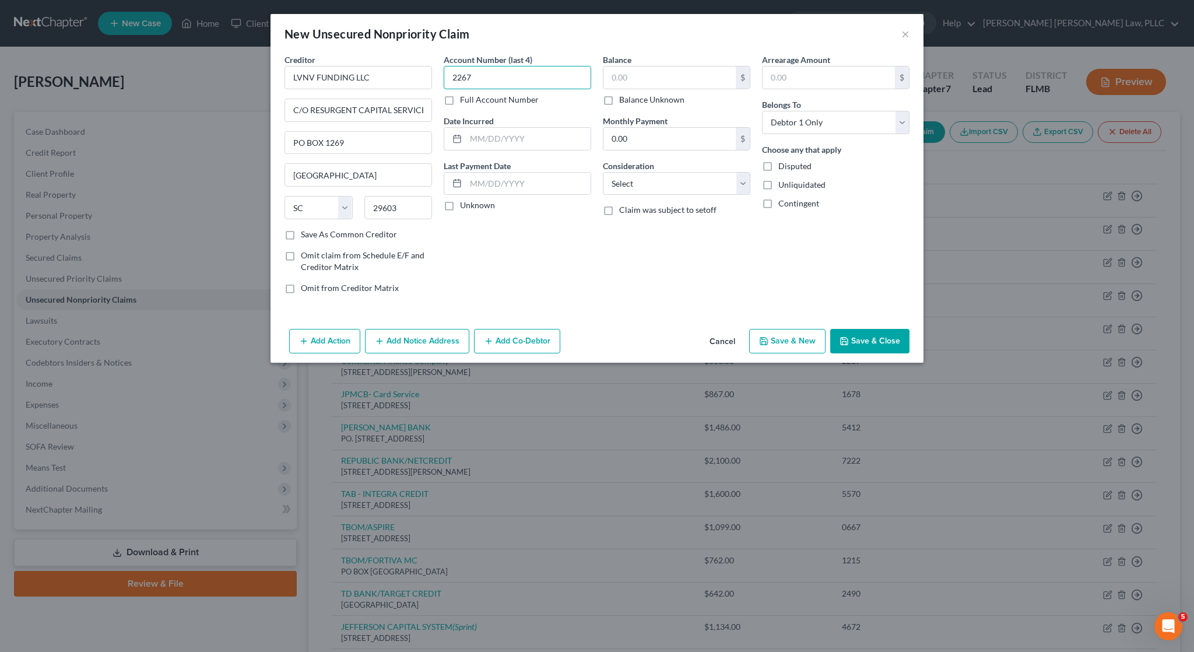
type input "2267"
type input "11/28/2023"
type input "744"
select select "1"
click at [435, 338] on button "Add Notice Address" at bounding box center [417, 341] width 104 height 24
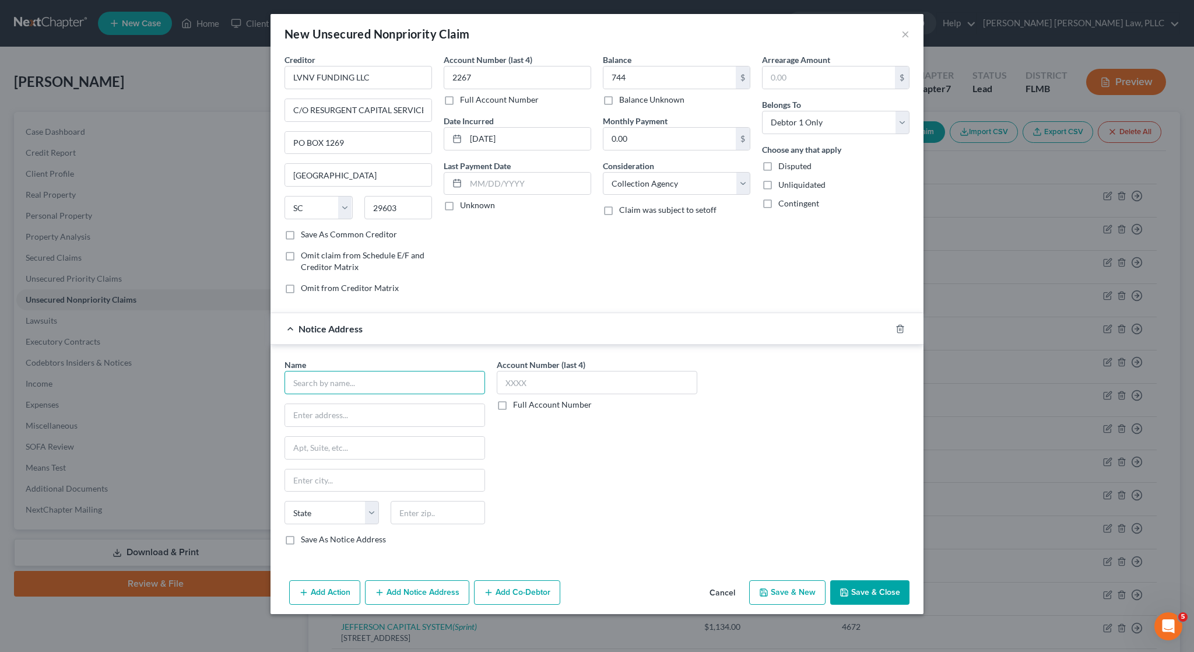
click at [384, 385] on input "text" at bounding box center [384, 382] width 200 height 23
paste input "The Bank of Missouri"
type input "The Bank of Missouri"
click at [388, 414] on input "text" at bounding box center [384, 415] width 199 height 22
paste input "PO Box 309"
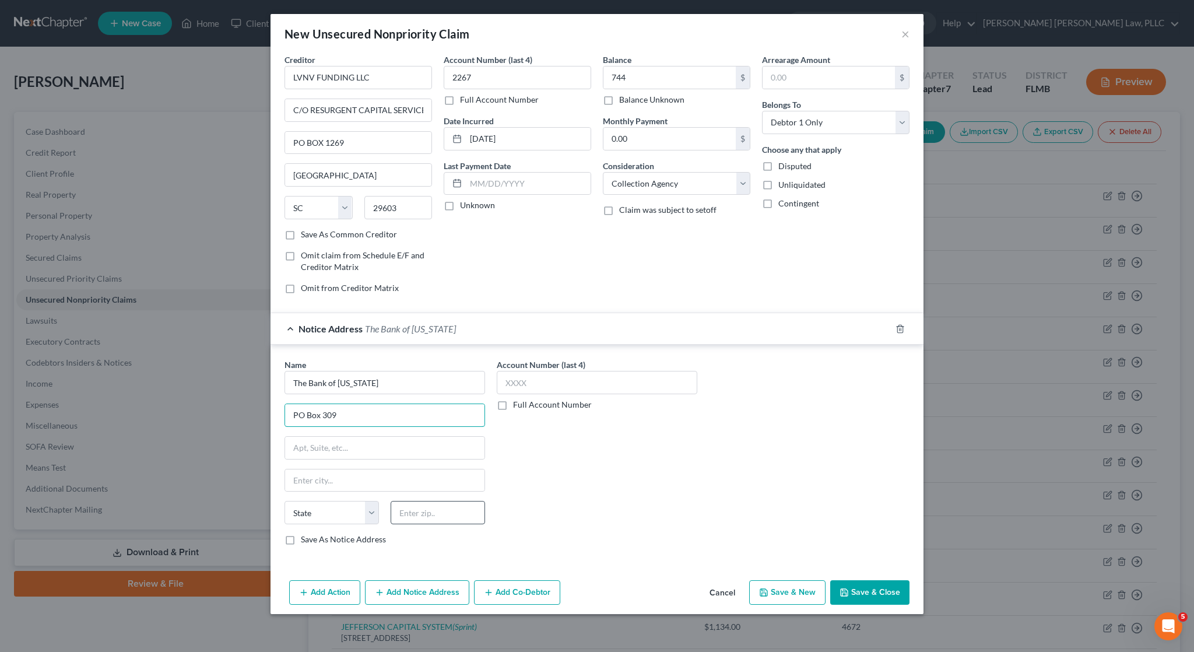
type input "PO Box 309"
type input "63775"
click at [879, 586] on button "Save & Close" at bounding box center [869, 592] width 79 height 24
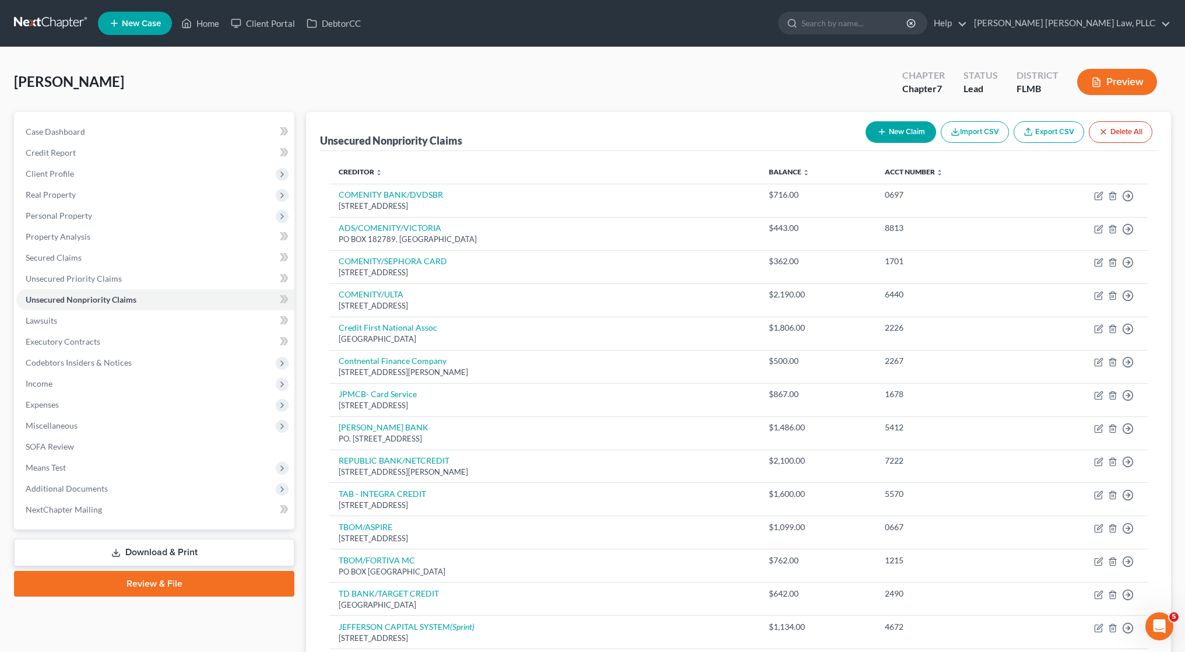
click at [902, 131] on button "New Claim" at bounding box center [900, 132] width 71 height 22
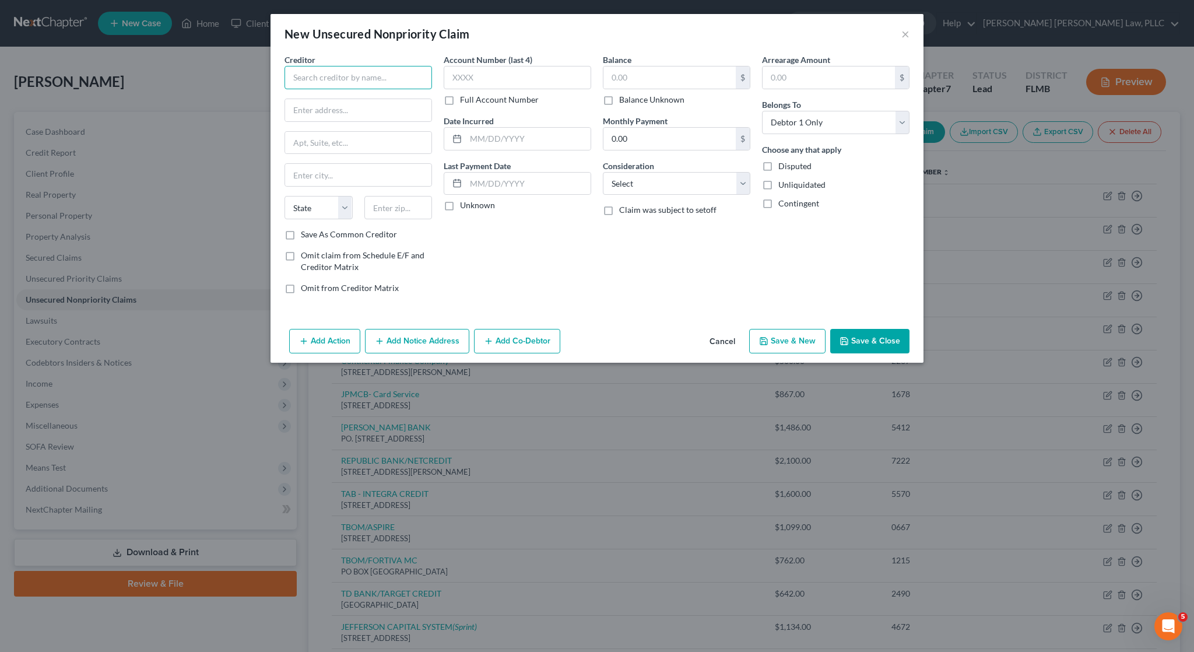
click at [390, 83] on input "text" at bounding box center [357, 77] width 147 height 23
click at [377, 116] on div "C/O RESURGENT CAPITAL SERVICES, PO BOX 1269, Greenville, SC 29603" at bounding box center [361, 114] width 135 height 20
click at [537, 91] on div "Account Number (last 4) Full Account Number" at bounding box center [517, 80] width 147 height 52
click at [528, 80] on input "text" at bounding box center [517, 77] width 147 height 23
click at [431, 351] on button "Add Notice Address" at bounding box center [417, 341] width 104 height 24
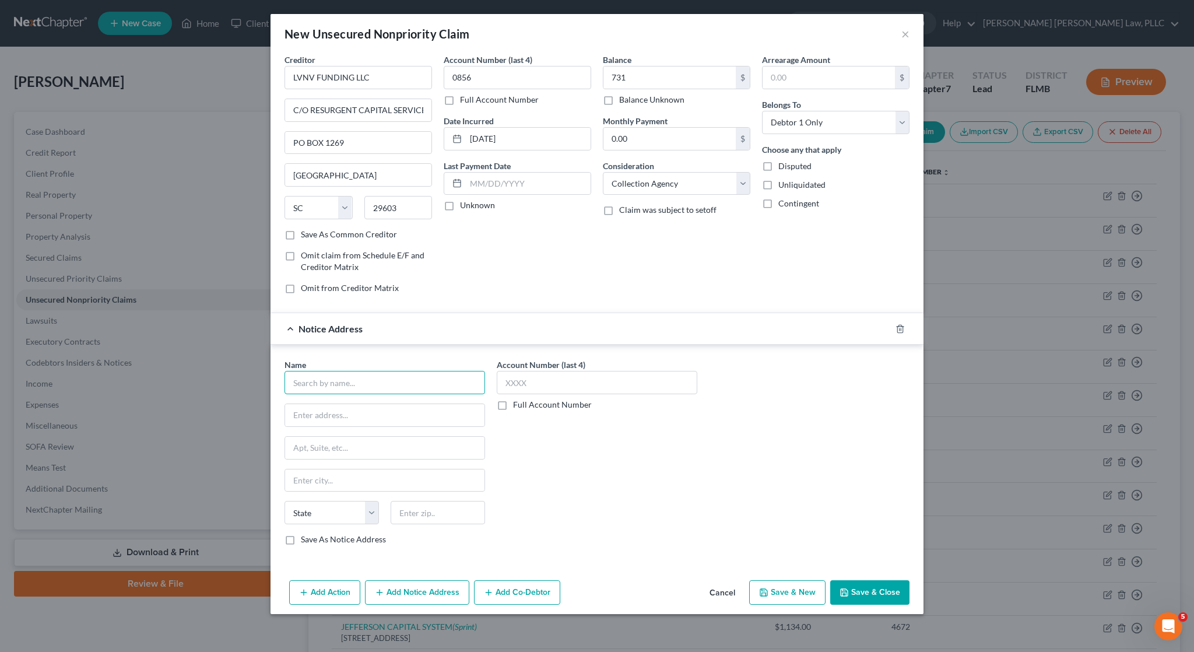
click at [355, 383] on input "text" at bounding box center [384, 382] width 200 height 23
paste input "First Electronic Bank's"
click at [290, 382] on input "First Electronic Bank's" at bounding box center [384, 382] width 200 height 23
click at [411, 414] on input "text" at bounding box center [384, 415] width 199 height 22
click at [389, 416] on input "text" at bounding box center [384, 415] width 199 height 22
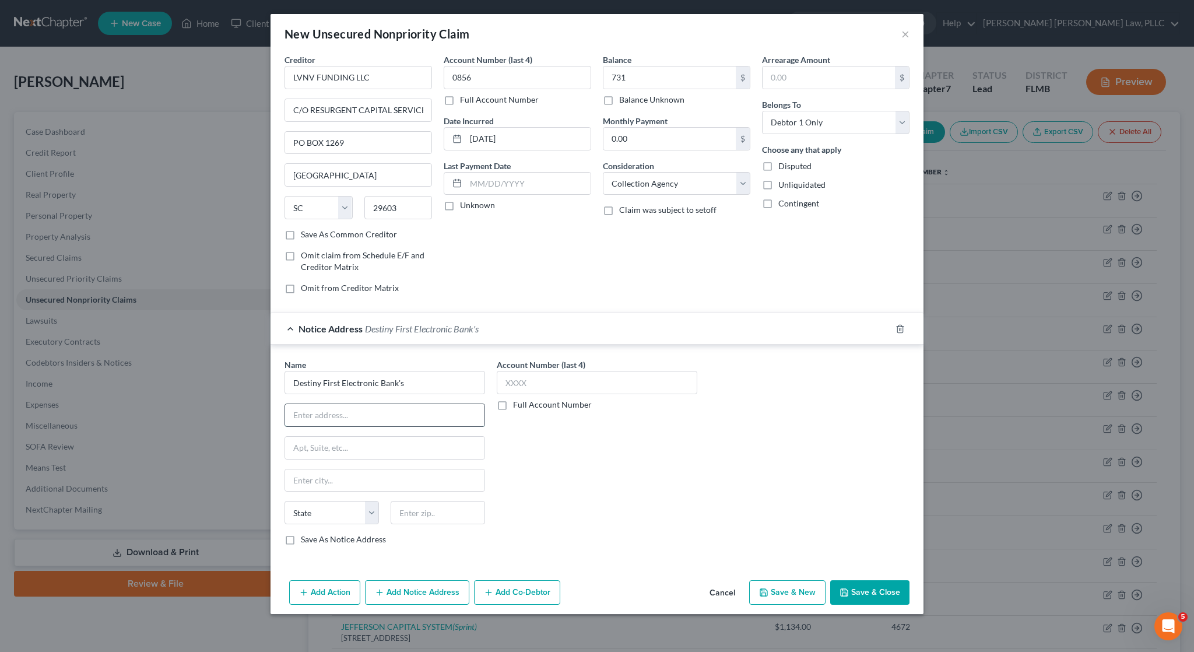
click at [369, 416] on input "text" at bounding box center [384, 415] width 199 height 22
click at [387, 418] on input "text" at bounding box center [384, 415] width 199 height 22
paste input "p"
click at [385, 417] on input "text" at bounding box center [384, 415] width 199 height 22
click at [870, 592] on button "Save & Close" at bounding box center [869, 592] width 79 height 24
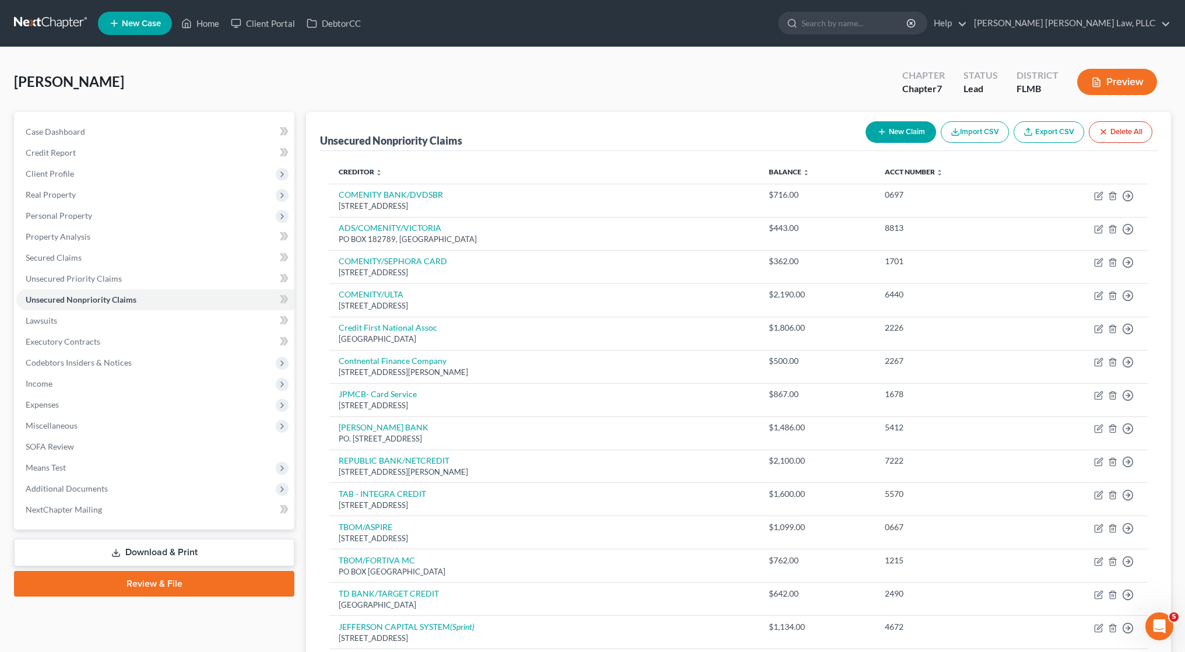
click at [895, 128] on button "New Claim" at bounding box center [900, 132] width 71 height 22
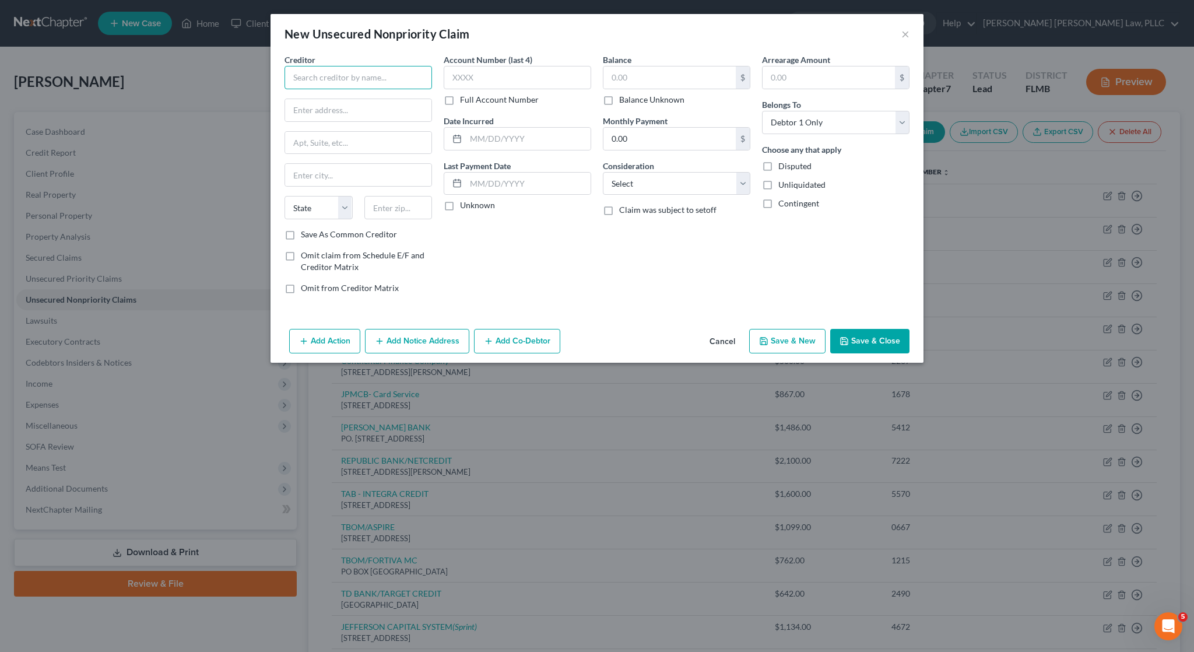
click at [345, 79] on input "text" at bounding box center [357, 77] width 147 height 23
click at [439, 350] on button "Add Notice Address" at bounding box center [417, 341] width 104 height 24
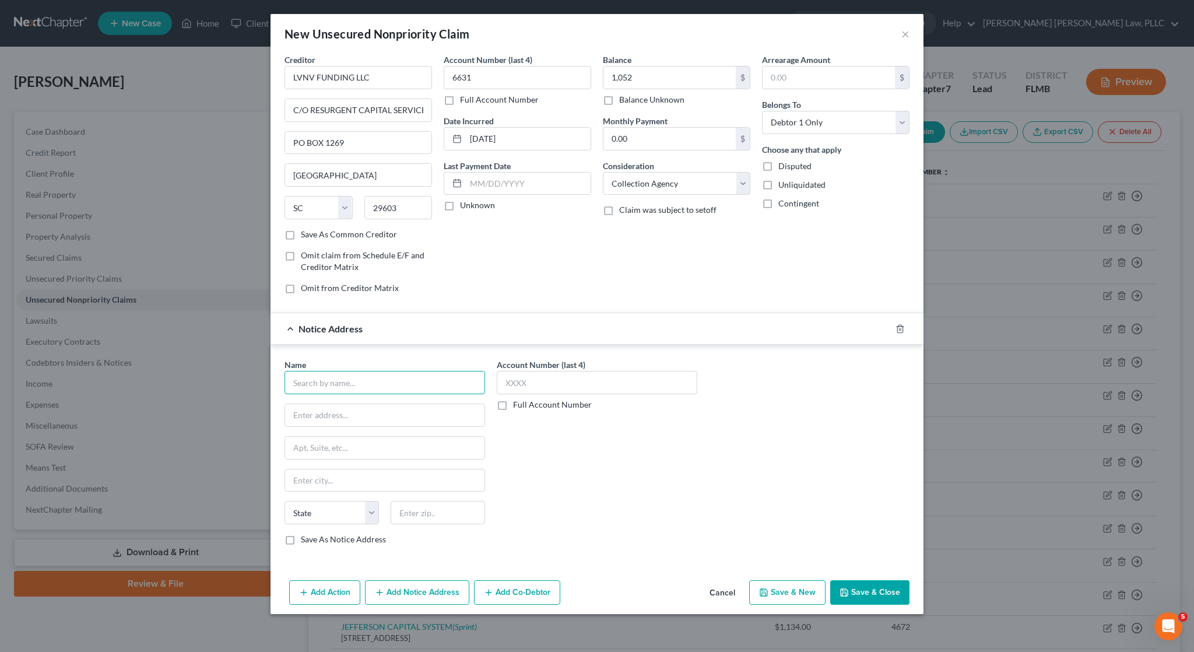
click at [356, 384] on input "text" at bounding box center [384, 382] width 200 height 23
click at [336, 392] on input "text" at bounding box center [384, 382] width 200 height 23
click at [389, 386] on input "text" at bounding box center [384, 382] width 200 height 23
paste input "Genesis FS Card Services"
paste input "P.O. Box 4499"
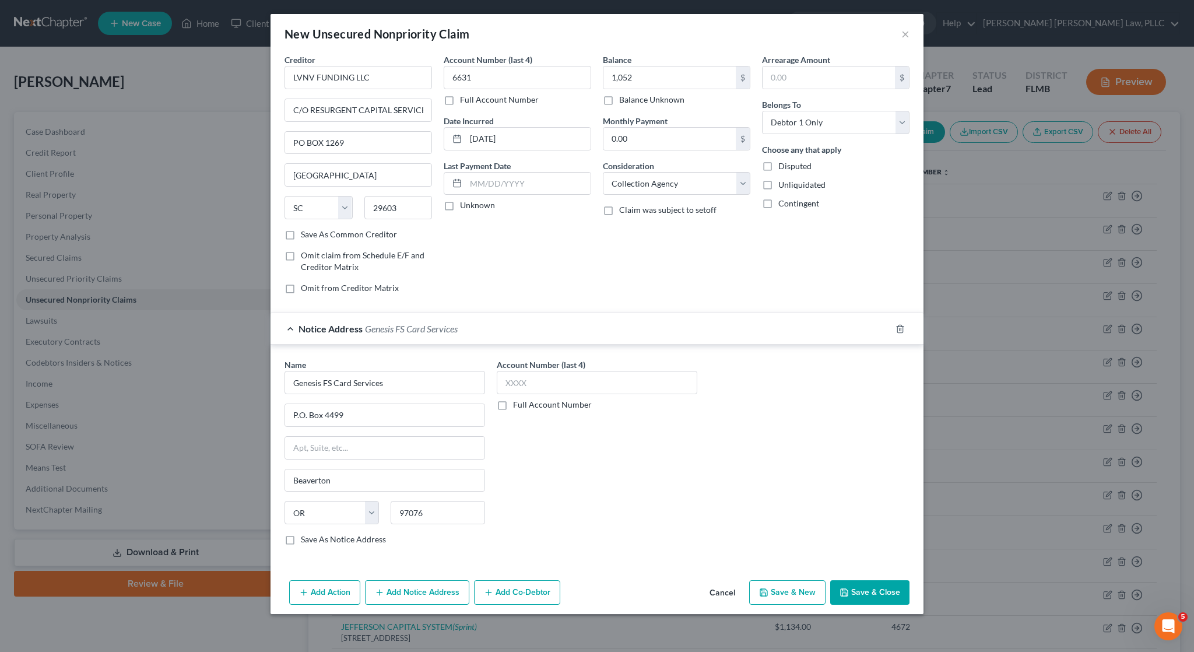
click at [847, 586] on button "Save & Close" at bounding box center [869, 592] width 79 height 24
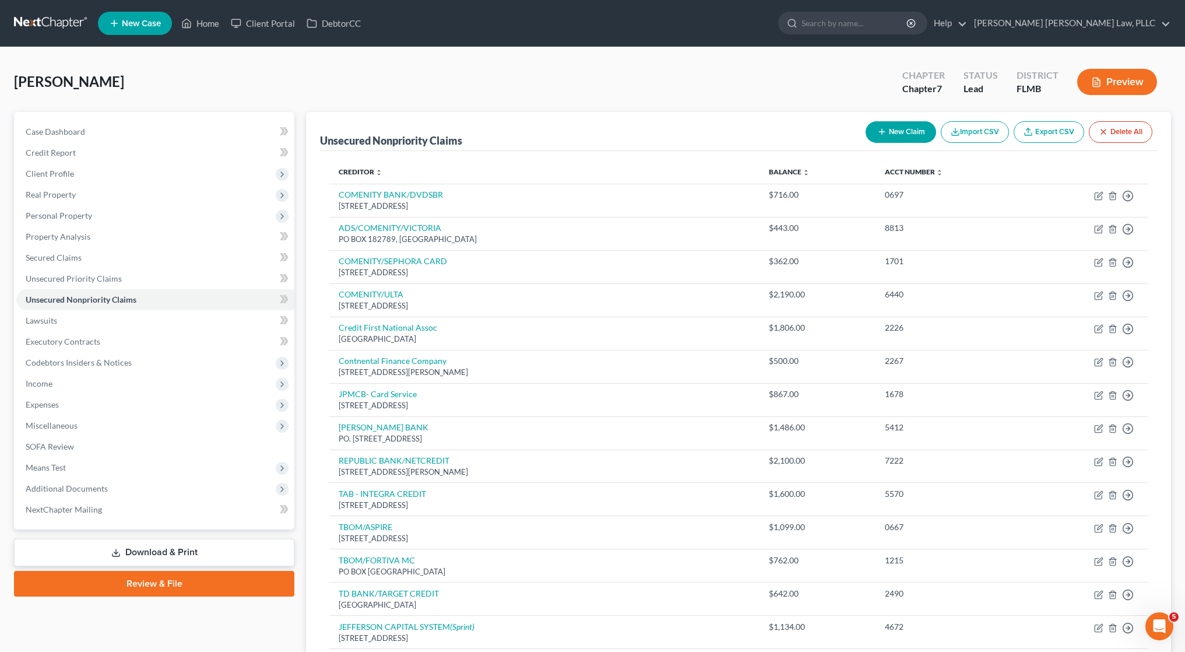
click at [895, 132] on button "New Claim" at bounding box center [900, 132] width 71 height 22
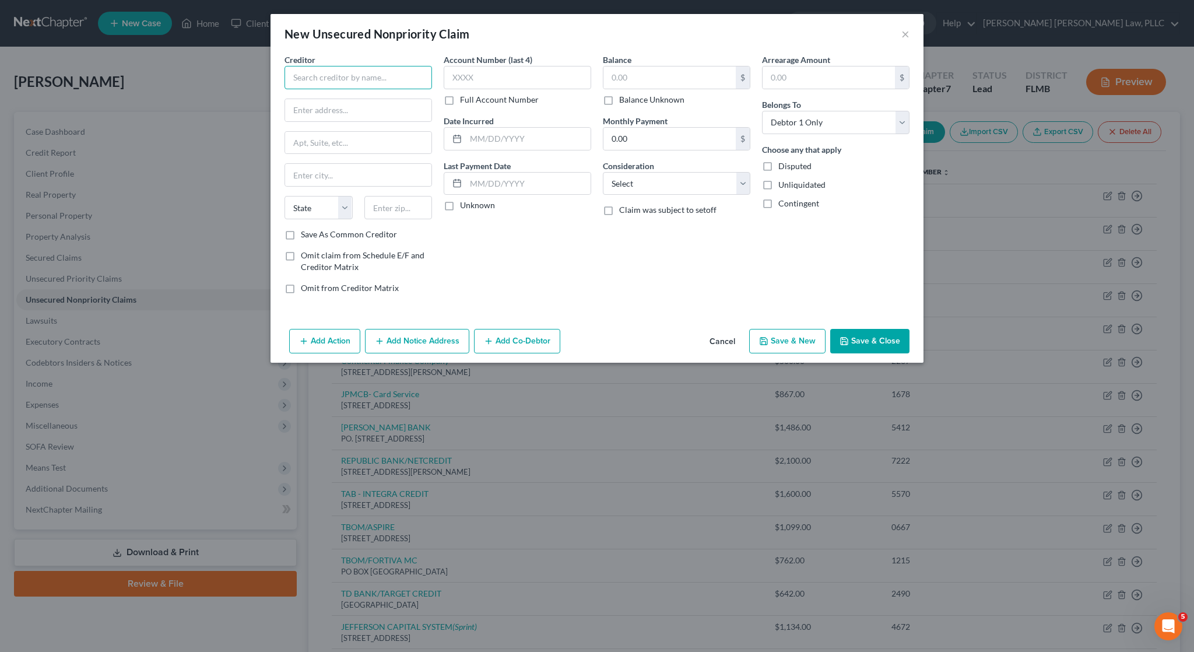
click at [391, 80] on input "text" at bounding box center [357, 77] width 147 height 23
click at [400, 98] on div "Midland Credit Management" at bounding box center [354, 98] width 121 height 12
click at [413, 337] on button "Add Notice Address" at bounding box center [417, 341] width 104 height 24
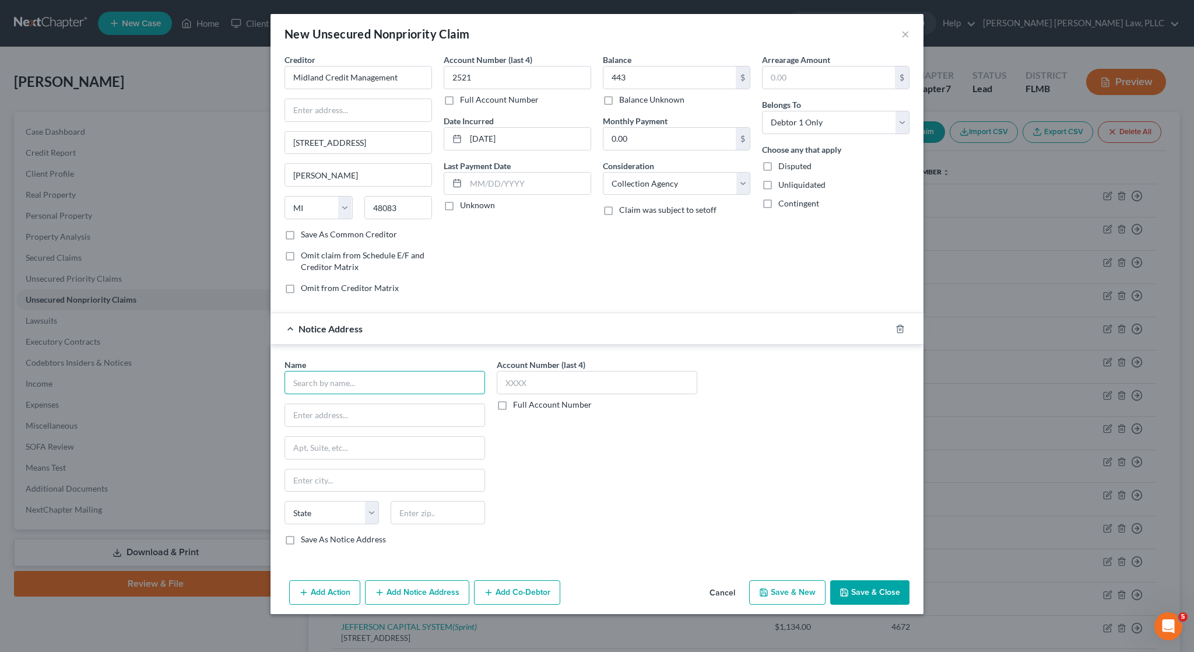
click at [436, 386] on input "text" at bounding box center [384, 382] width 200 height 23
paste input "P.O. Box 183003"
click at [863, 589] on button "Save & Close" at bounding box center [869, 592] width 79 height 24
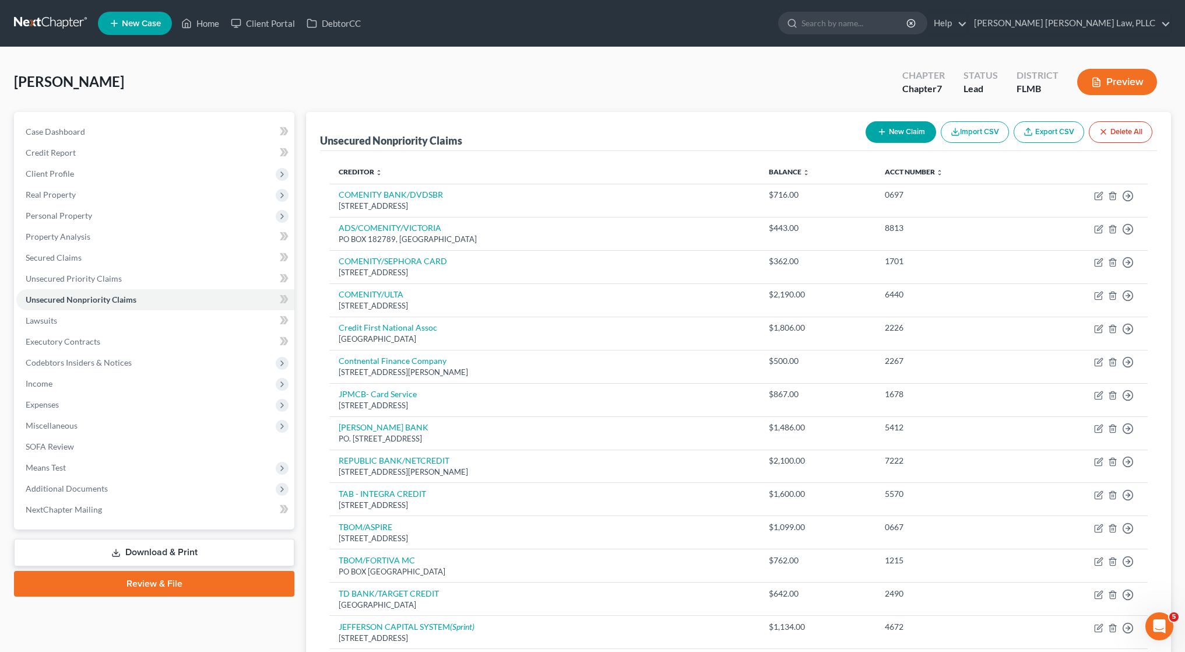
click at [903, 131] on button "New Claim" at bounding box center [900, 132] width 71 height 22
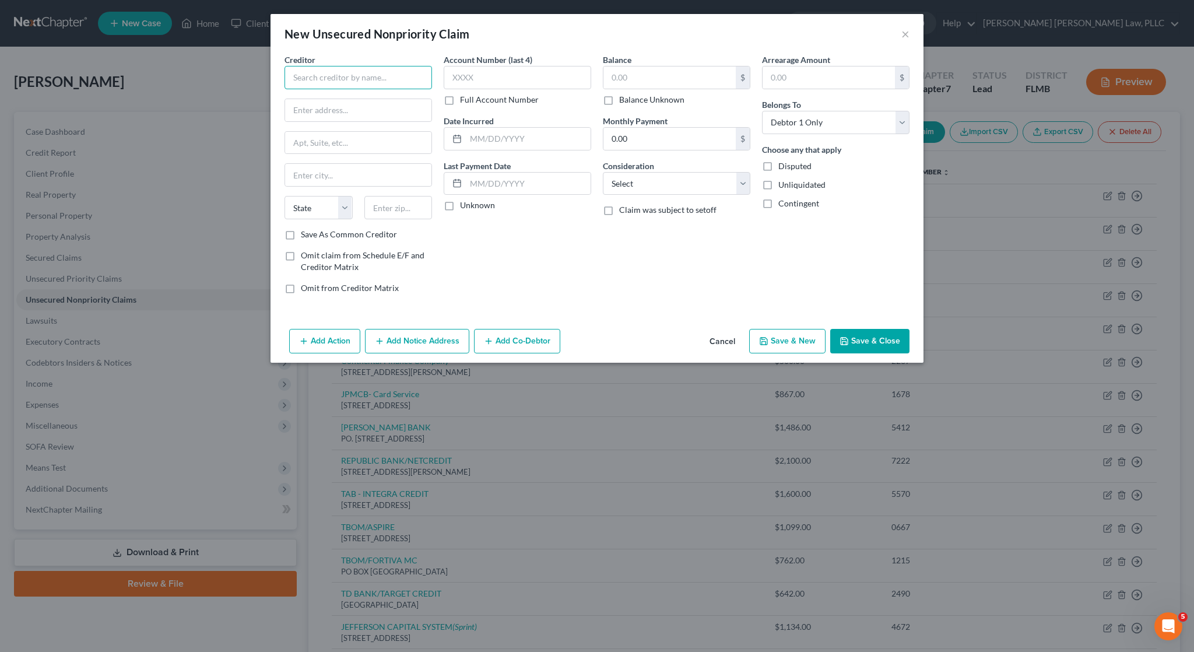
click at [391, 79] on input "text" at bounding box center [357, 77] width 147 height 23
click at [424, 339] on button "Add Notice Address" at bounding box center [417, 341] width 104 height 24
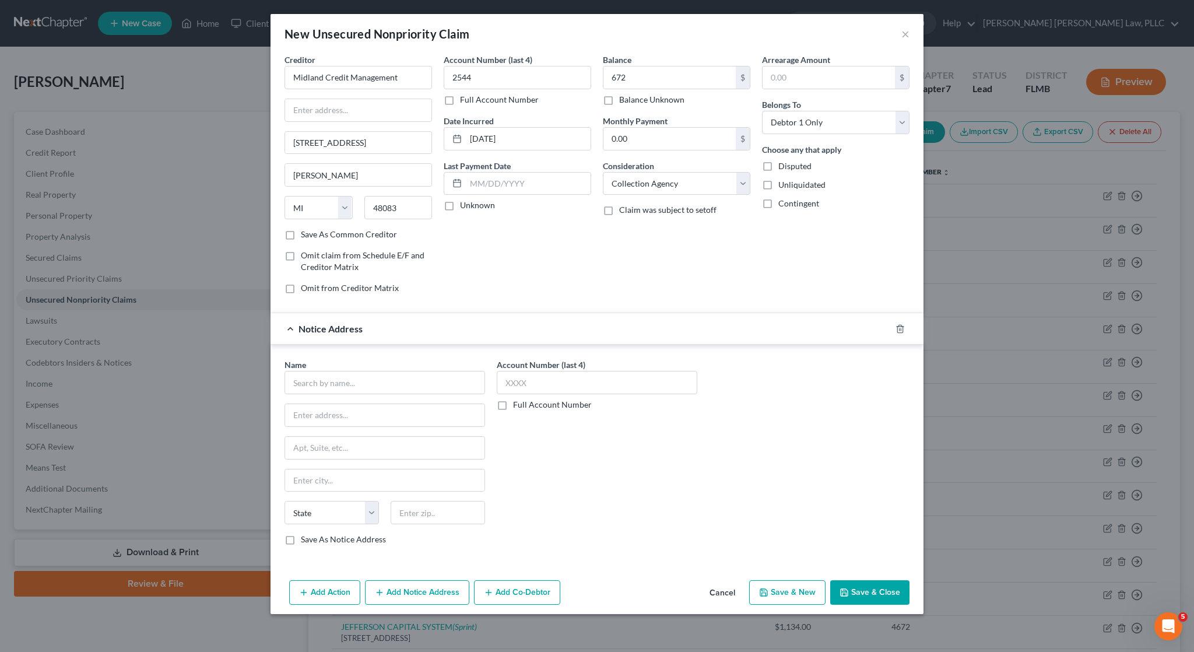
click at [406, 395] on div "Name * State AL AK AR AZ CA CO CT DE DC FL GA GU HI ID IL IN IA KS KY LA ME MD …" at bounding box center [384, 451] width 200 height 187
click at [403, 377] on input "text" at bounding box center [384, 382] width 200 height 23
click at [374, 414] on div "PO Box 98872, Las Vegas, NV 89193" at bounding box center [354, 414] width 121 height 10
click at [865, 587] on button "Save & Close" at bounding box center [869, 592] width 79 height 24
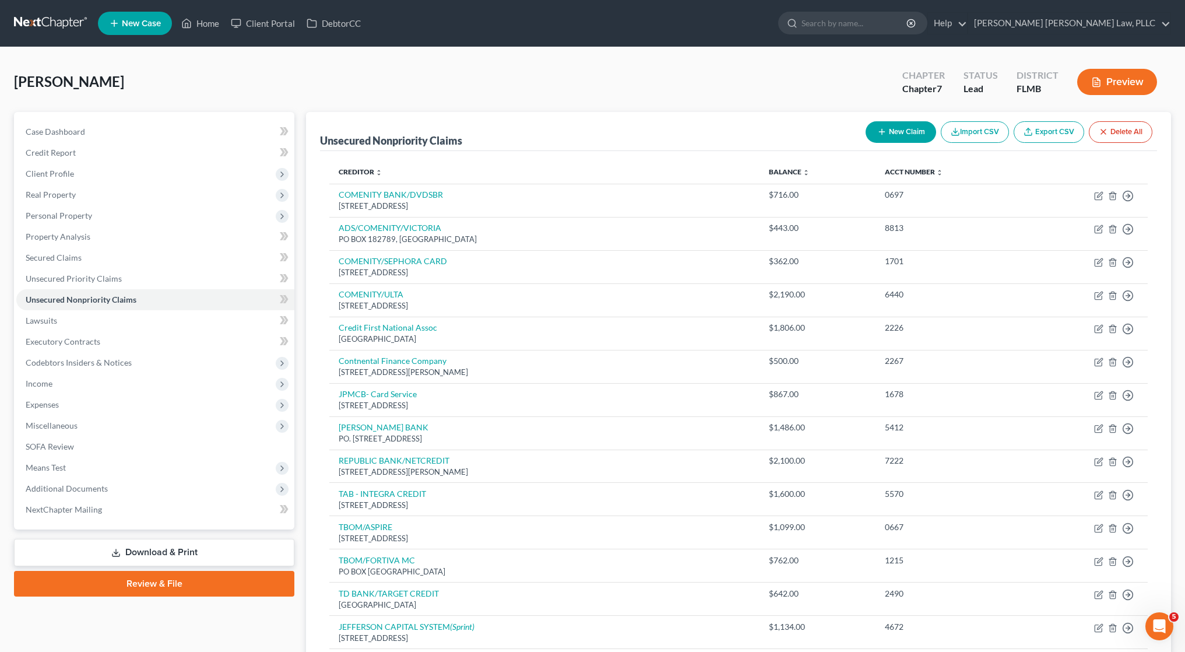
click at [920, 143] on div "New Claim Import CSV Export CSV Delete All" at bounding box center [1009, 132] width 296 height 31
click at [919, 142] on button "New Claim" at bounding box center [900, 132] width 71 height 22
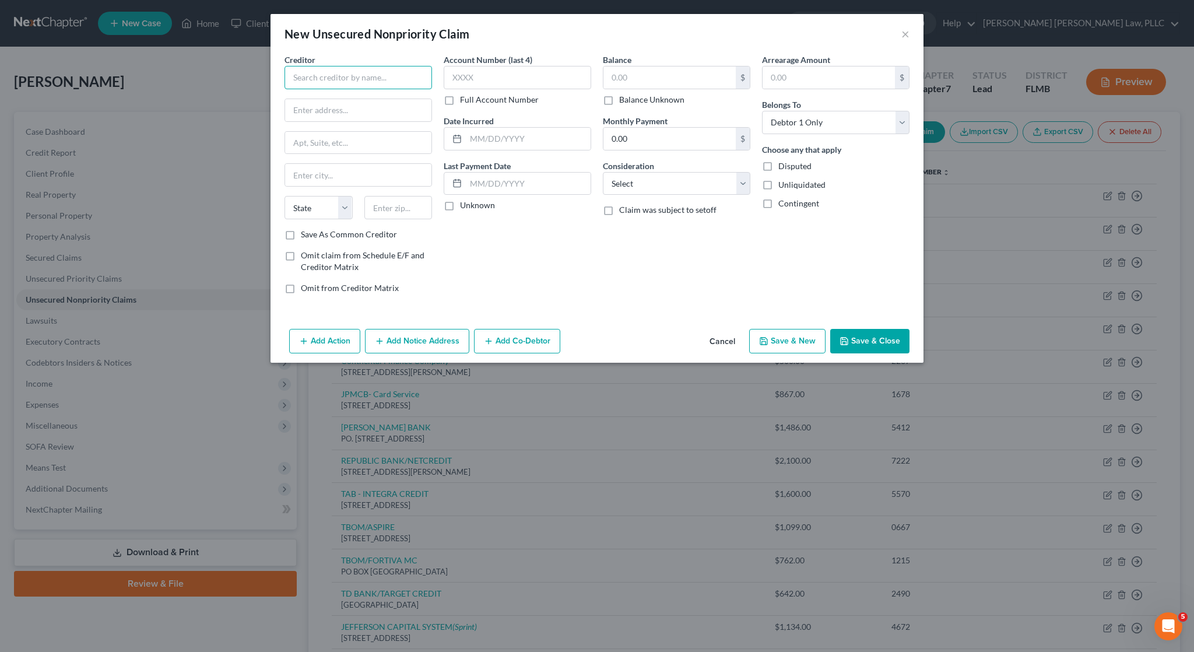
click at [327, 77] on input "text" at bounding box center [357, 77] width 147 height 23
click at [328, 104] on div "320 E Big Beaver Rd Ste 300, Troy, MI 48083" at bounding box center [354, 109] width 121 height 10
click at [415, 340] on button "Add Notice Address" at bounding box center [417, 341] width 104 height 24
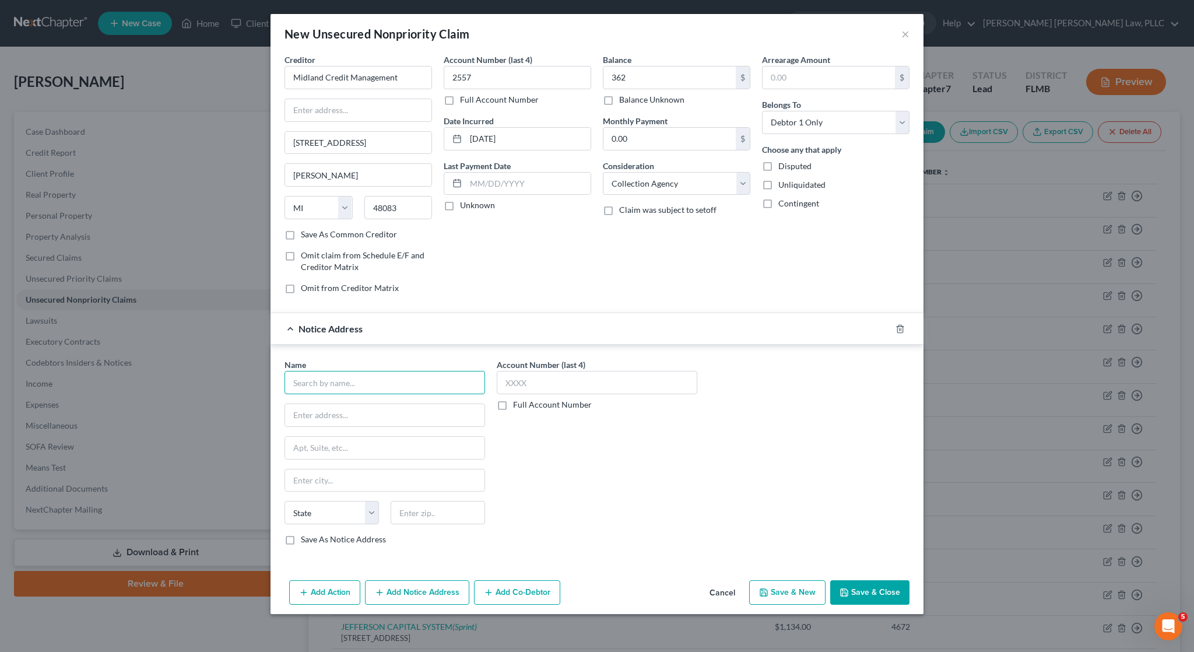
click at [378, 389] on input "text" at bounding box center [384, 382] width 200 height 23
paste input "P.O. Box 183003"
click at [891, 599] on button "Save & Close" at bounding box center [869, 592] width 79 height 24
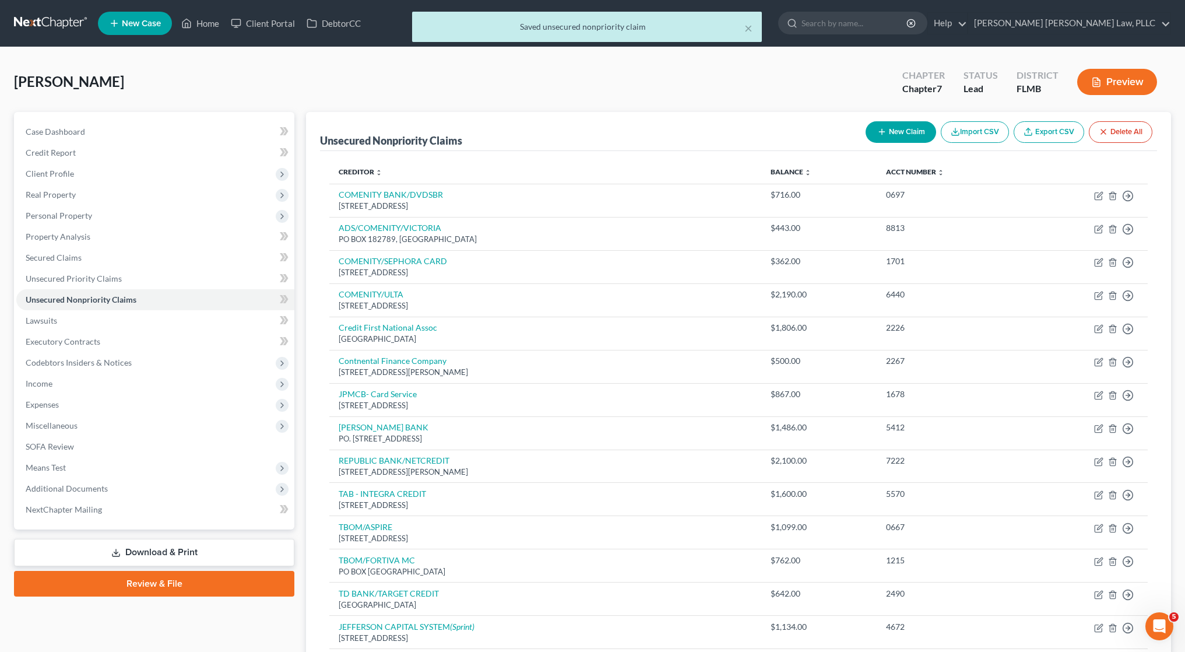
click at [909, 135] on button "New Claim" at bounding box center [900, 132] width 71 height 22
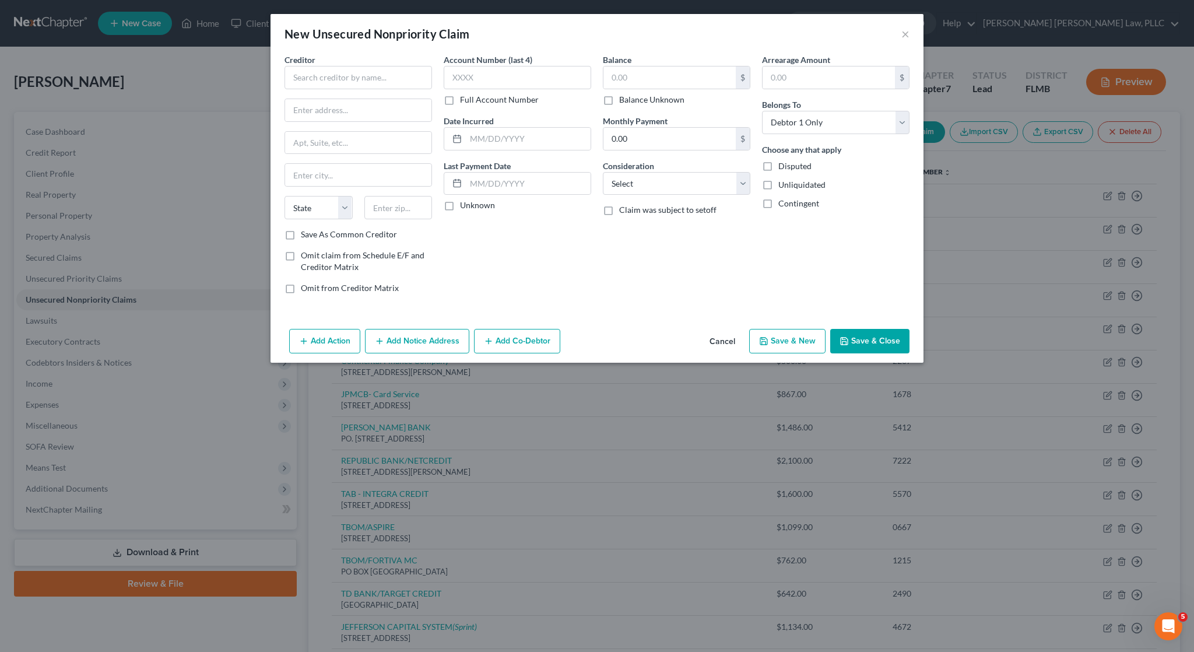
click at [852, 343] on button "Save & Close" at bounding box center [869, 341] width 79 height 24
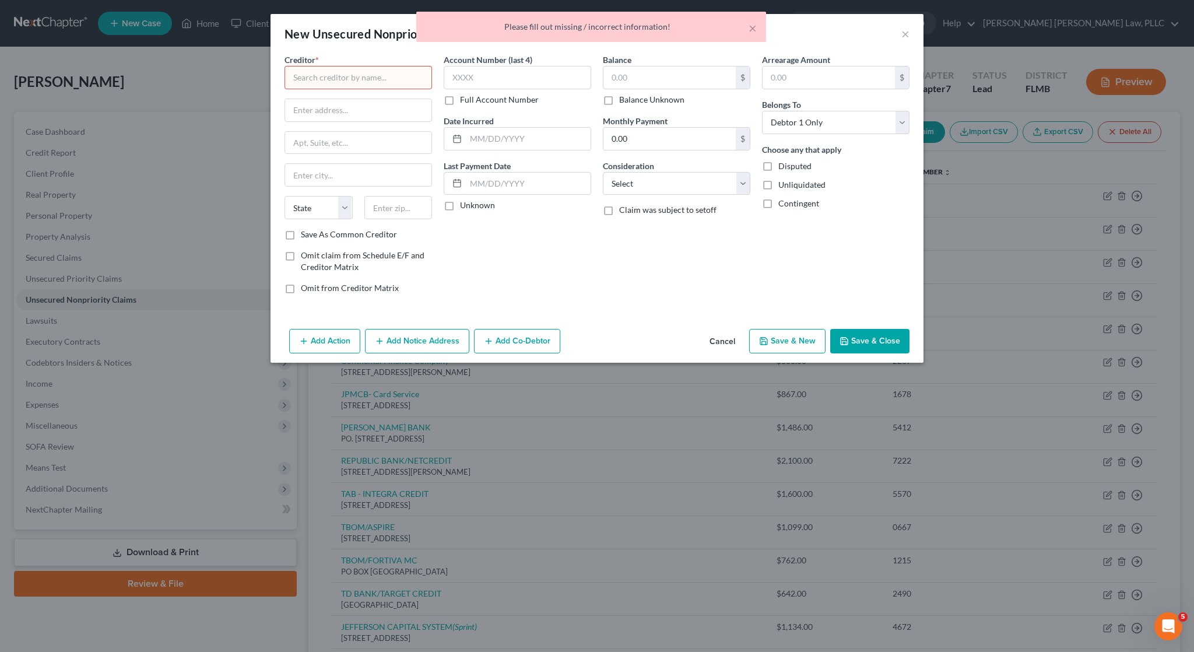
click at [365, 91] on div "Creditor * State AL AK AR AZ CA CO CT DE DC FL GA GU HI ID IL IN IA KS KY LA ME…" at bounding box center [357, 141] width 147 height 175
click at [365, 82] on input "text" at bounding box center [357, 77] width 147 height 23
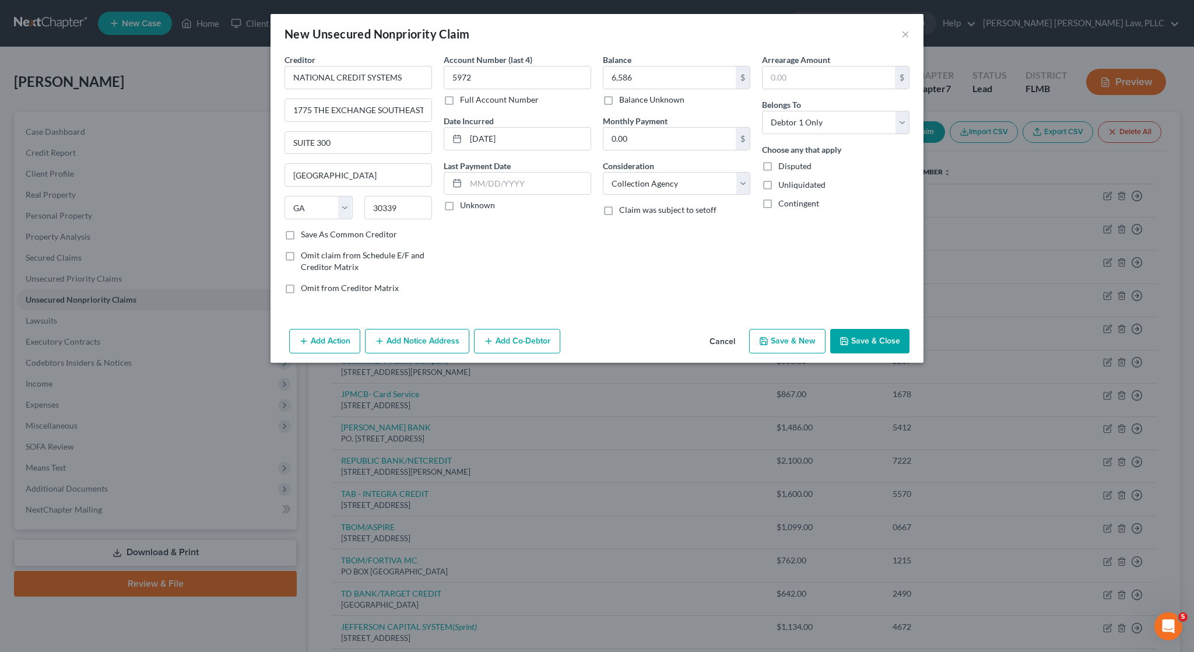
click at [655, 302] on div "Balance 6,586.00 $ Balance Unknown Balance Undetermined 6,586 $ Balance Unknown…" at bounding box center [676, 178] width 159 height 249
click at [432, 343] on button "Add Notice Address" at bounding box center [417, 341] width 104 height 24
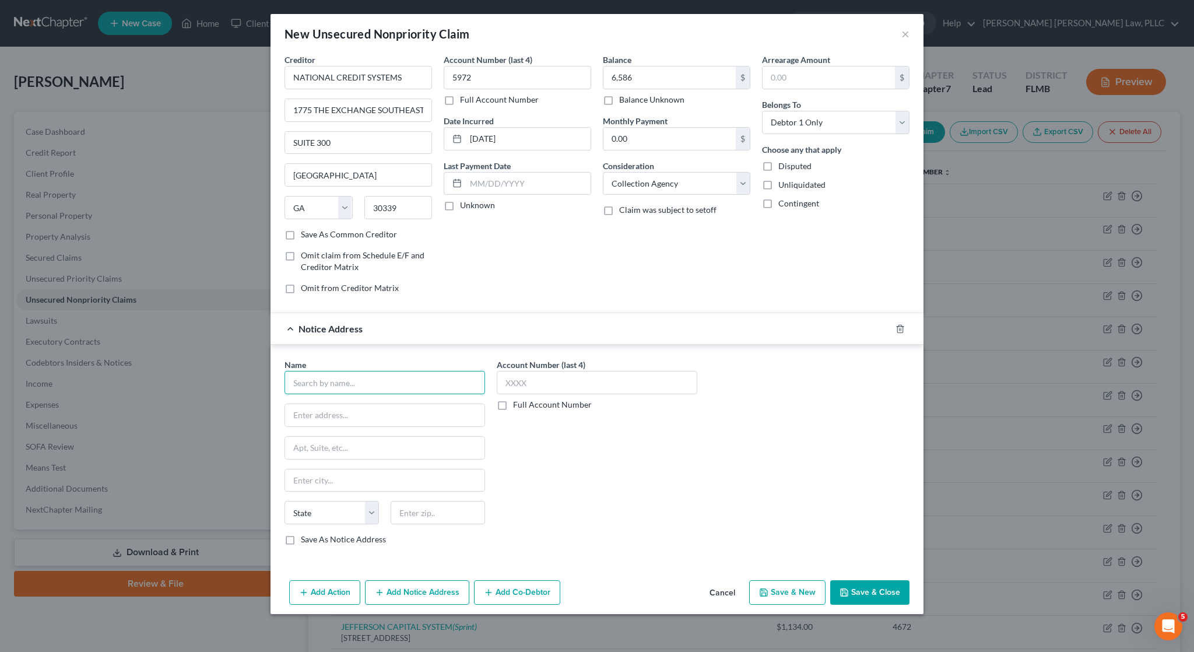
click at [425, 381] on input "text" at bounding box center [384, 382] width 200 height 23
drag, startPoint x: 404, startPoint y: 390, endPoint x: 149, endPoint y: 370, distance: 255.5
click at [151, 370] on div "New Unsecured Nonpriority Claim × Creditor * NATIONAL CREDIT SYSTEMS 1775 THE E…" at bounding box center [597, 326] width 1194 height 652
click at [402, 419] on input "text" at bounding box center [384, 415] width 199 height 22
paste input "525 Sabal Lake Dr,"
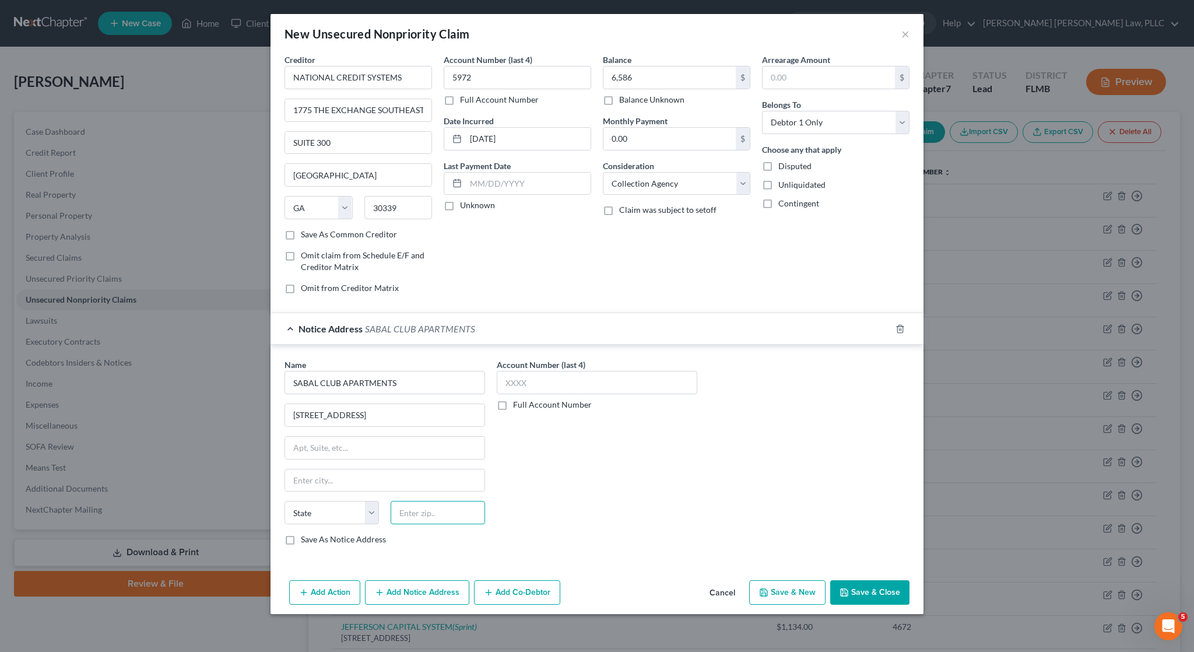
click at [430, 513] on input "text" at bounding box center [437, 512] width 94 height 23
click at [894, 585] on button "Save & Close" at bounding box center [869, 592] width 79 height 24
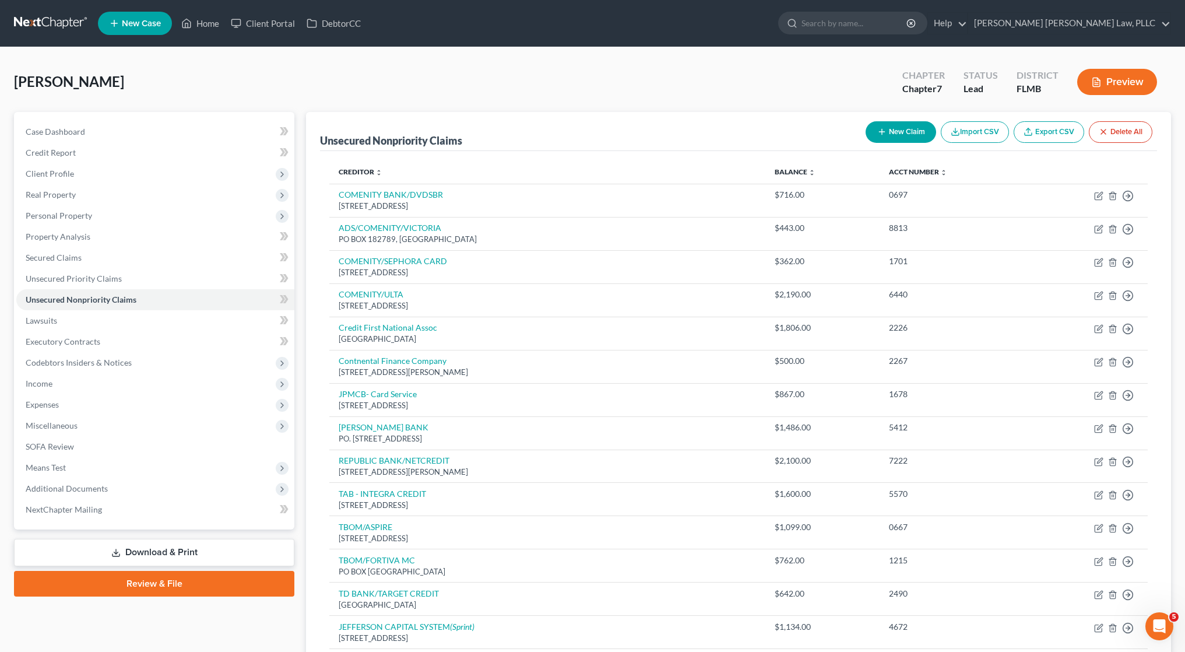
click at [895, 130] on button "New Claim" at bounding box center [900, 132] width 71 height 22
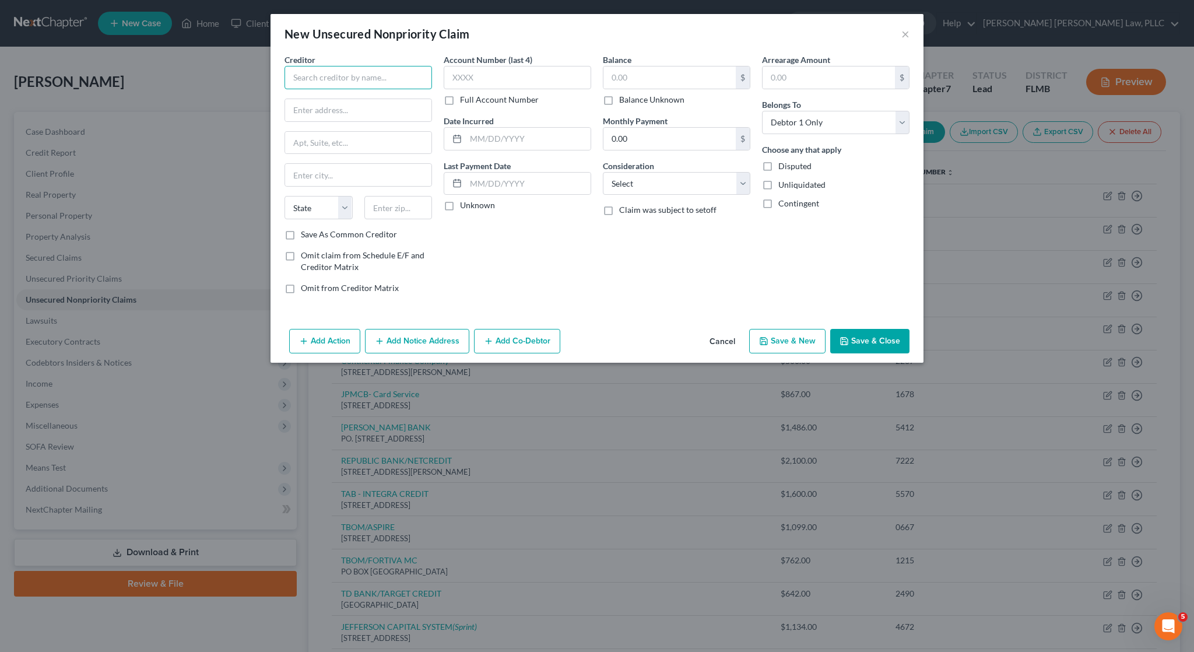
click at [332, 82] on input "text" at bounding box center [357, 77] width 147 height 23
click at [393, 333] on button "Add Notice Address" at bounding box center [417, 341] width 104 height 24
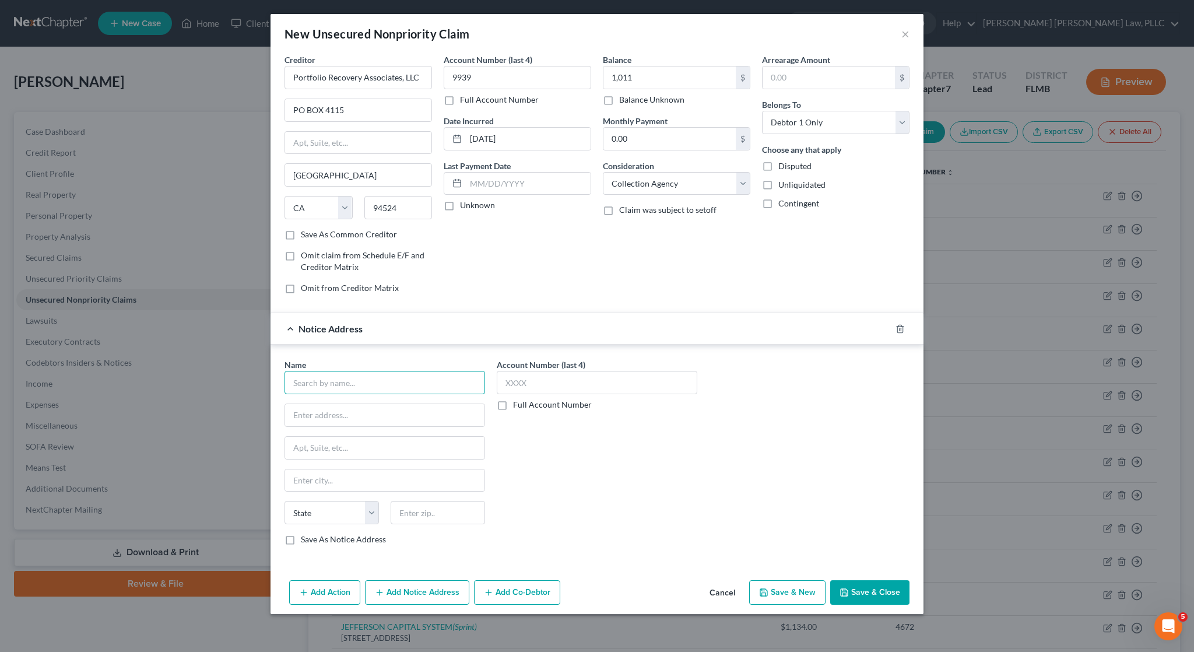
click at [373, 387] on input "text" at bounding box center [384, 382] width 200 height 23
click at [358, 401] on div "Credit One Bank" at bounding box center [354, 403] width 121 height 12
click at [858, 588] on button "Save & Close" at bounding box center [869, 592] width 79 height 24
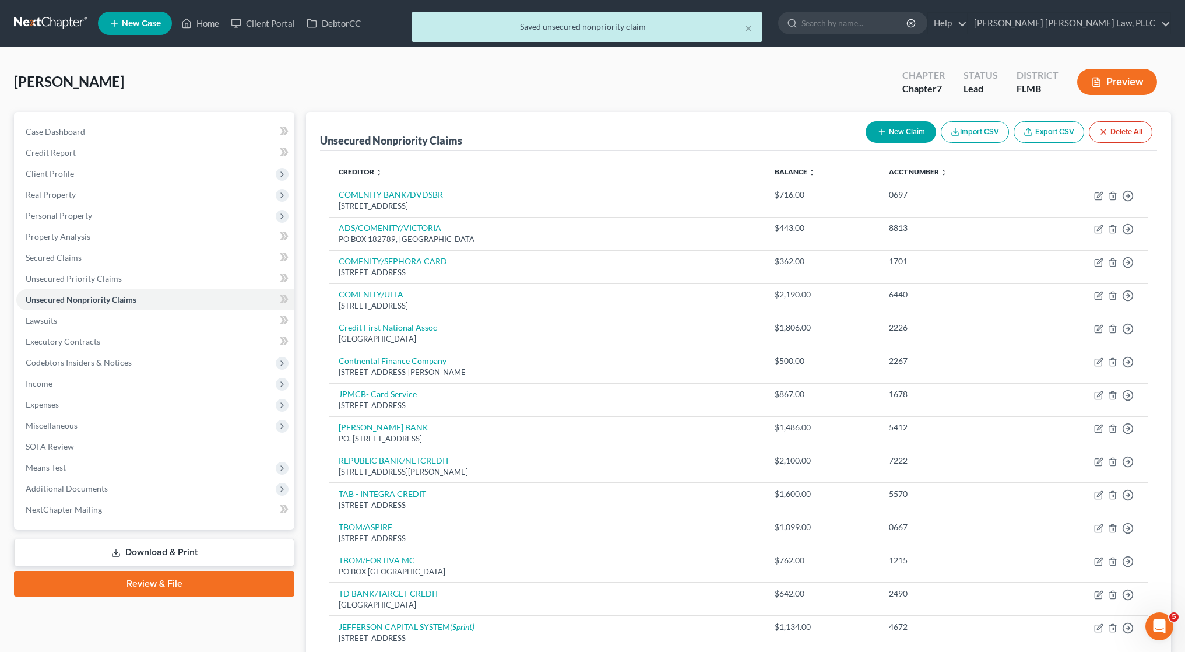
click at [888, 125] on button "New Claim" at bounding box center [900, 132] width 71 height 22
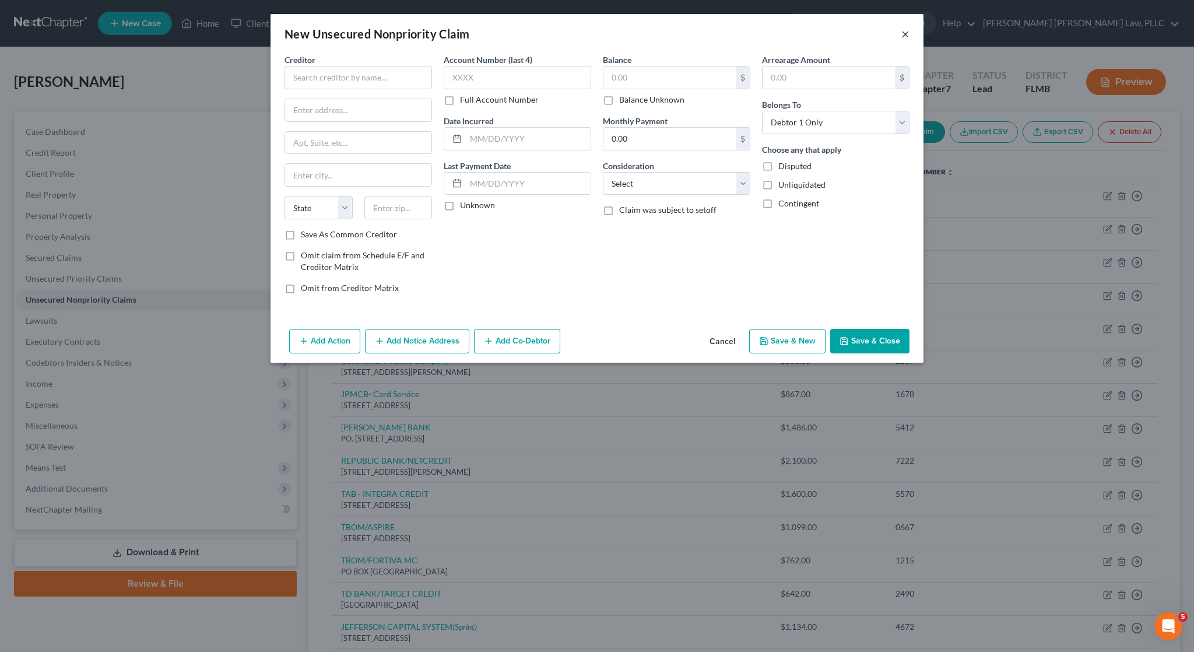
click at [909, 37] on button "×" at bounding box center [905, 34] width 8 height 14
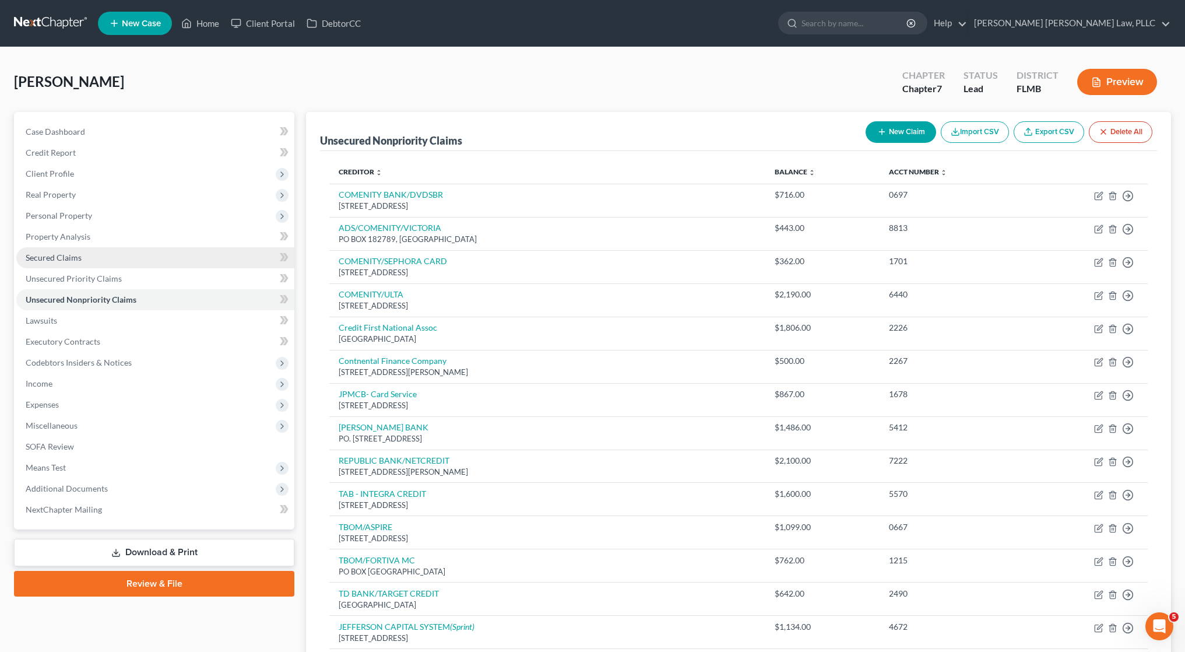
click at [87, 262] on link "Secured Claims" at bounding box center [155, 257] width 278 height 21
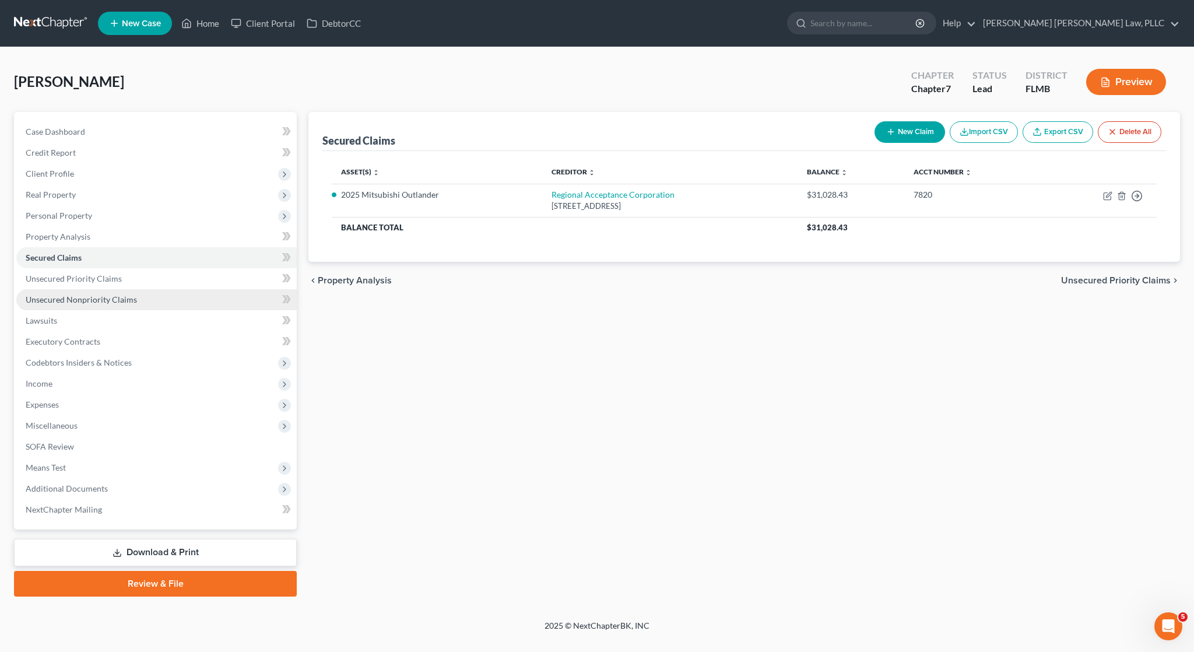
click at [93, 293] on link "Unsecured Nonpriority Claims" at bounding box center [156, 299] width 280 height 21
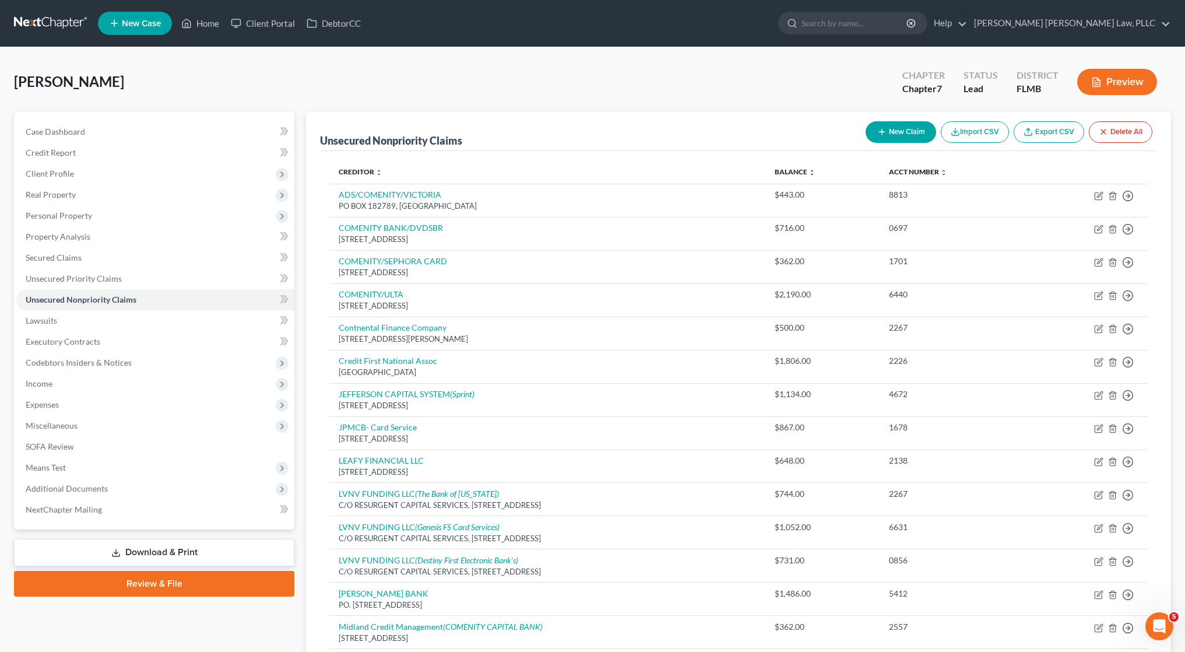
click at [908, 130] on button "New Claim" at bounding box center [900, 132] width 71 height 22
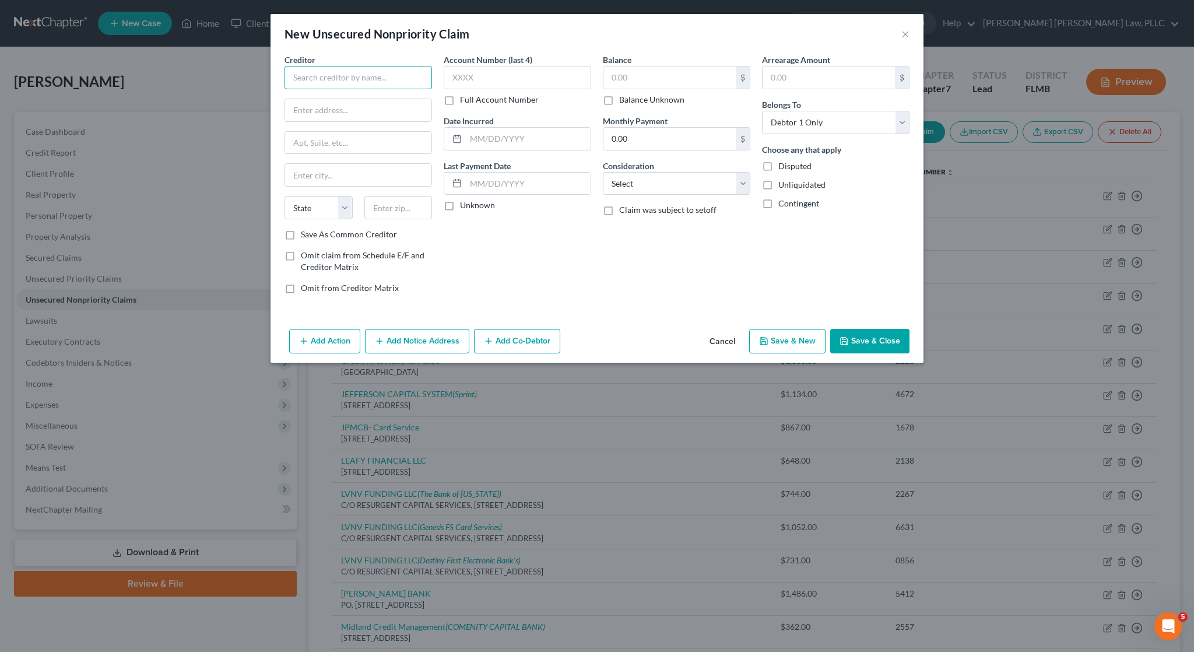
click at [325, 76] on input "text" at bounding box center [357, 77] width 147 height 23
click at [345, 236] on label "Save As Common Creditor" at bounding box center [349, 234] width 96 height 12
click at [313, 236] on input "Save As Common Creditor" at bounding box center [309, 232] width 8 height 8
click at [500, 79] on input "text" at bounding box center [517, 77] width 147 height 23
click at [853, 340] on button "Save & Close" at bounding box center [869, 341] width 79 height 24
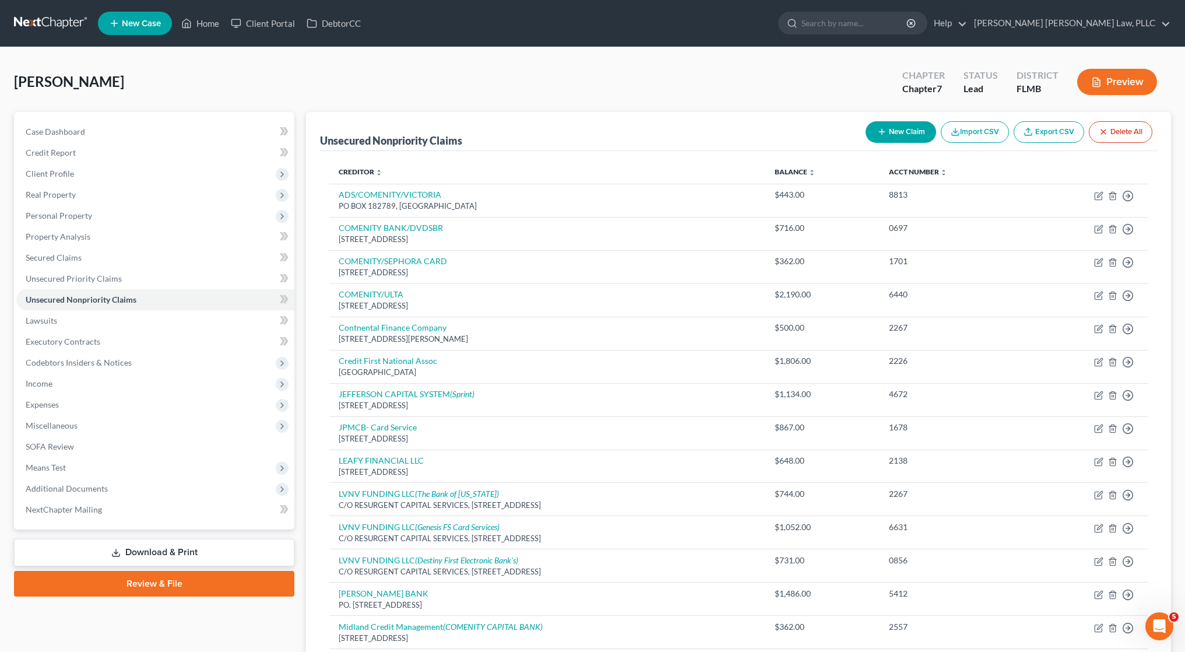
click at [891, 136] on button "New Claim" at bounding box center [900, 132] width 71 height 22
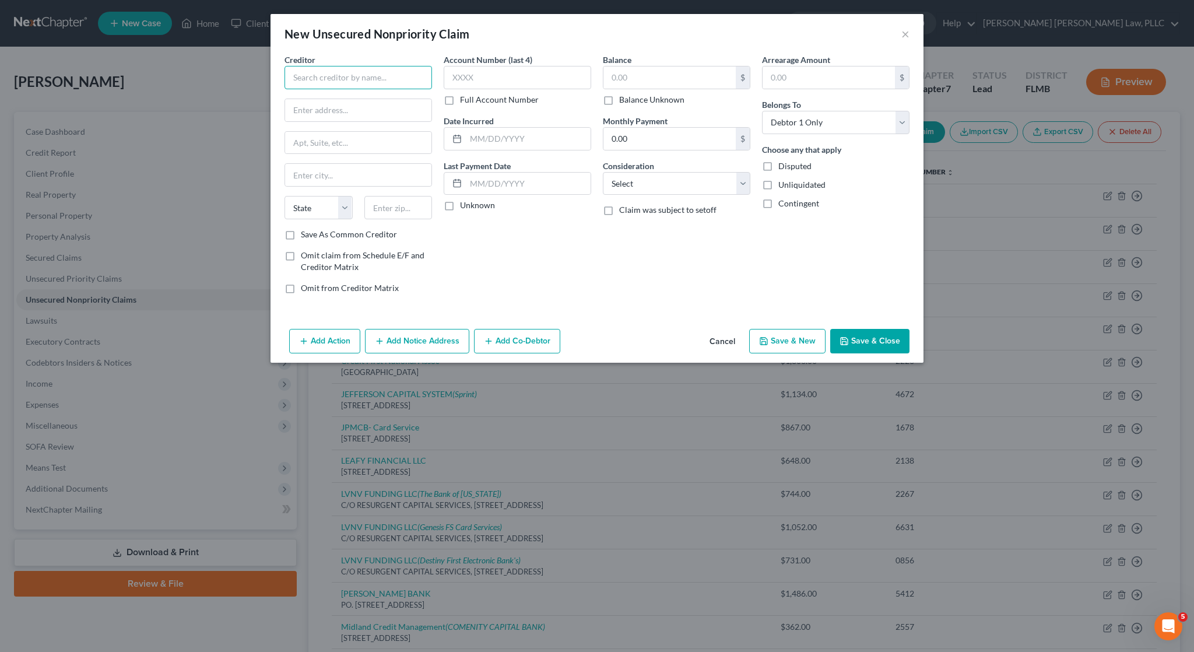
click at [379, 68] on input "text" at bounding box center [357, 77] width 147 height 23
click at [889, 338] on button "Save & Close" at bounding box center [869, 341] width 79 height 24
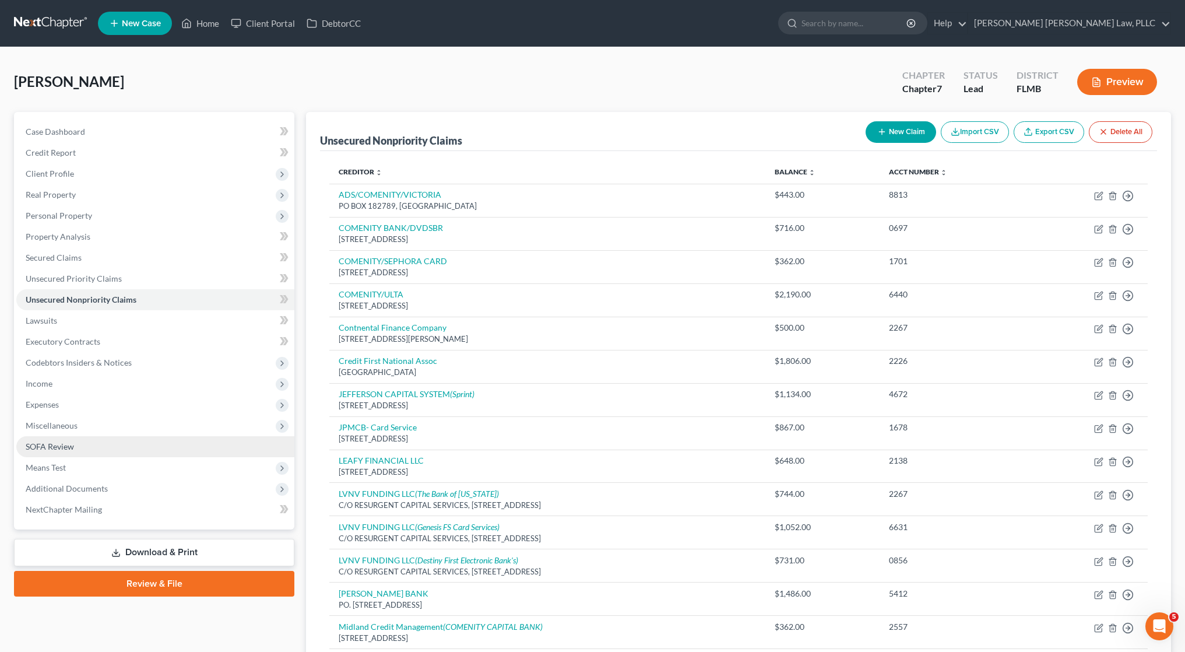
click at [75, 445] on link "SOFA Review" at bounding box center [155, 446] width 278 height 21
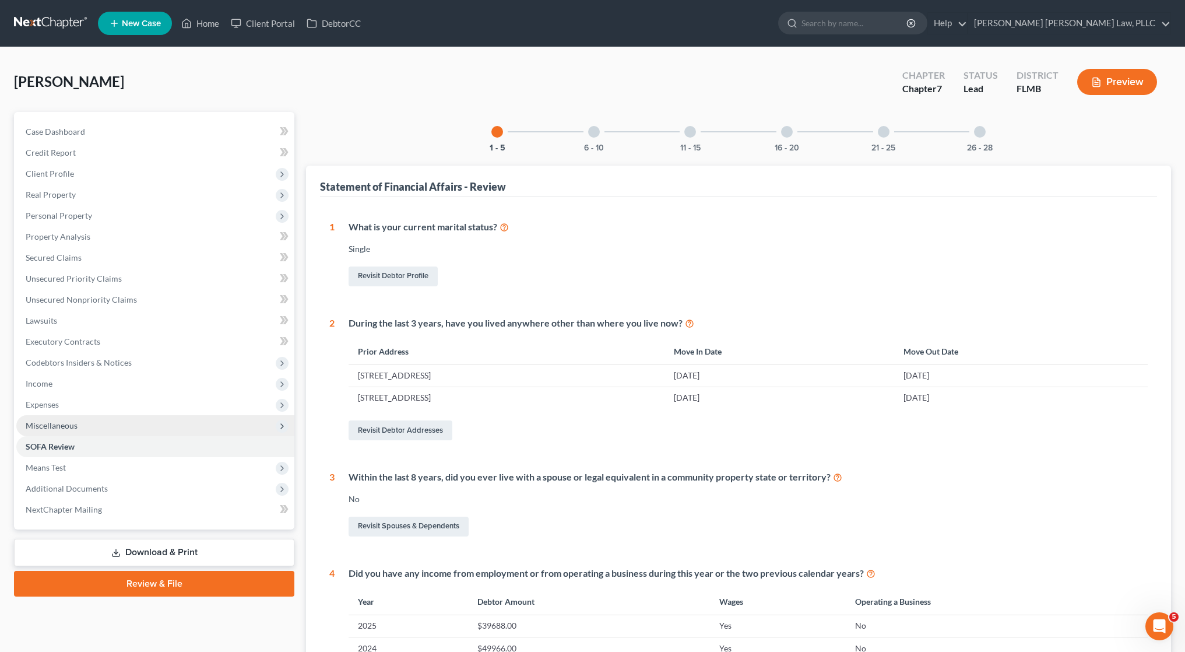
click at [71, 427] on span "Miscellaneous" at bounding box center [52, 425] width 52 height 10
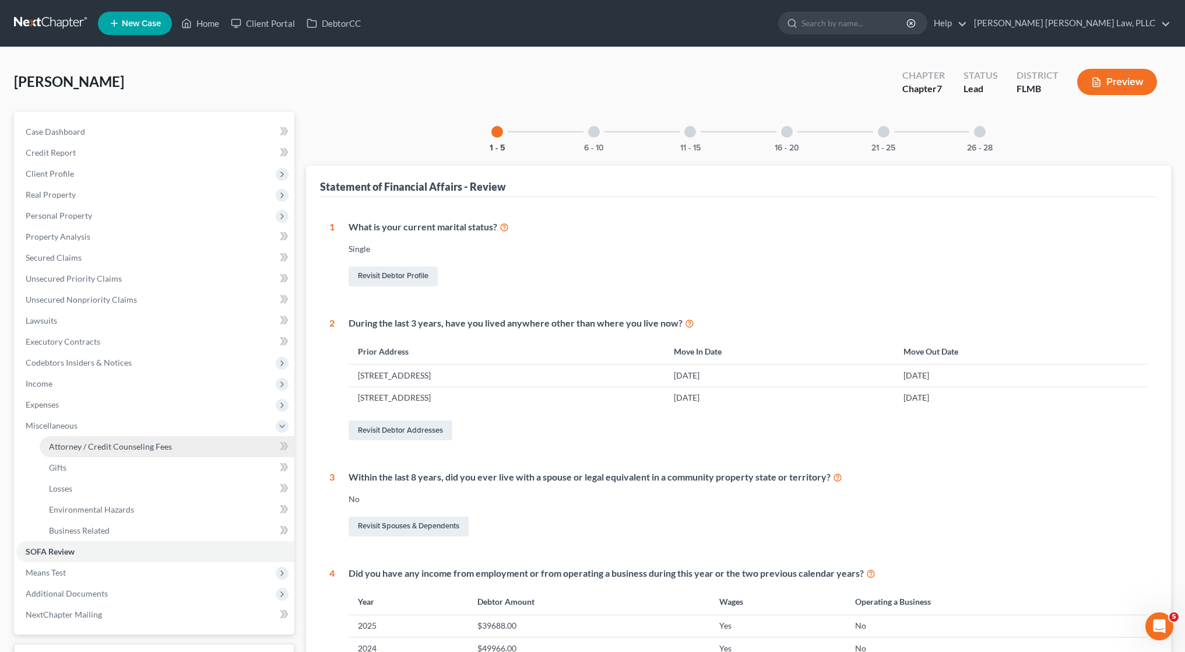
click at [79, 441] on span "Attorney / Credit Counseling Fees" at bounding box center [110, 446] width 123 height 10
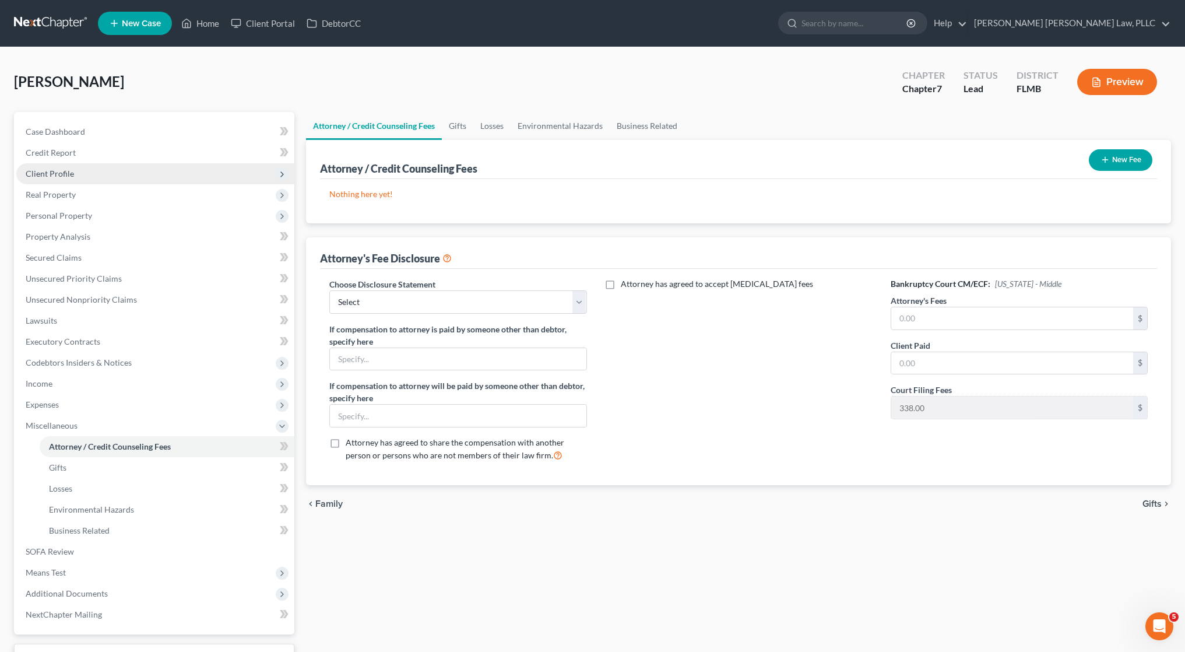
click at [85, 178] on span "Client Profile" at bounding box center [155, 173] width 278 height 21
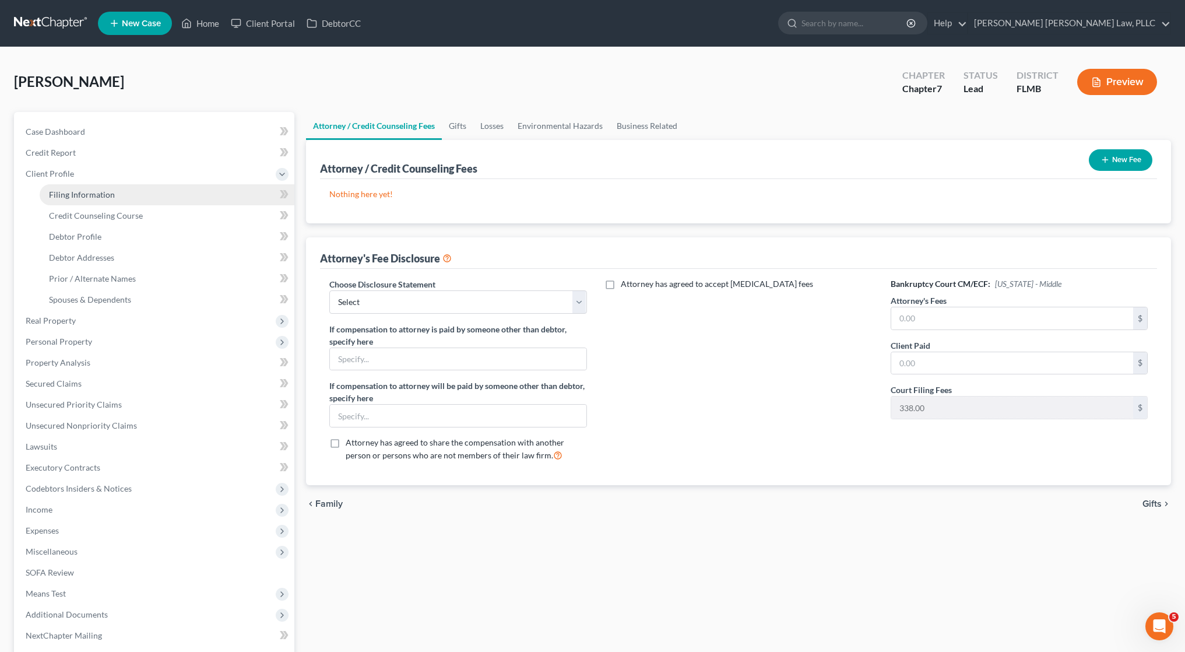
click at [90, 198] on span "Filing Information" at bounding box center [82, 194] width 66 height 10
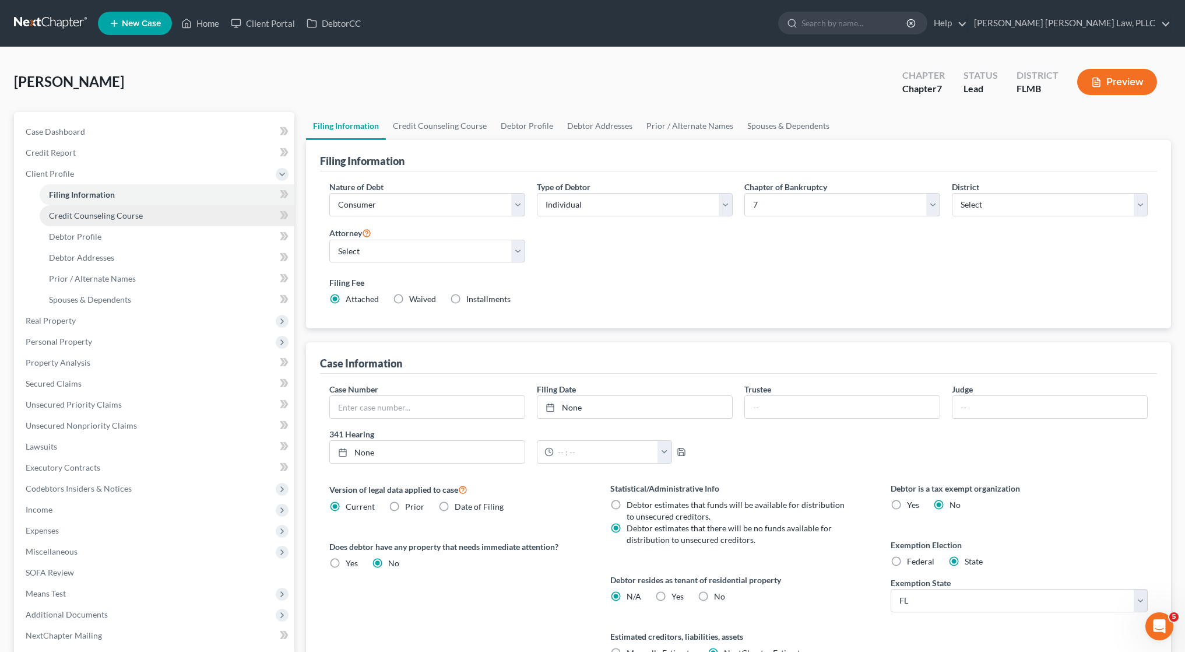
click at [125, 211] on span "Credit Counseling Course" at bounding box center [96, 215] width 94 height 10
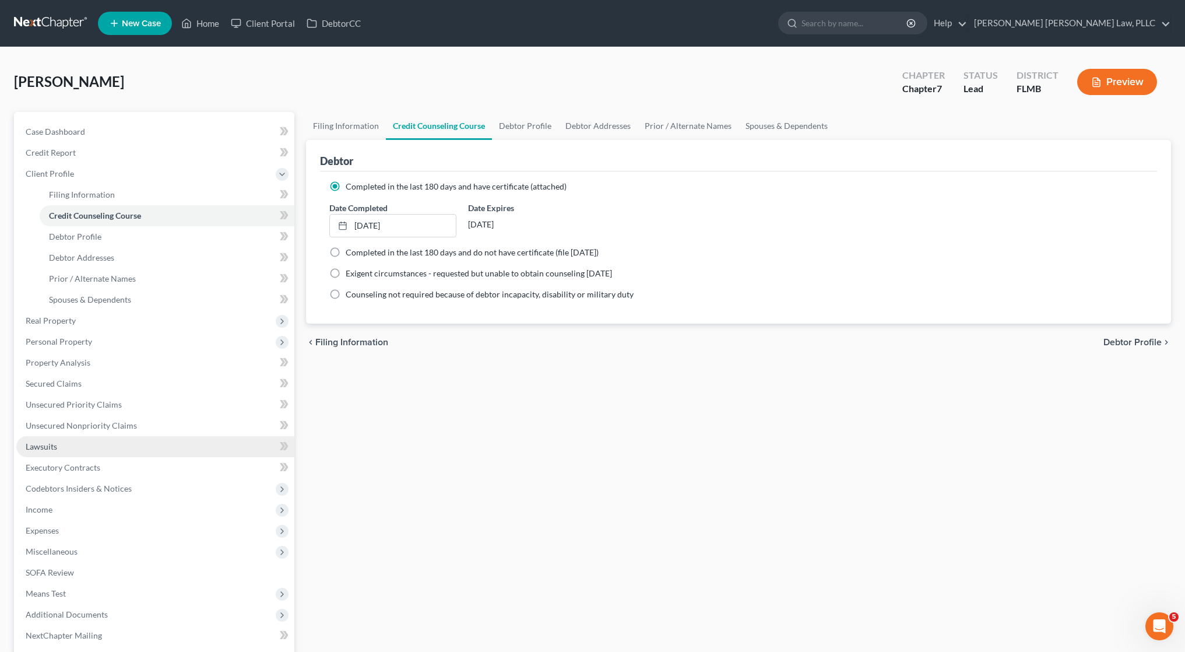
scroll to position [115, 0]
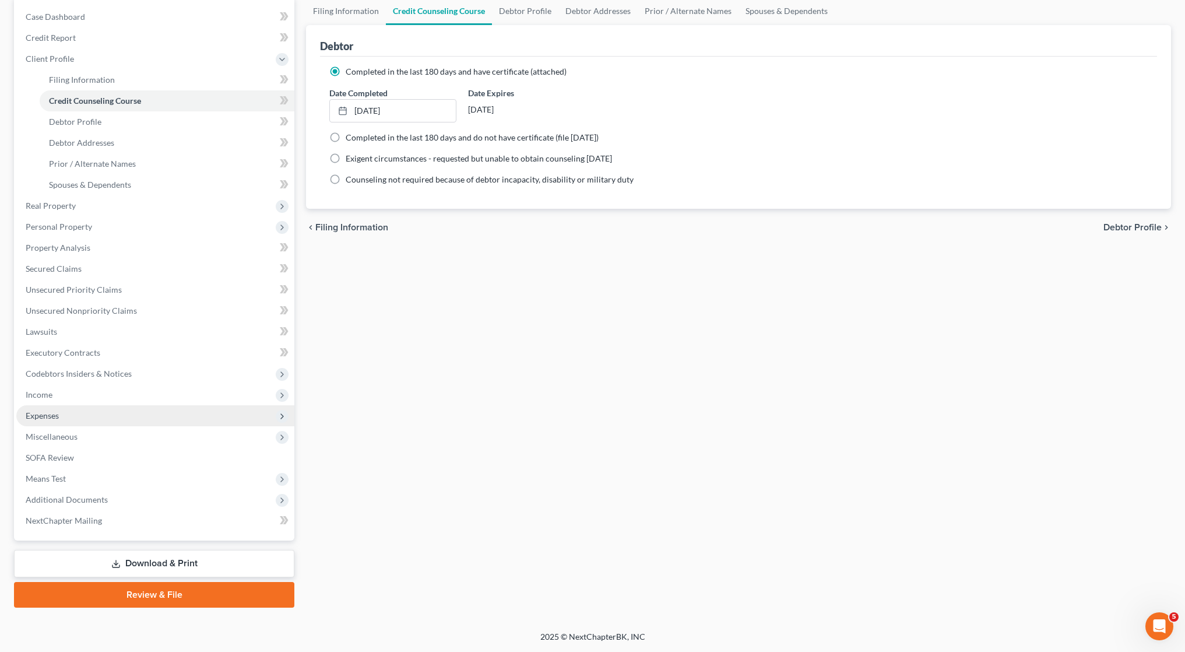
click at [189, 415] on span "Expenses" at bounding box center [155, 415] width 278 height 21
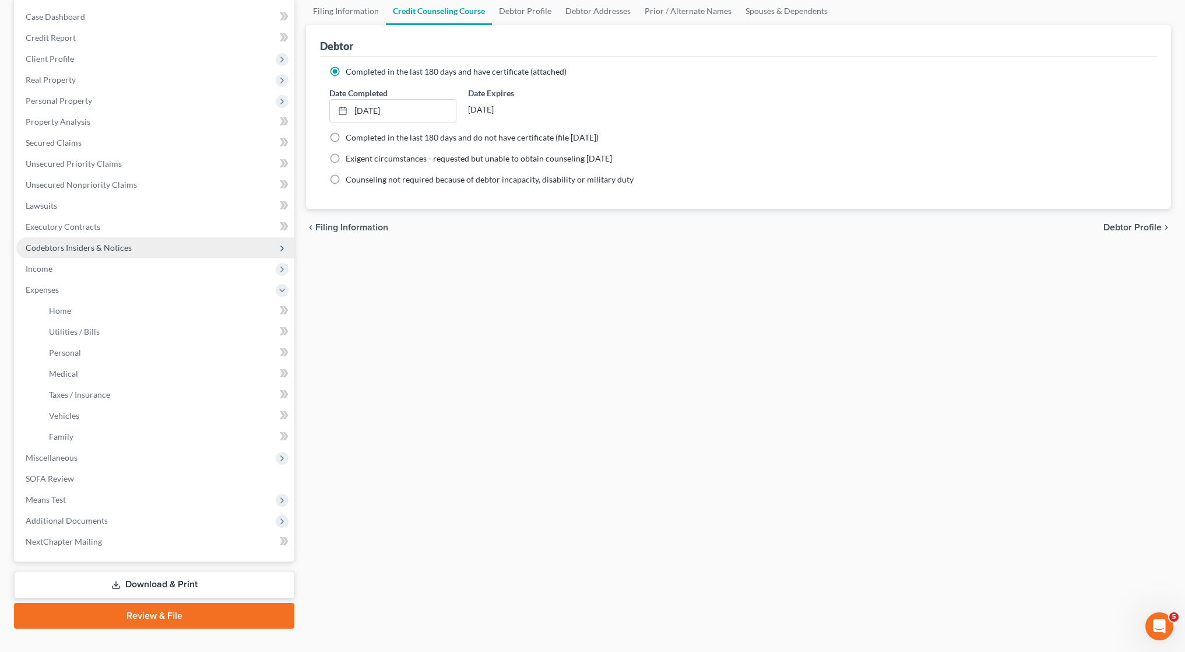
click at [128, 238] on span "Codebtors Insiders & Notices" at bounding box center [155, 247] width 278 height 21
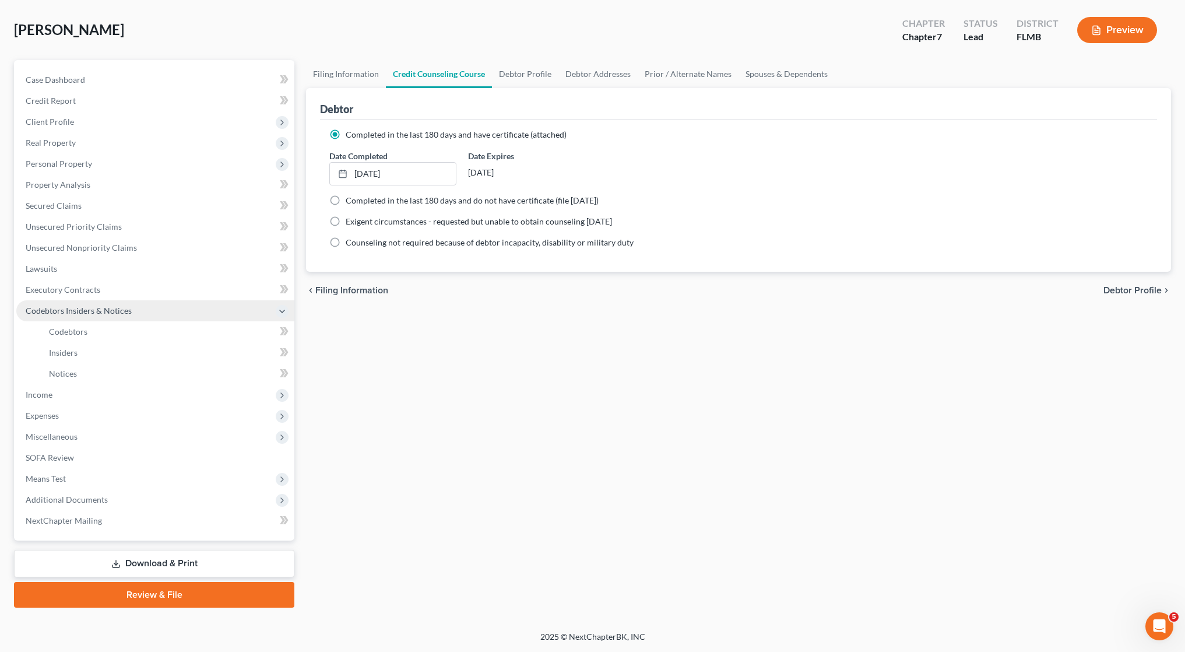
scroll to position [52, 0]
click at [61, 432] on span "Miscellaneous" at bounding box center [52, 436] width 52 height 10
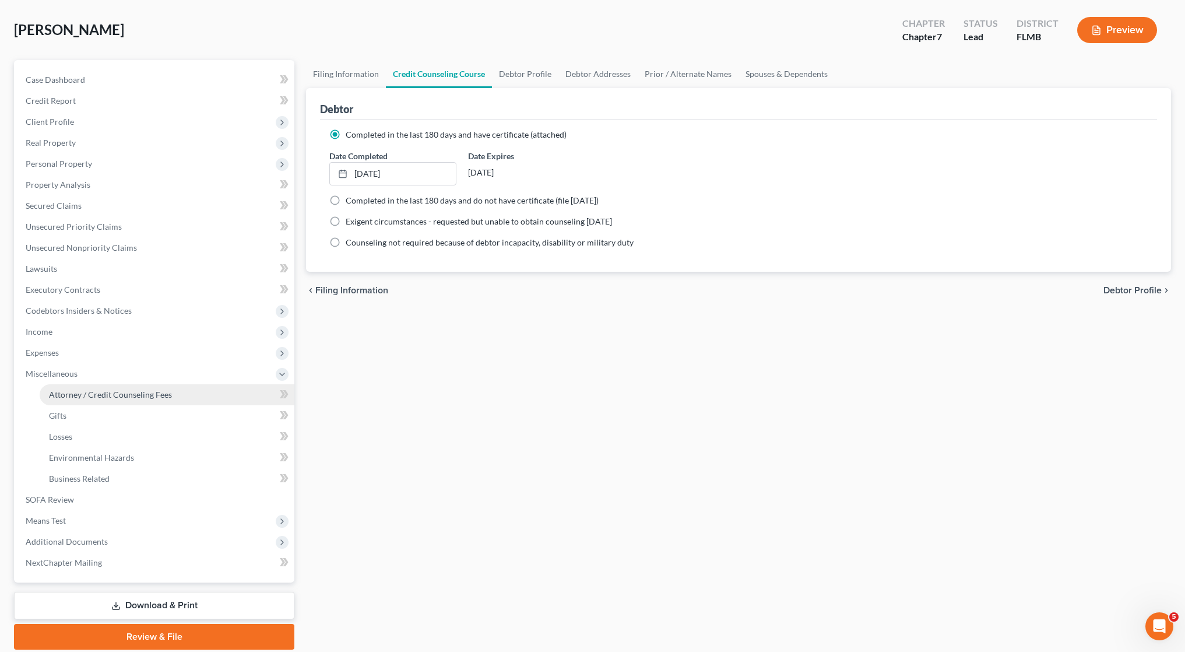
click at [66, 402] on link "Attorney / Credit Counseling Fees" at bounding box center [167, 394] width 255 height 21
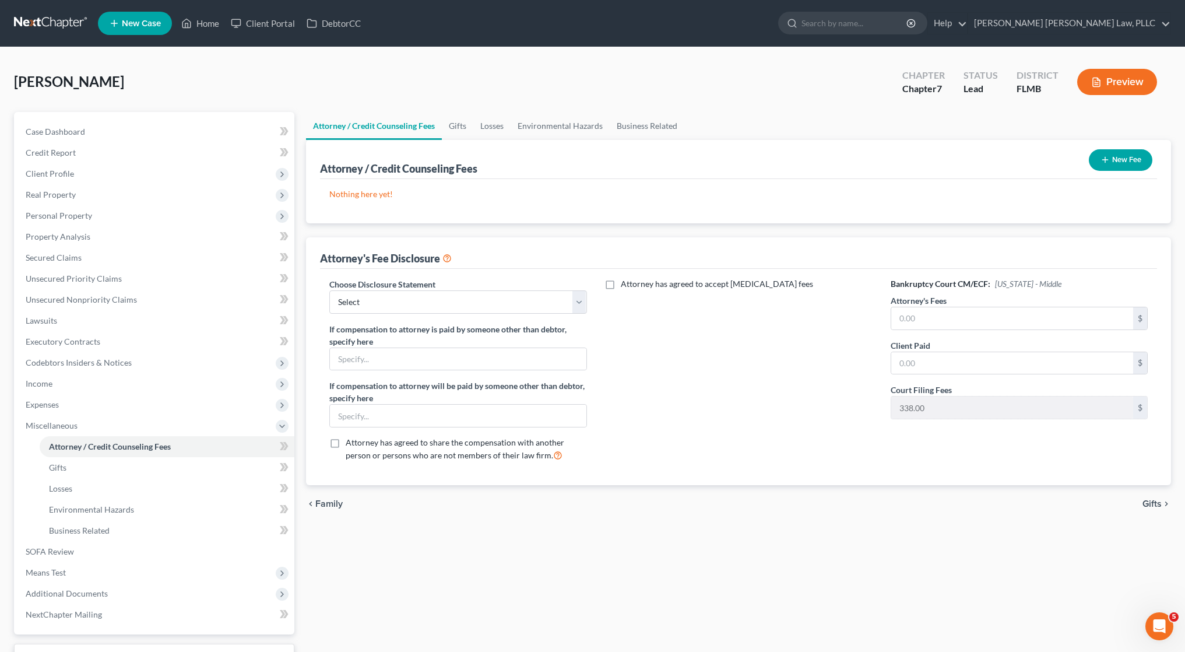
click at [1130, 160] on button "New Fee" at bounding box center [1121, 160] width 64 height 22
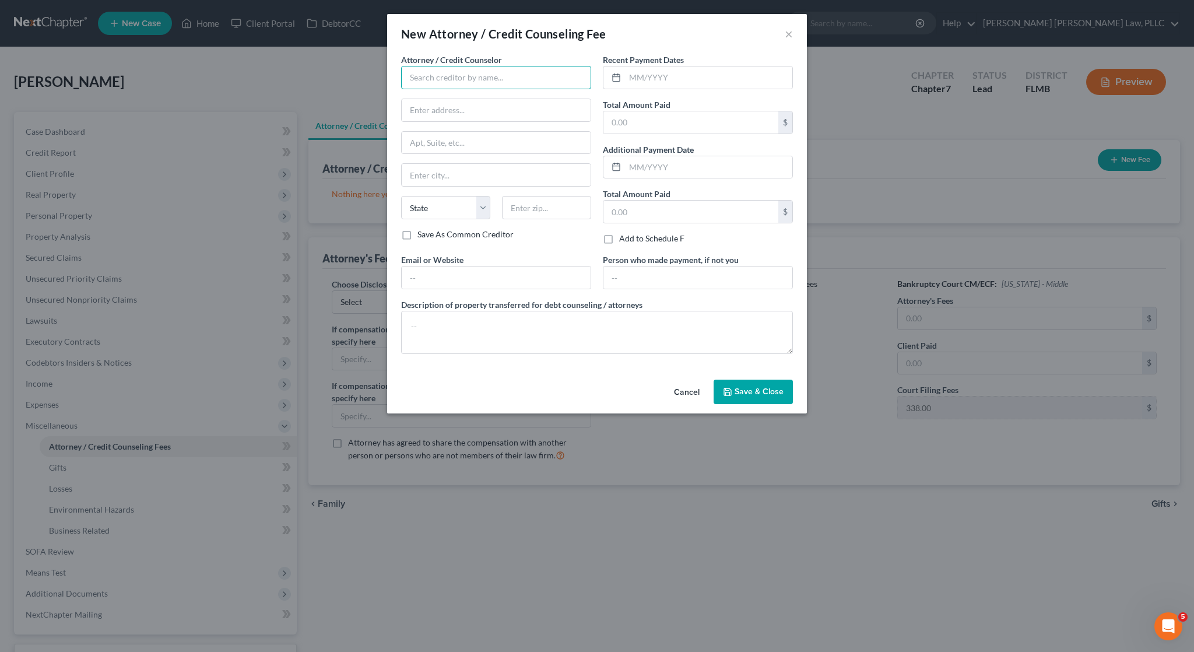
click at [458, 82] on input "text" at bounding box center [496, 77] width 190 height 23
click at [471, 97] on div "Debtor CC" at bounding box center [470, 98] width 121 height 12
click at [681, 125] on input "text" at bounding box center [690, 122] width 175 height 22
click at [682, 206] on input "text" at bounding box center [690, 211] width 175 height 22
click at [748, 387] on span "Save & Close" at bounding box center [758, 391] width 49 height 10
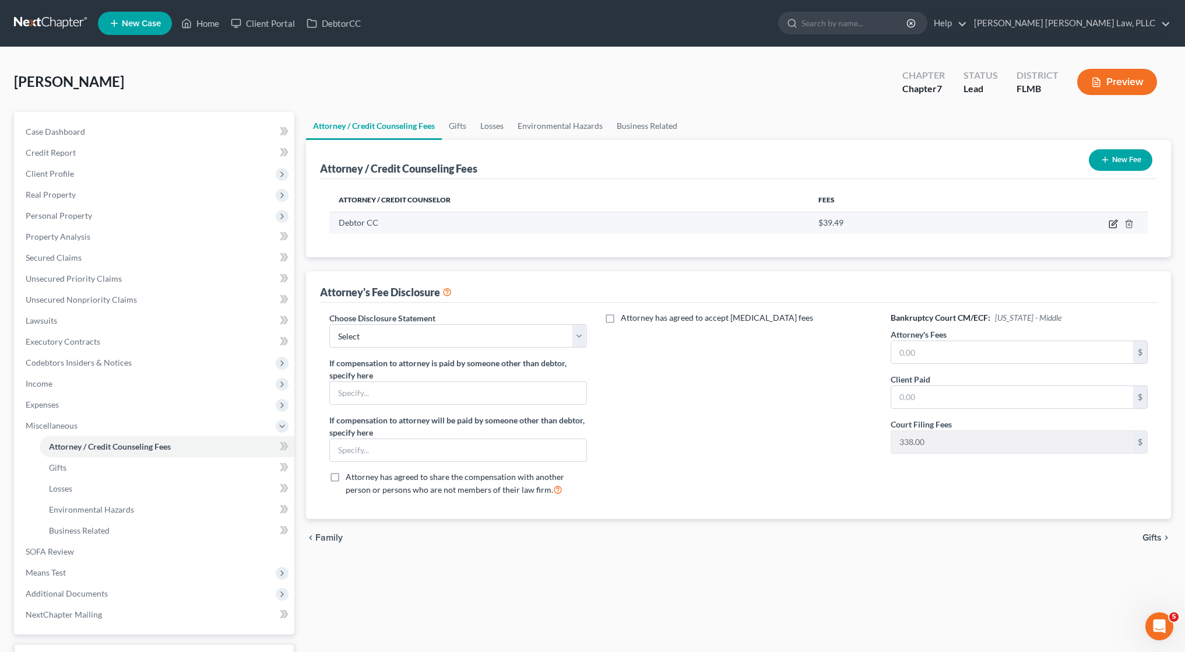
click at [1115, 226] on icon "button" at bounding box center [1113, 223] width 9 height 9
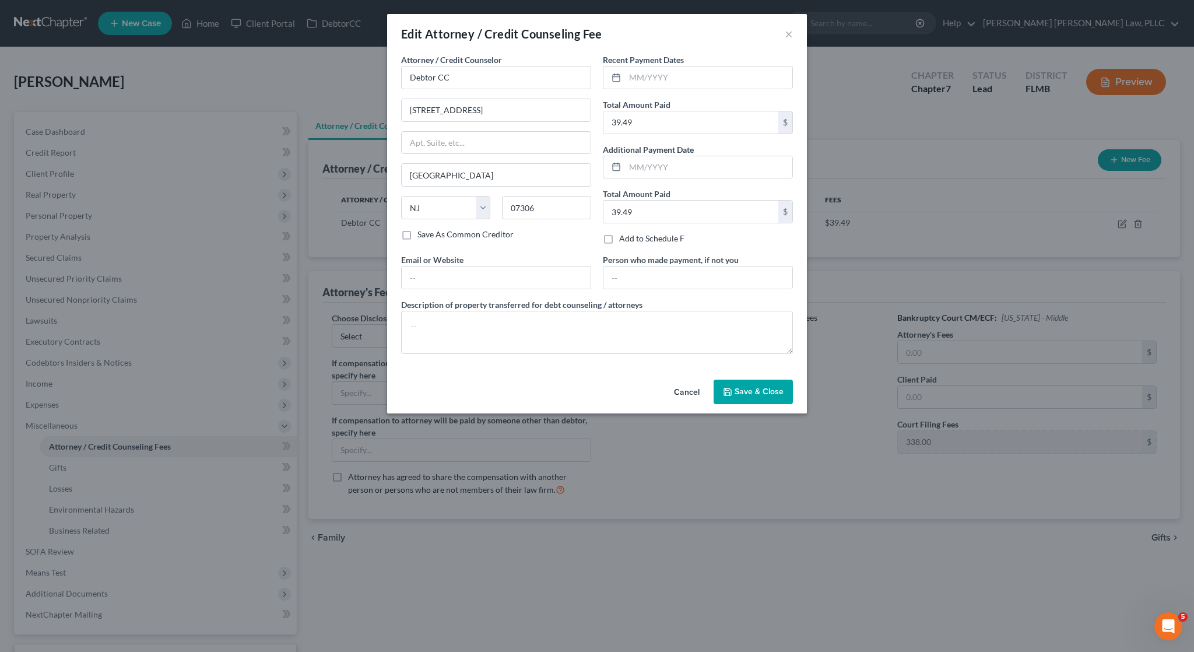
click at [768, 390] on span "Save & Close" at bounding box center [758, 391] width 49 height 10
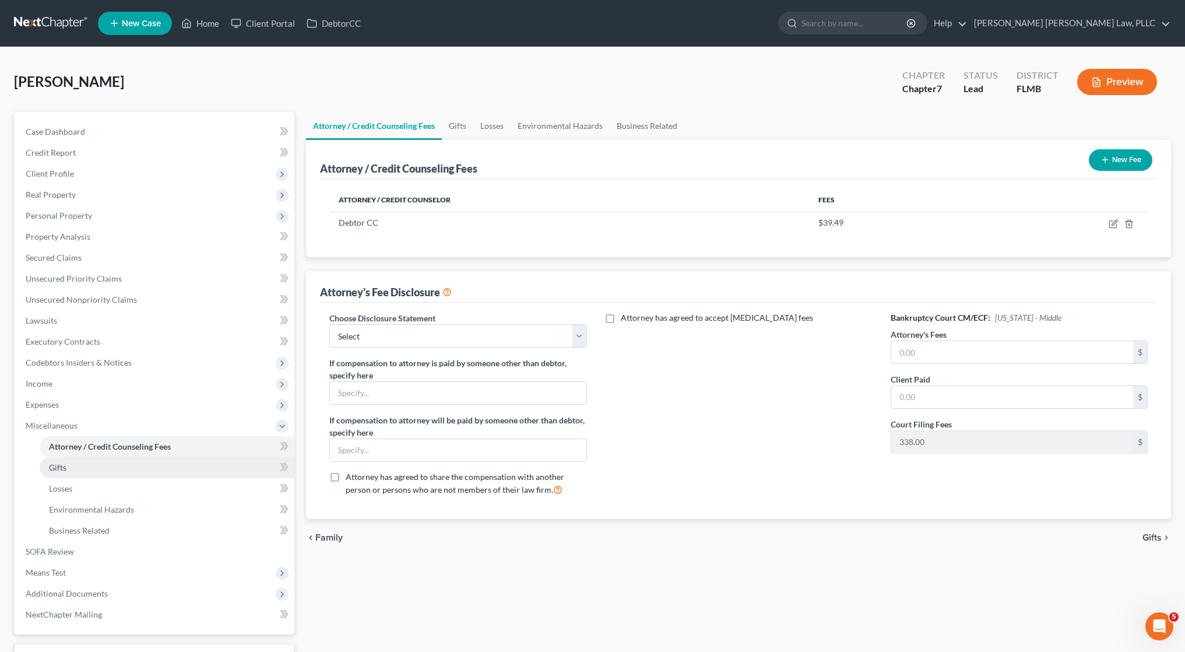
click at [168, 463] on link "Gifts" at bounding box center [167, 467] width 255 height 21
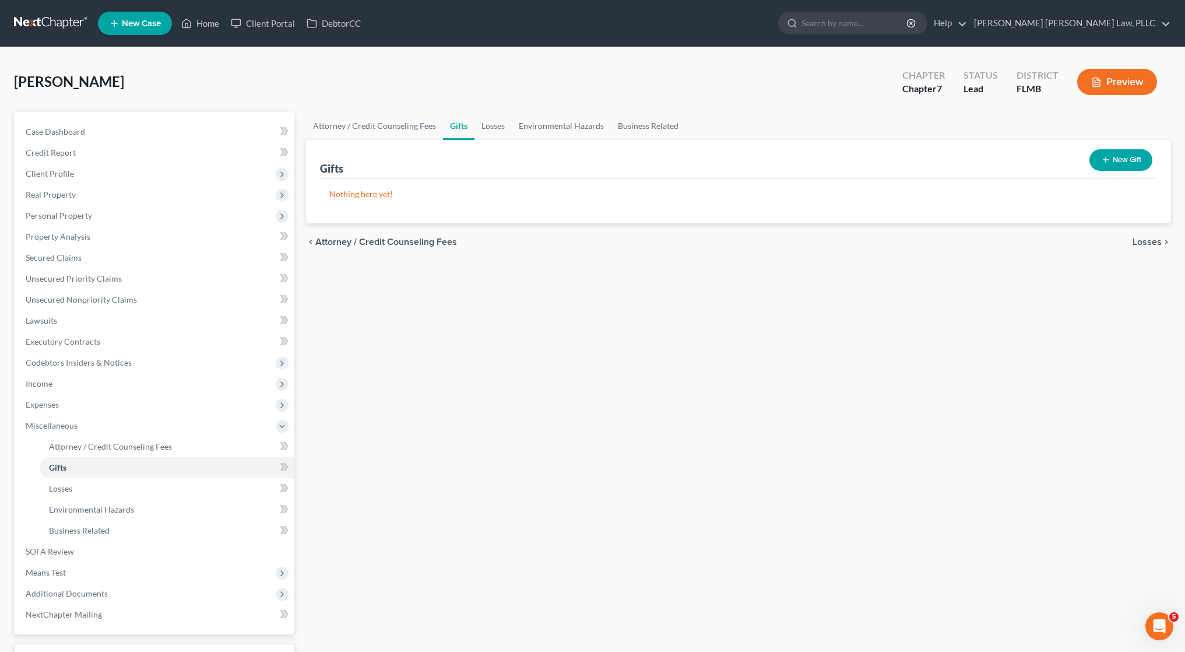
click at [1118, 157] on button "New Gift" at bounding box center [1120, 160] width 63 height 22
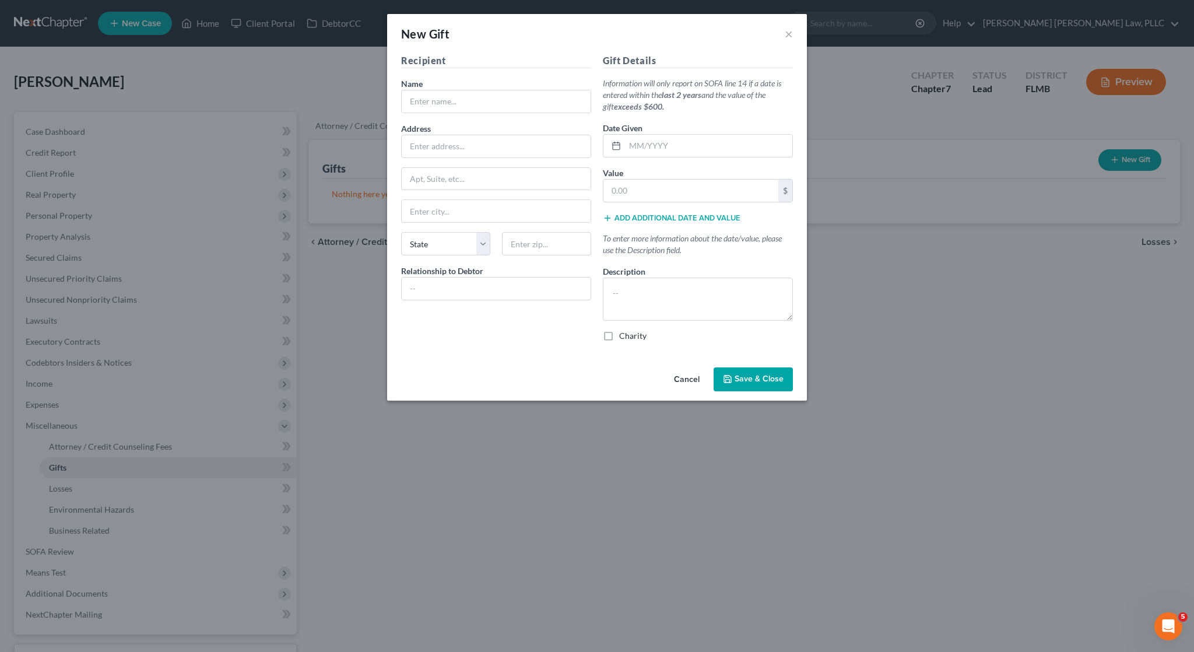
click at [688, 384] on button "Cancel" at bounding box center [686, 379] width 44 height 23
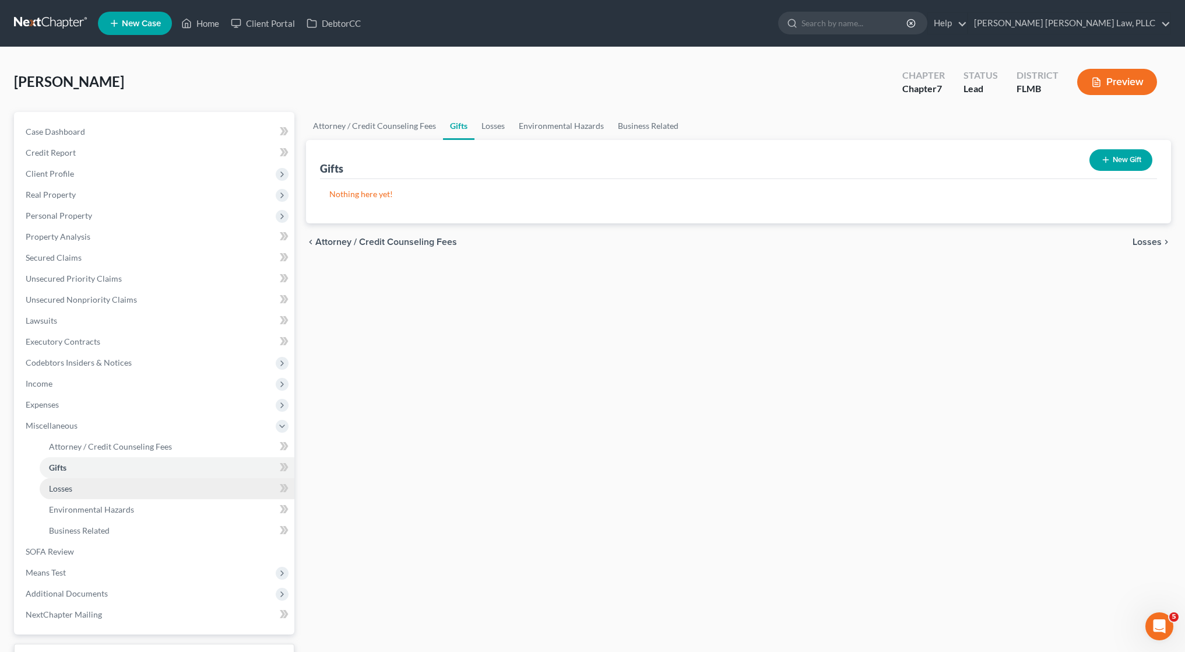
click at [192, 490] on link "Losses" at bounding box center [167, 488] width 255 height 21
click at [1144, 157] on button "New Loss" at bounding box center [1119, 160] width 66 height 22
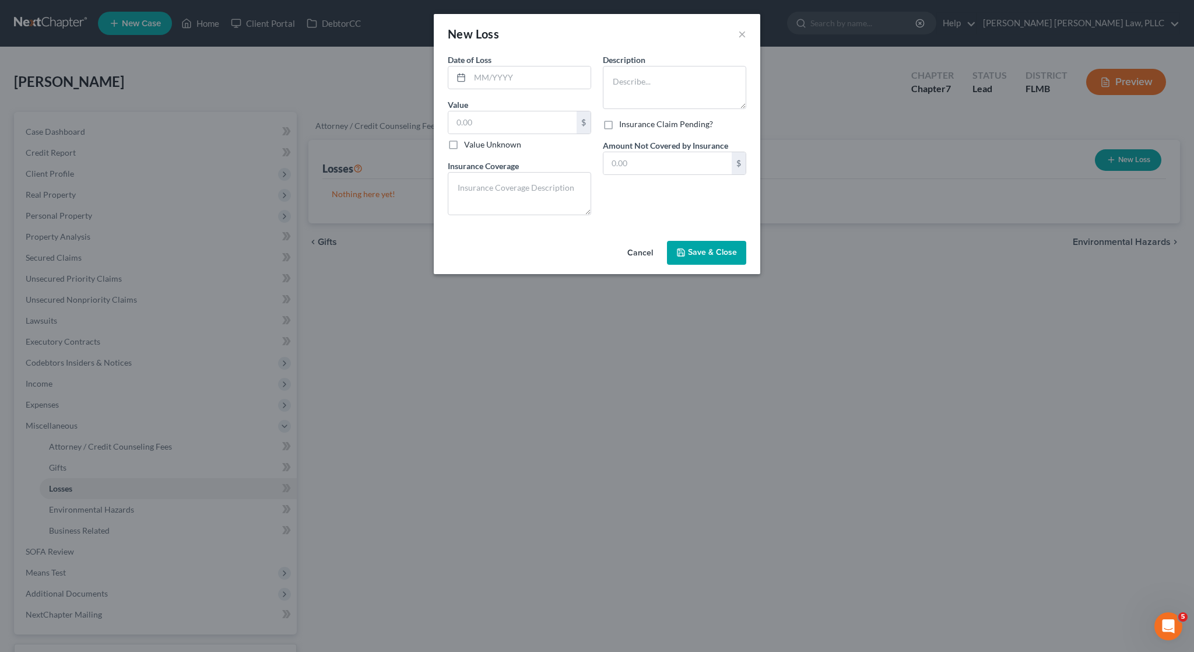
click at [638, 256] on button "Cancel" at bounding box center [640, 253] width 44 height 23
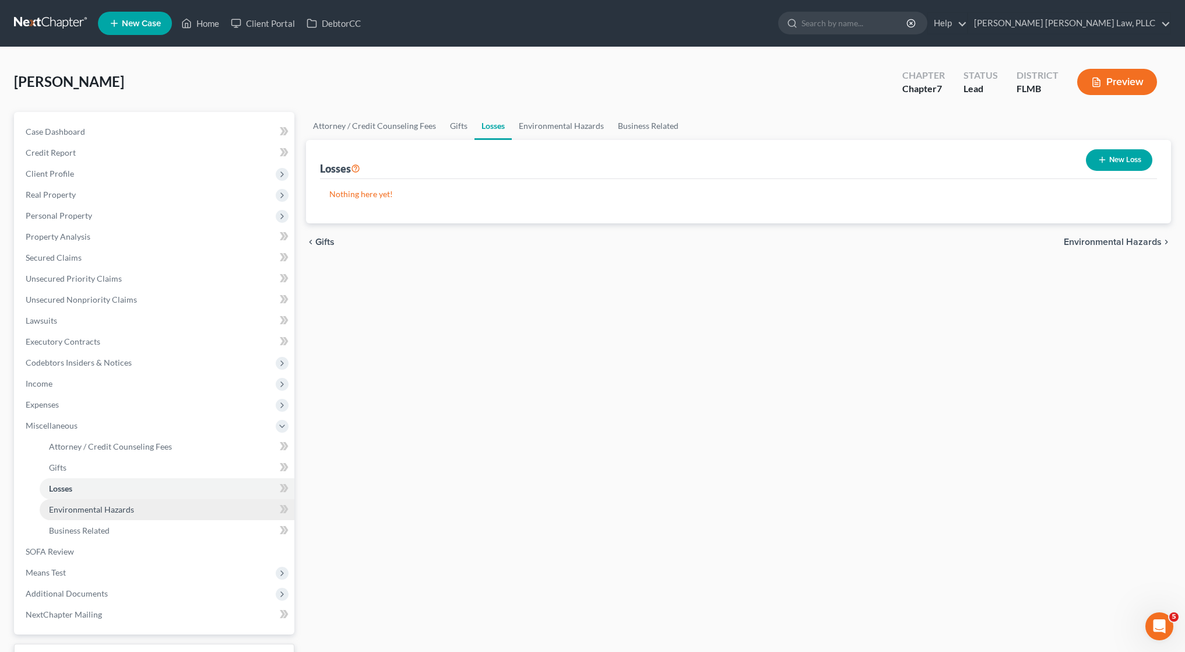
click at [149, 511] on link "Environmental Hazards" at bounding box center [167, 509] width 255 height 21
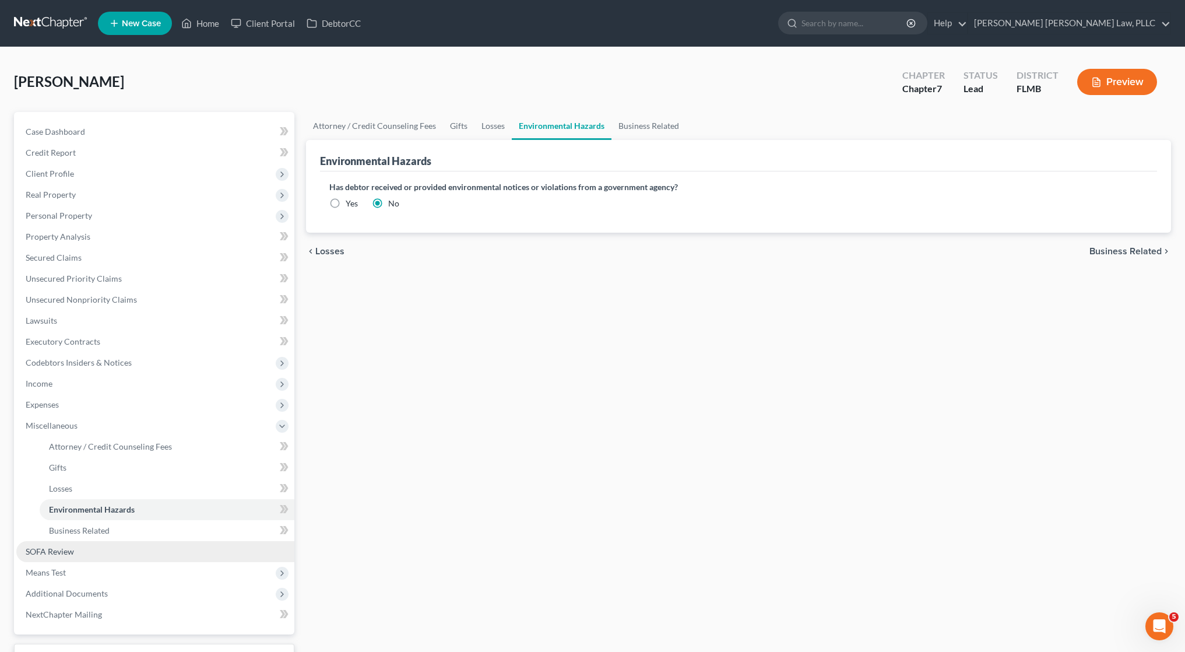
click at [138, 543] on link "SOFA Review" at bounding box center [155, 551] width 278 height 21
